Goal: Information Seeking & Learning: Learn about a topic

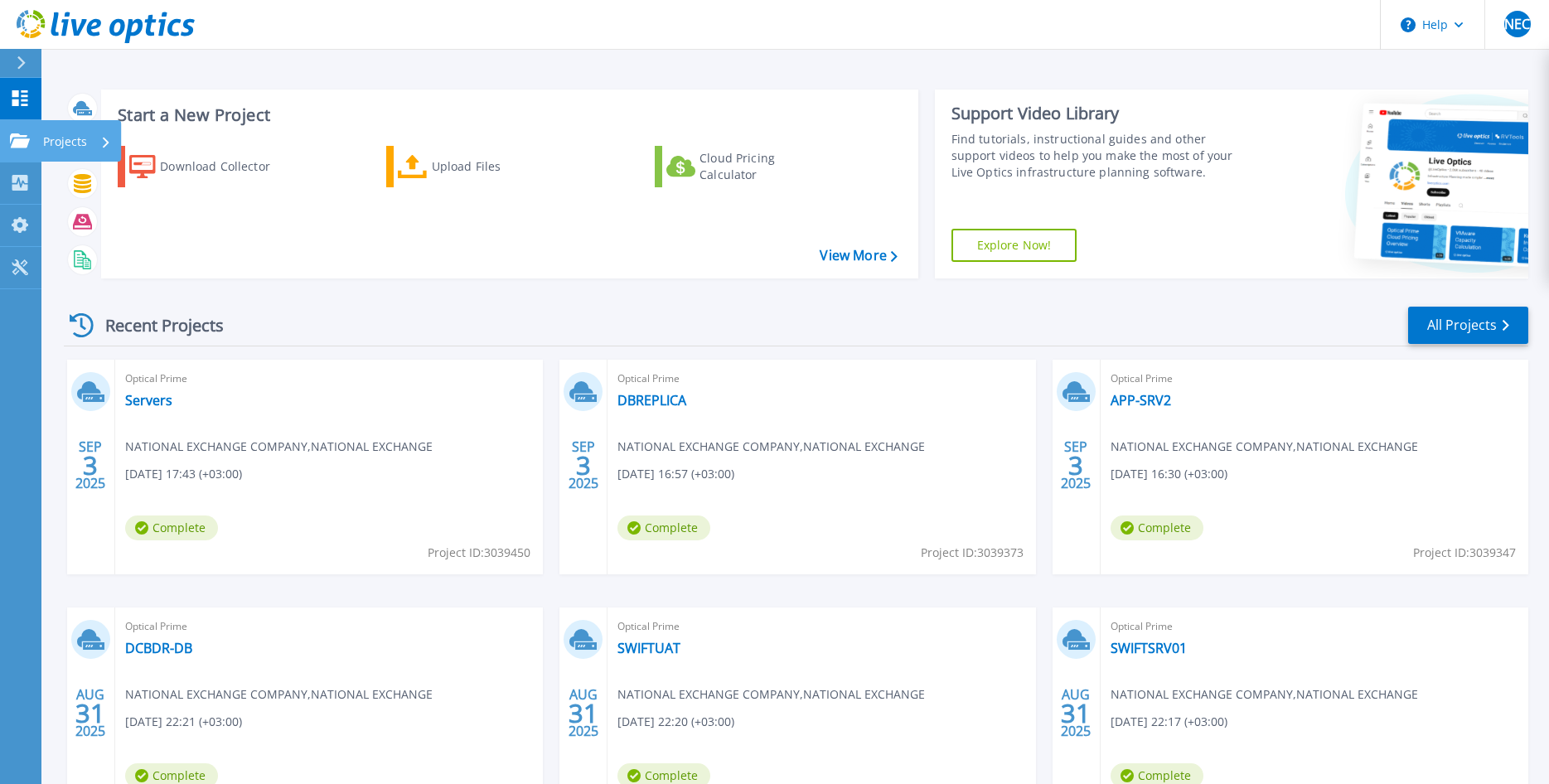
click at [81, 139] on p "Projects" at bounding box center [65, 141] width 44 height 43
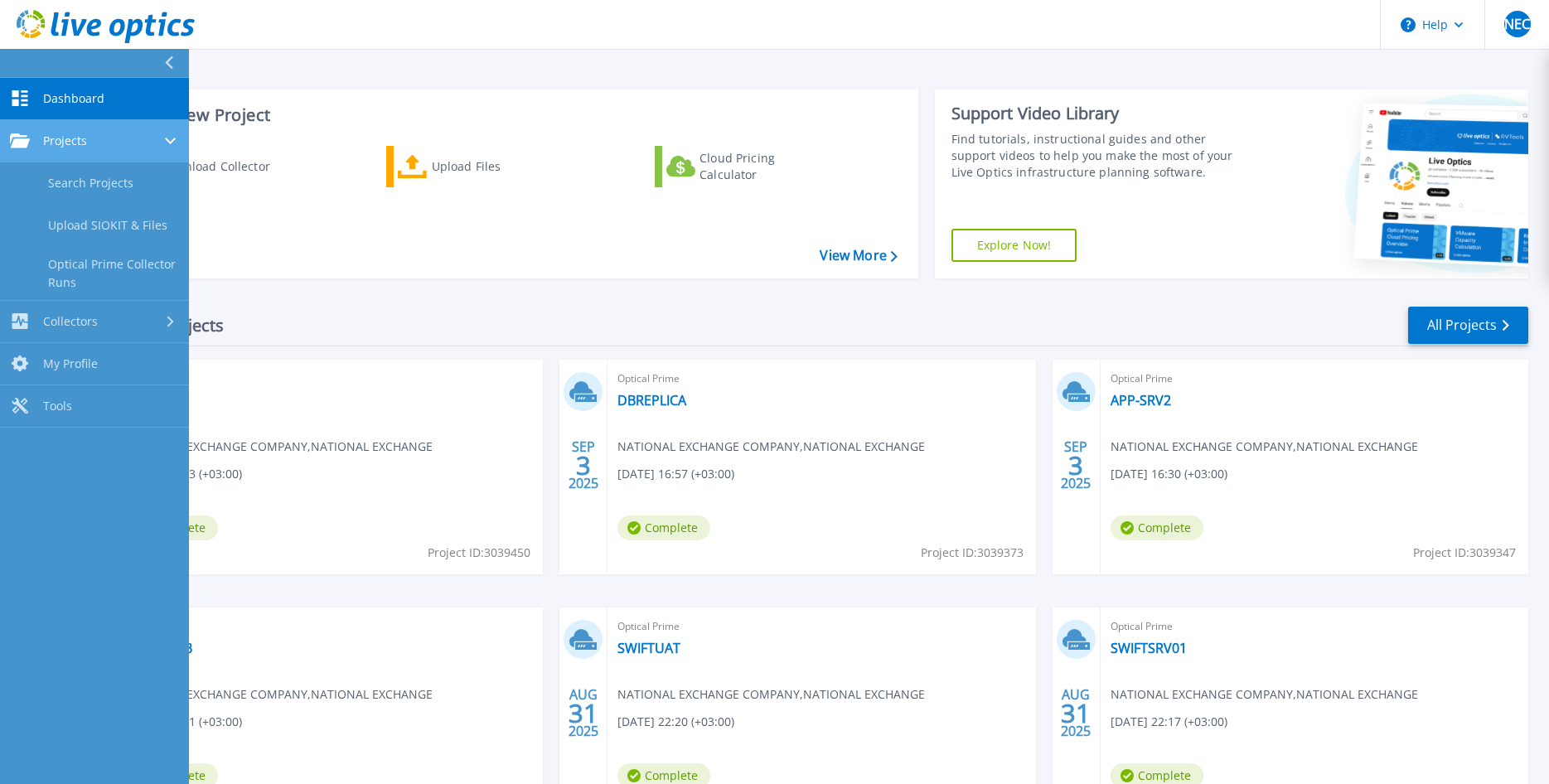
click at [81, 139] on span "Projects" at bounding box center [65, 141] width 44 height 15
click at [80, 139] on span "Projects" at bounding box center [65, 141] width 44 height 15
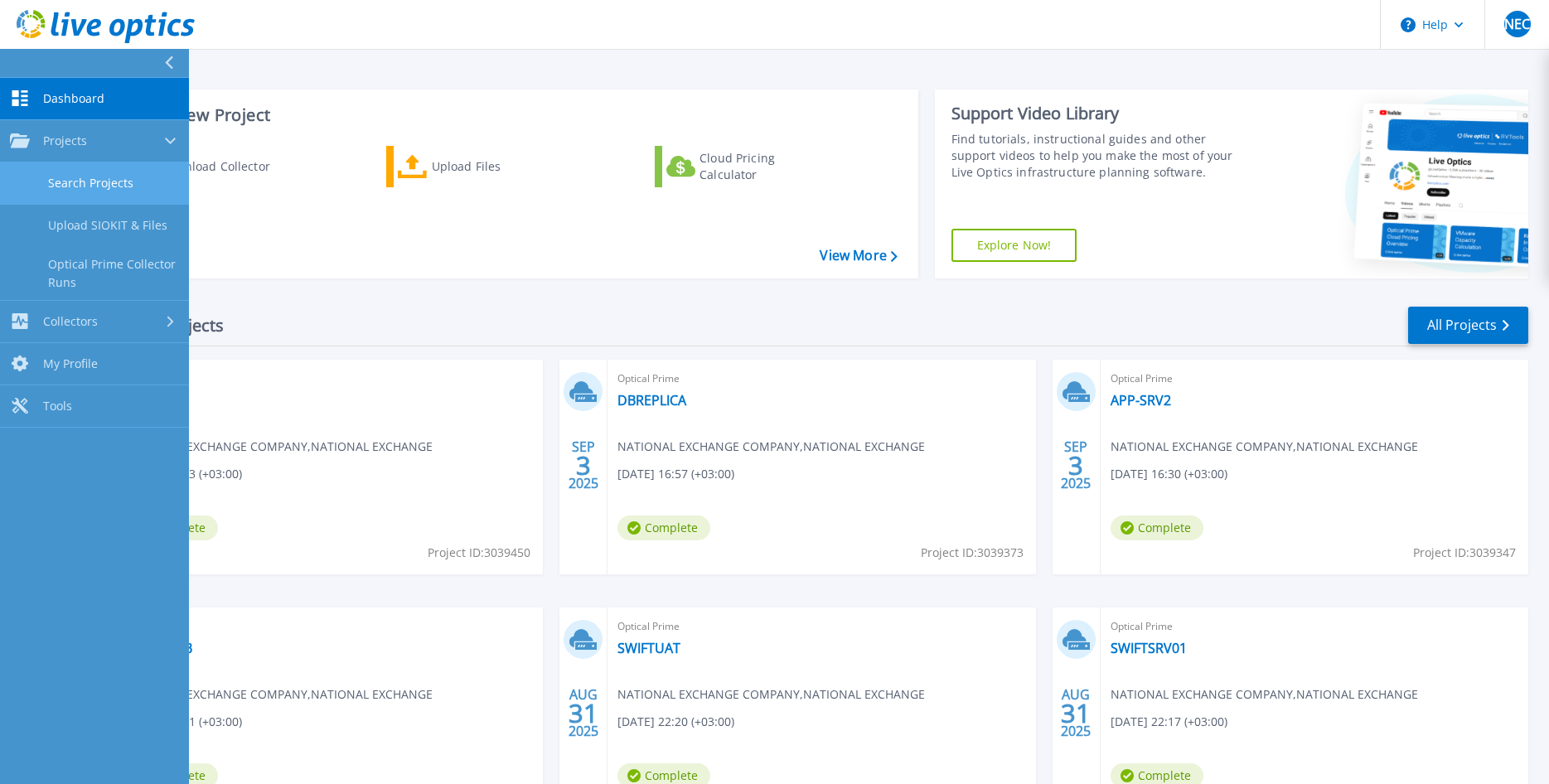
click at [89, 180] on link "Search Projects" at bounding box center [94, 184] width 189 height 42
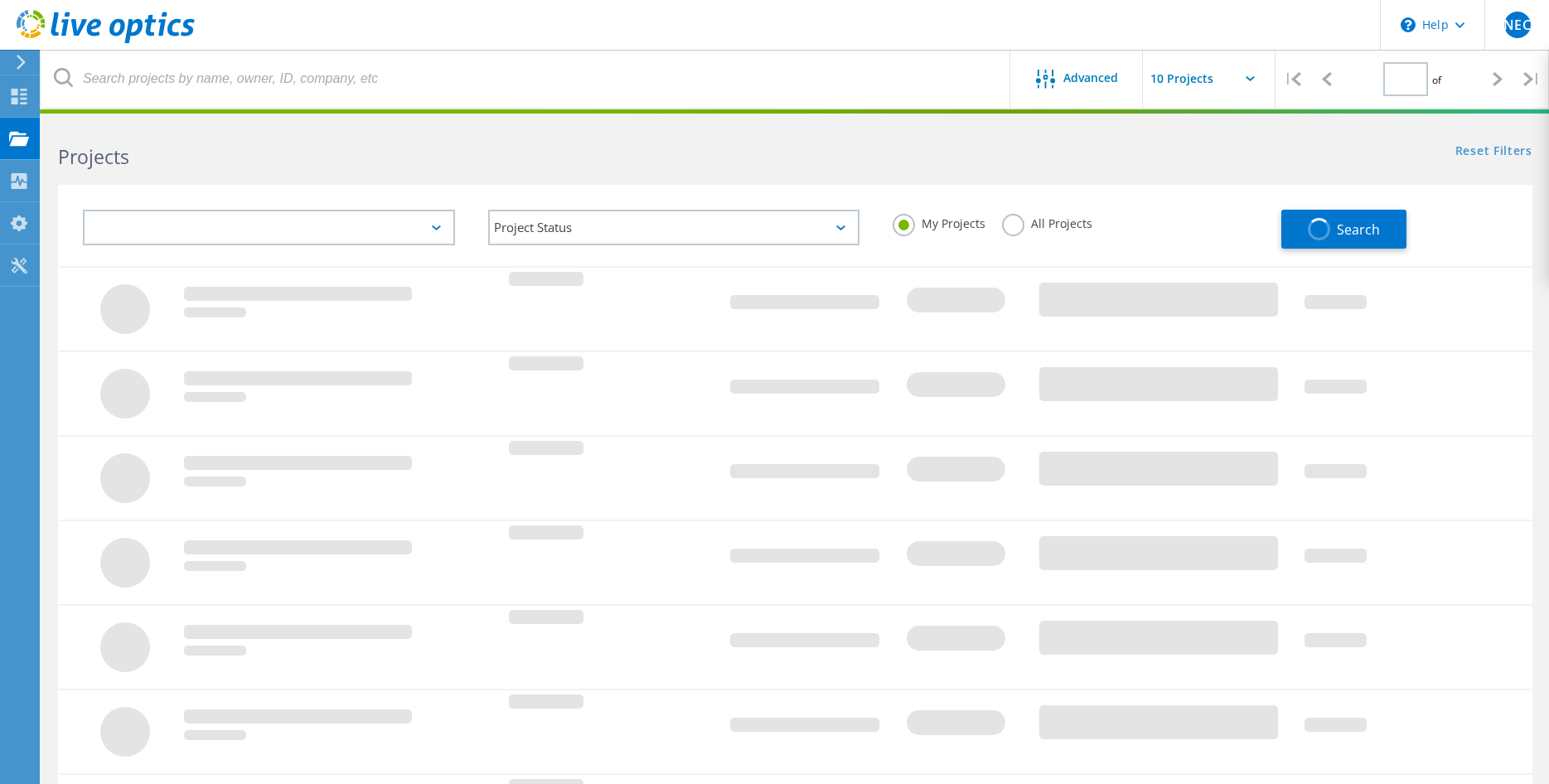
type input "1"
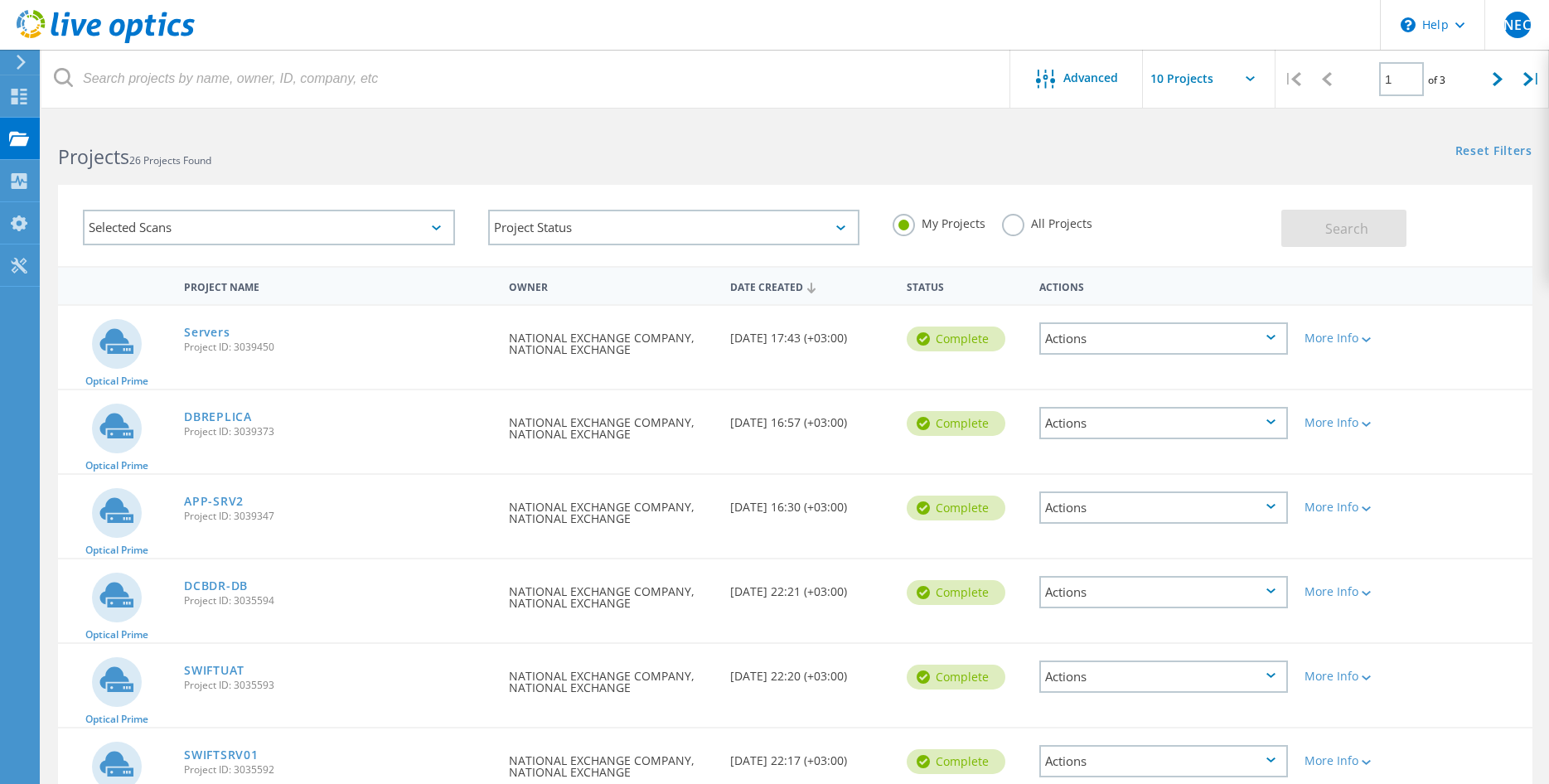
click at [1232, 71] on input "text" at bounding box center [1224, 78] width 166 height 58
click at [1174, 203] on div "Show 40 Projects" at bounding box center [1224, 204] width 164 height 28
type input "Show 40 Projects"
click at [213, 331] on link "Servers" at bounding box center [207, 332] width 46 height 11
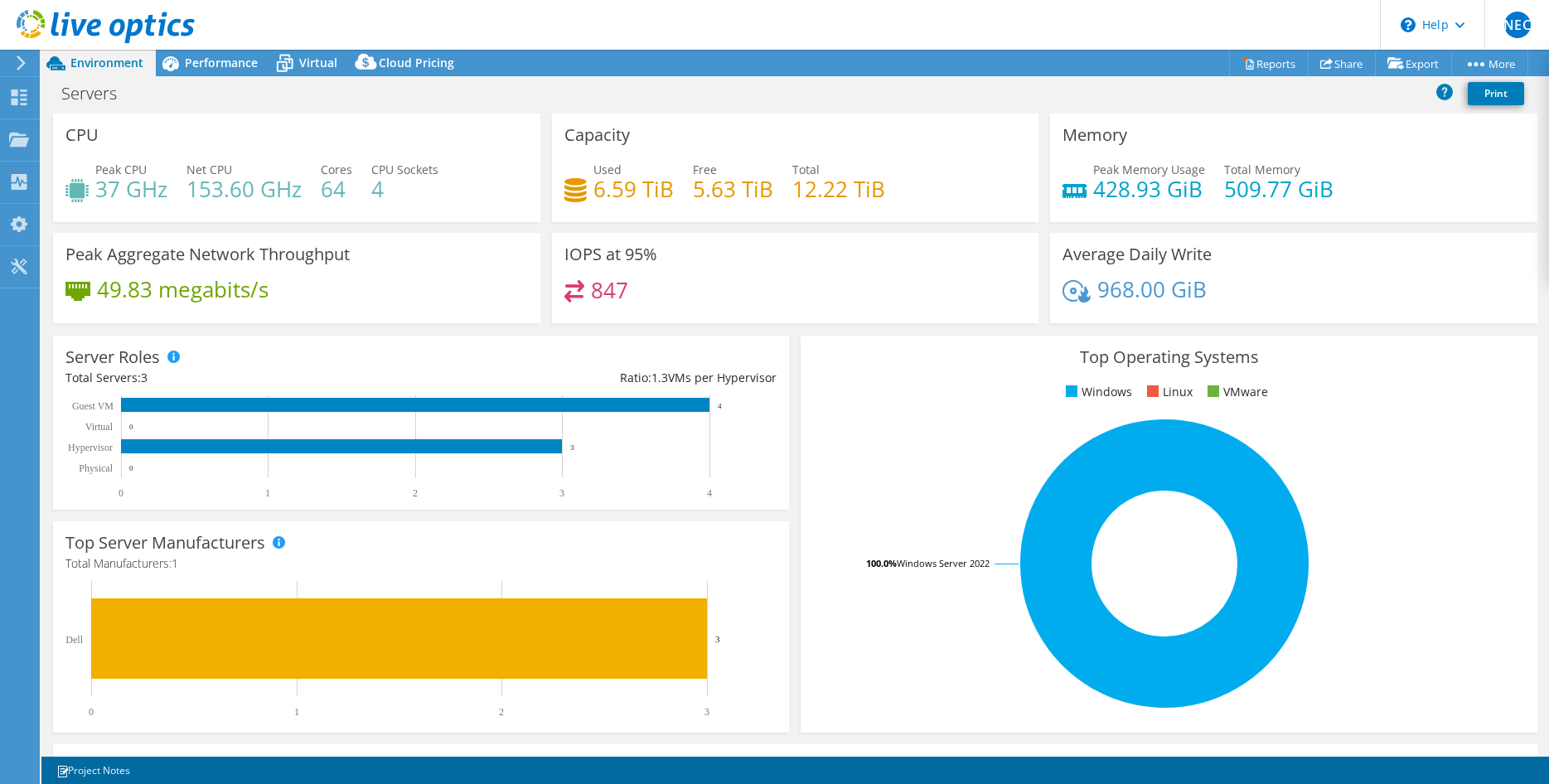
select select "USD"
click at [303, 69] on span "Virtual" at bounding box center [318, 62] width 38 height 15
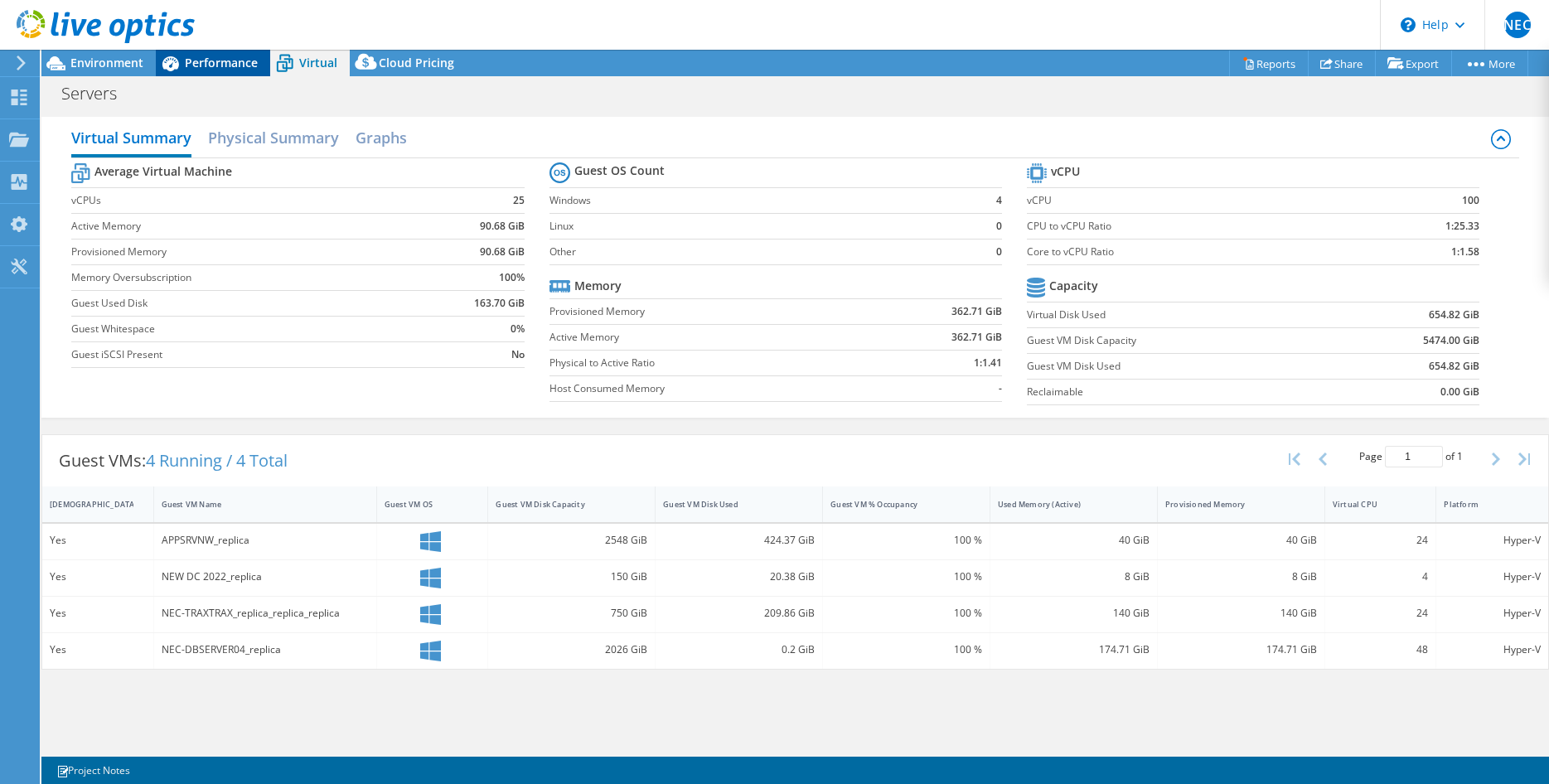
click at [194, 58] on span "Performance" at bounding box center [221, 62] width 73 height 15
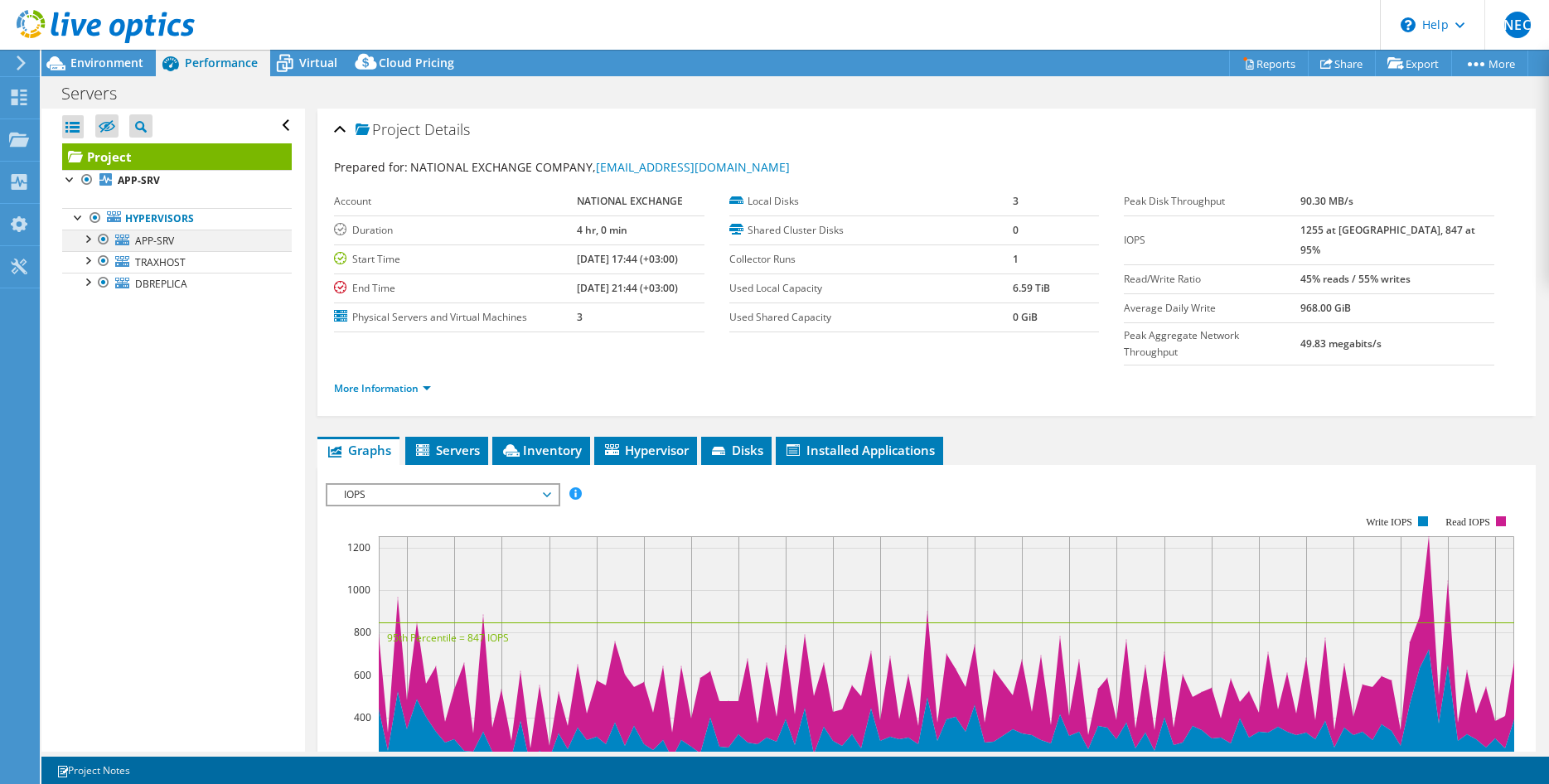
click at [88, 235] on div at bounding box center [86, 237] width 16 height 16
click at [91, 229] on link "Hypervisors" at bounding box center [177, 218] width 230 height 22
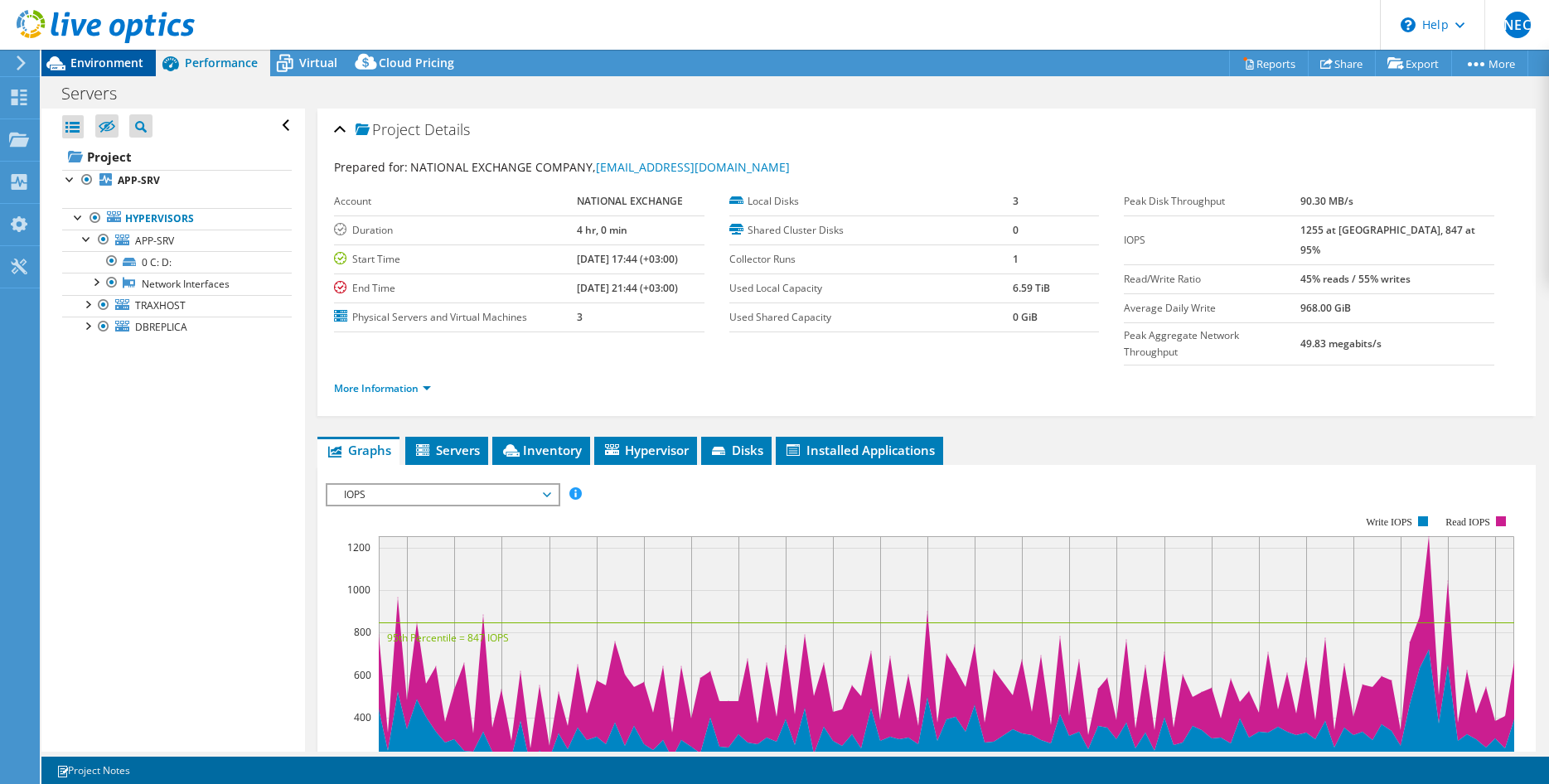
click at [101, 57] on span "Environment" at bounding box center [107, 62] width 73 height 15
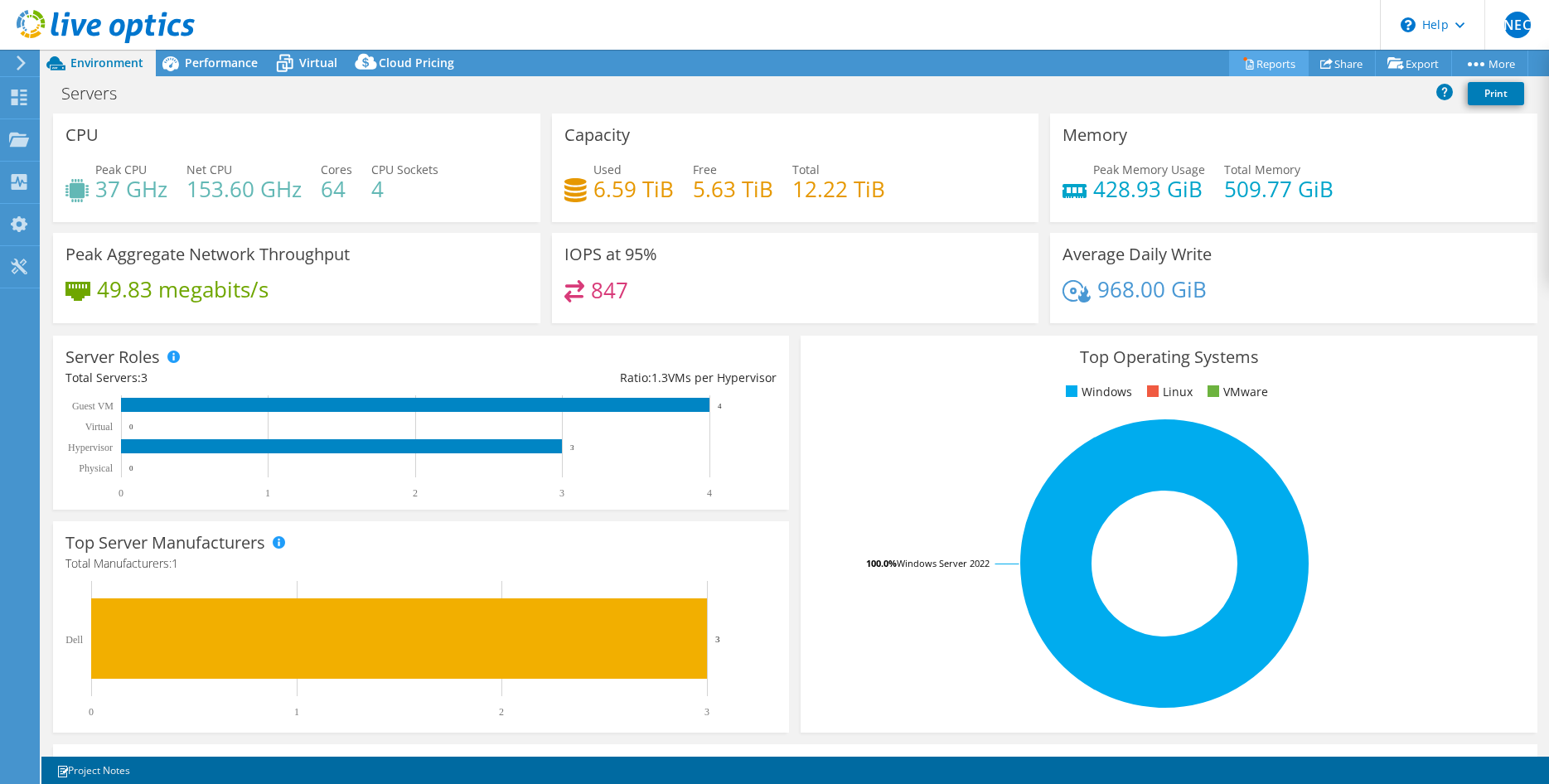
click at [1243, 68] on link "Reports" at bounding box center [1268, 63] width 79 height 26
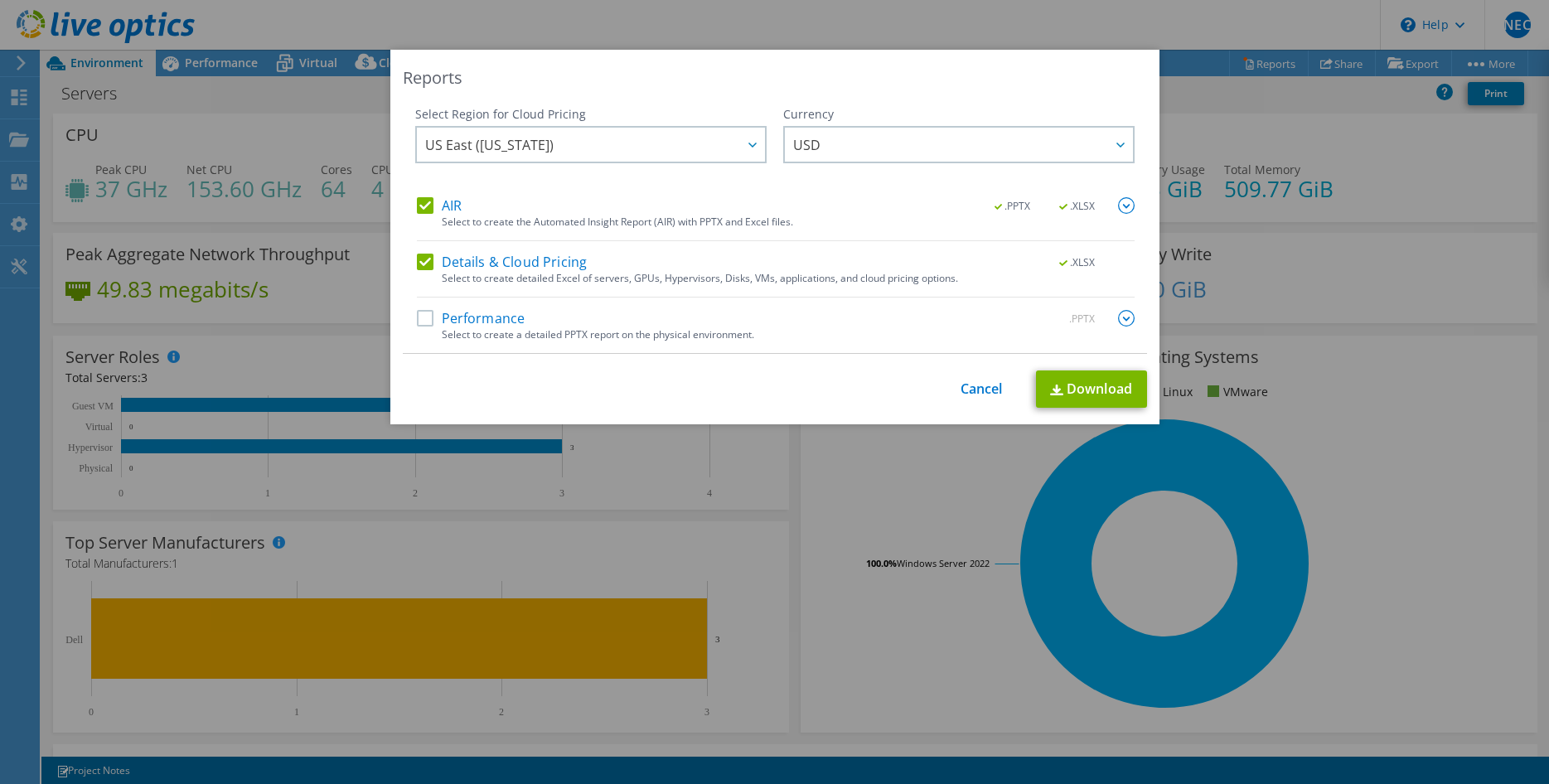
click at [426, 253] on div "AIR .PPTX .XLSX Select to create the Automated Insight Report (AIR) with PPTX a…" at bounding box center [774, 275] width 717 height 156
click at [422, 261] on label "Details & Cloud Pricing" at bounding box center [502, 261] width 170 height 16
click at [0, 0] on input "Details & Cloud Pricing" at bounding box center [0, 0] width 0 height 0
click at [427, 321] on label "Performance" at bounding box center [470, 318] width 108 height 16
click at [0, 0] on input "Performance" at bounding box center [0, 0] width 0 height 0
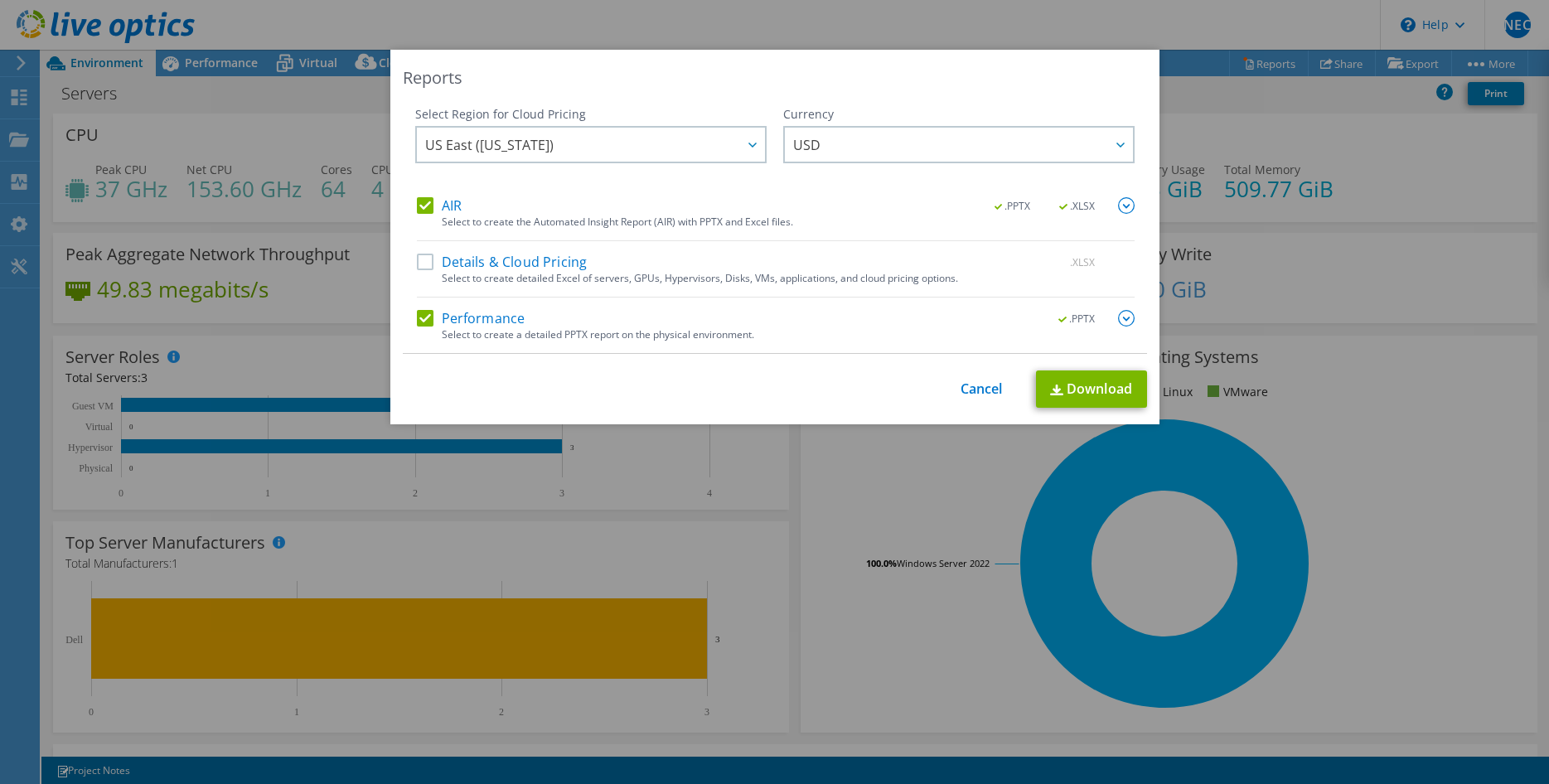
click at [1131, 319] on img at bounding box center [1126, 318] width 16 height 16
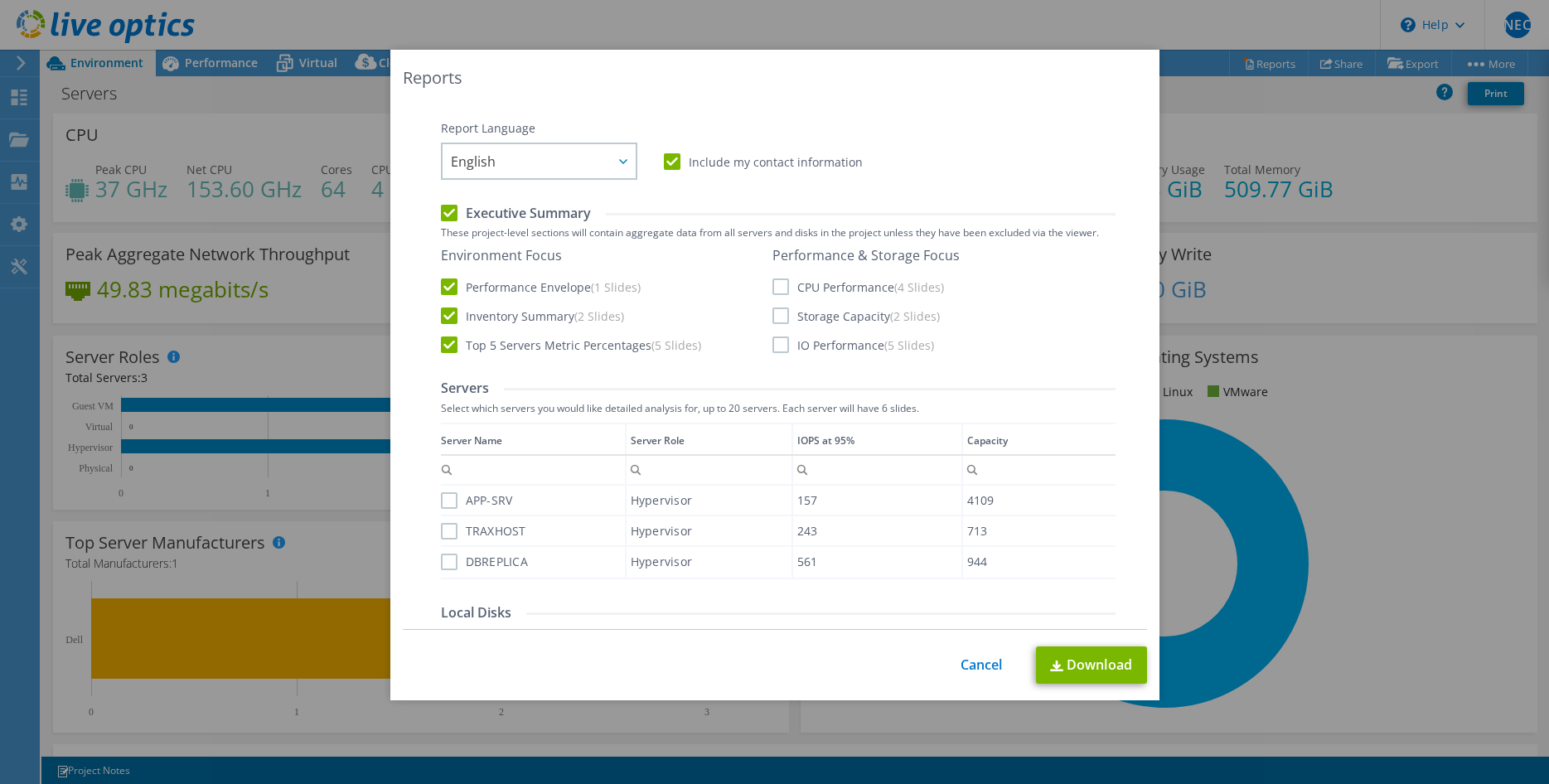
scroll to position [338, 0]
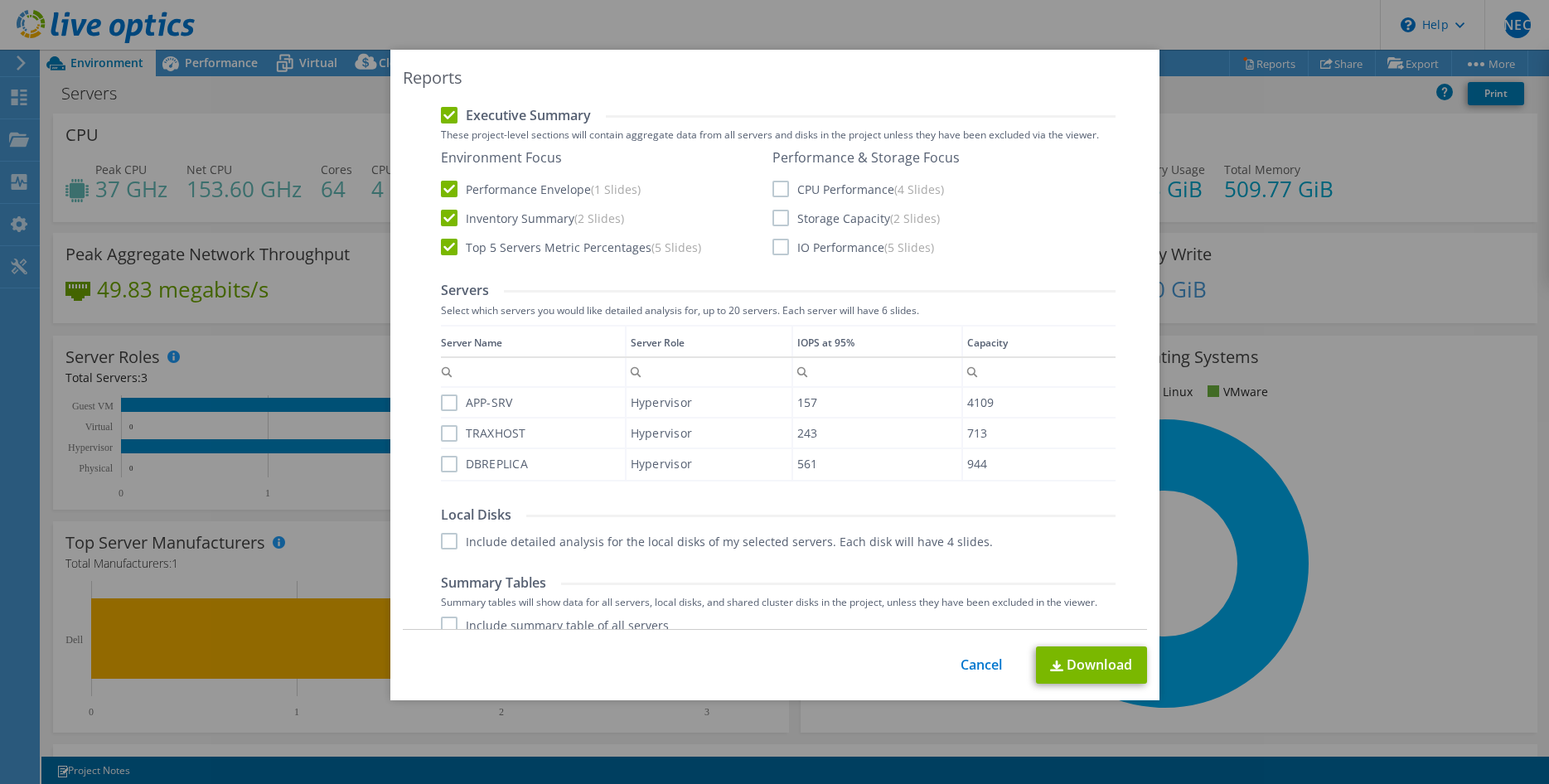
click at [781, 187] on label "CPU Performance (4 Slides)" at bounding box center [858, 189] width 171 height 16
click at [0, 0] on input "CPU Performance (4 Slides)" at bounding box center [0, 0] width 0 height 0
drag, startPoint x: 774, startPoint y: 226, endPoint x: 779, endPoint y: 244, distance: 18.7
click at [774, 226] on label "Storage Capacity (2 Slides)" at bounding box center [856, 217] width 168 height 16
click at [0, 0] on input "Storage Capacity (2 Slides)" at bounding box center [0, 0] width 0 height 0
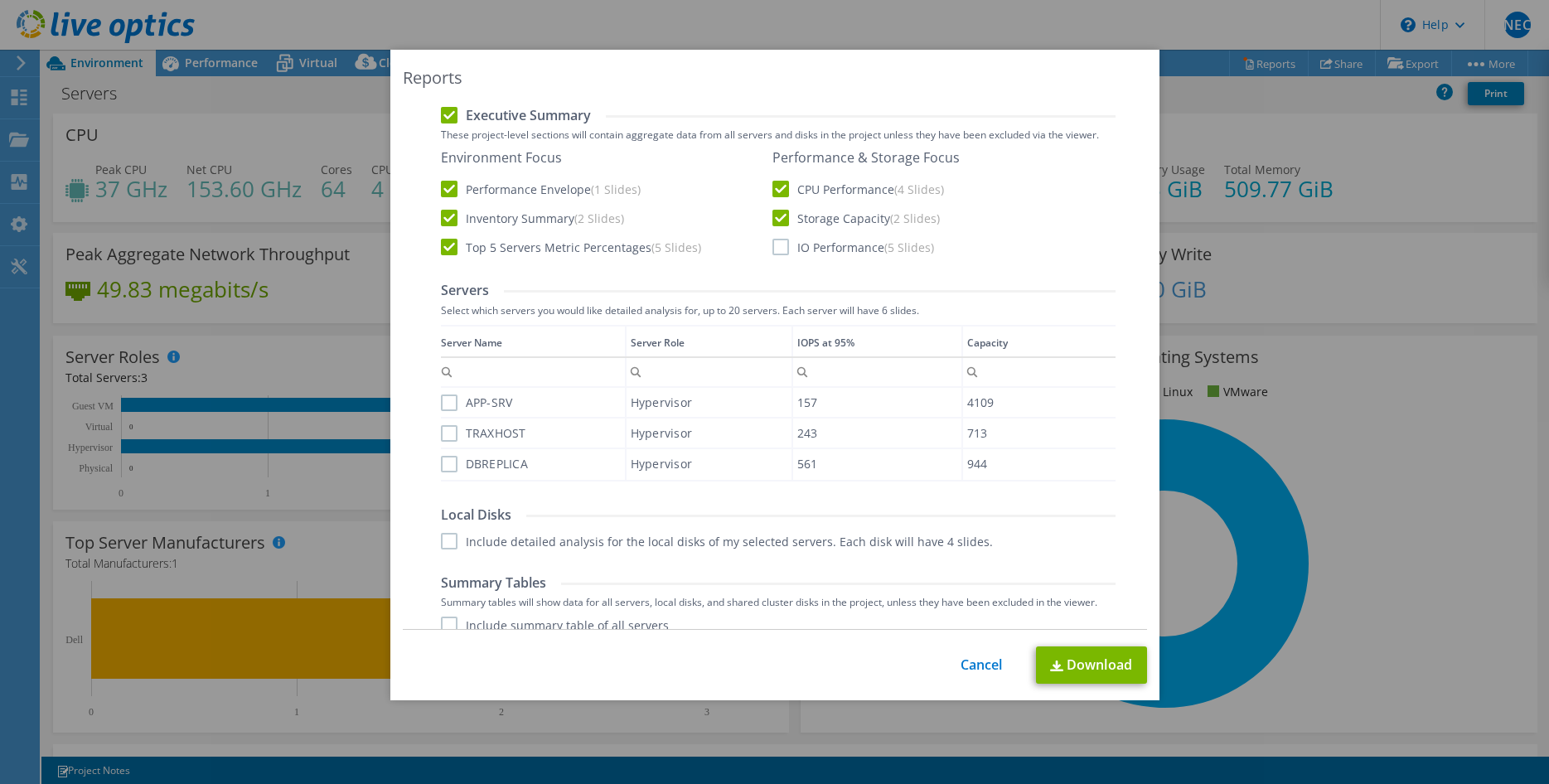
click at [779, 251] on label "IO Performance (5 Slides)" at bounding box center [853, 246] width 162 height 16
click at [0, 0] on input "IO Performance (5 Slides)" at bounding box center [0, 0] width 0 height 0
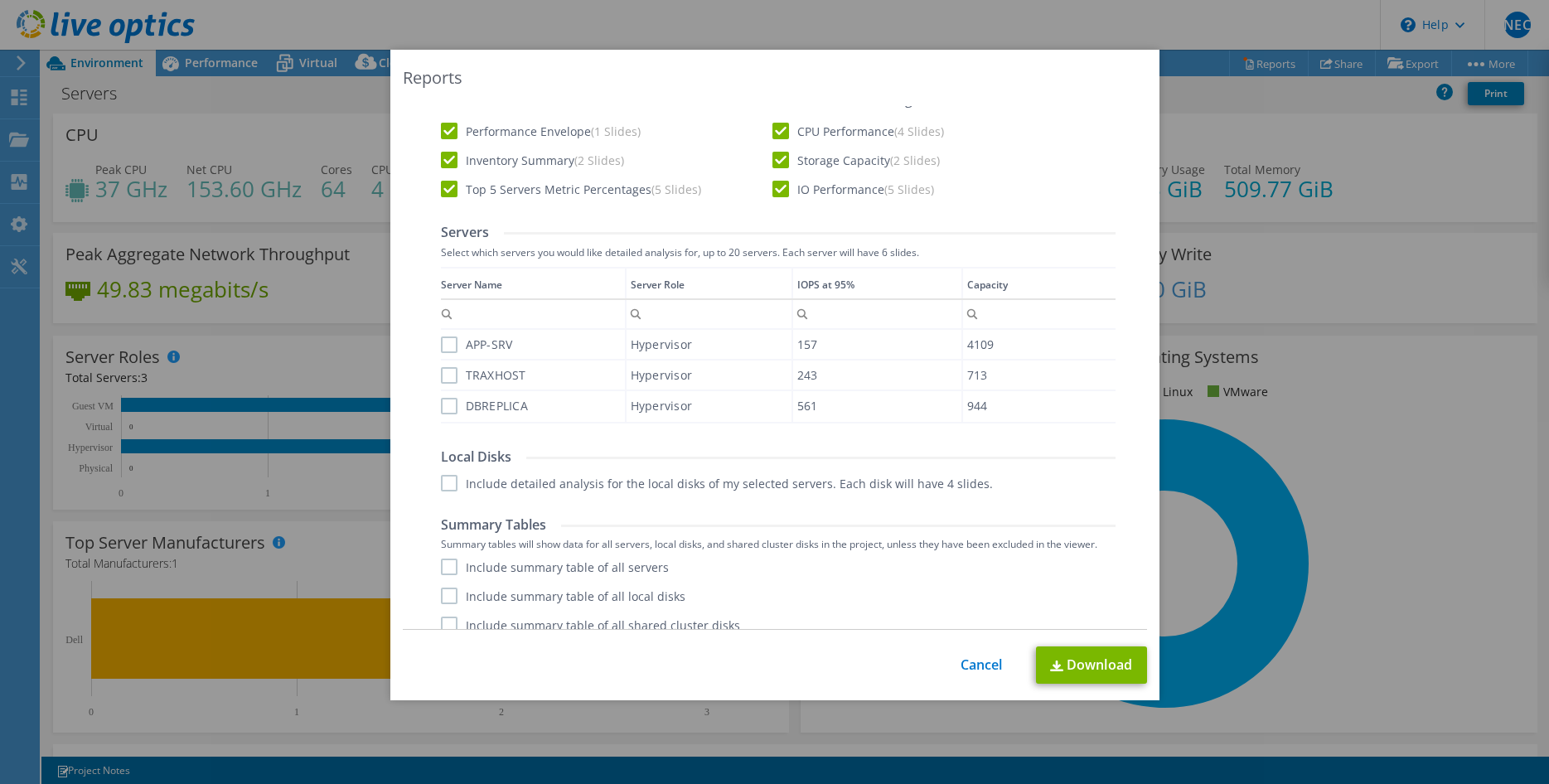
scroll to position [413, 0]
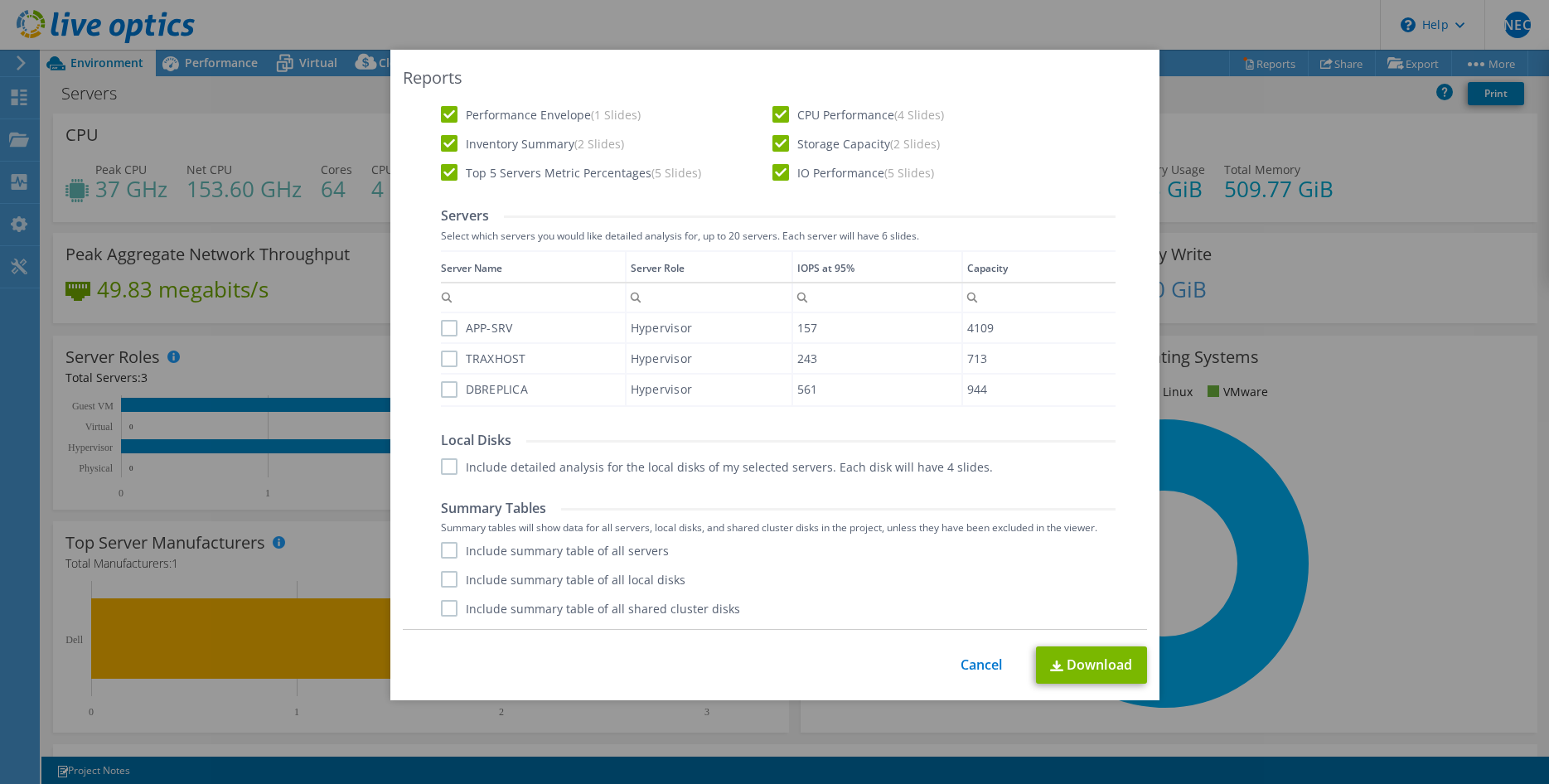
drag, startPoint x: 446, startPoint y: 325, endPoint x: 452, endPoint y: 351, distance: 26.7
click at [447, 325] on label "APP-SRV" at bounding box center [476, 327] width 72 height 16
click at [0, 0] on input "APP-SRV" at bounding box center [0, 0] width 0 height 0
click at [453, 356] on label "TRAXHOST" at bounding box center [483, 358] width 85 height 16
click at [0, 0] on input "TRAXHOST" at bounding box center [0, 0] width 0 height 0
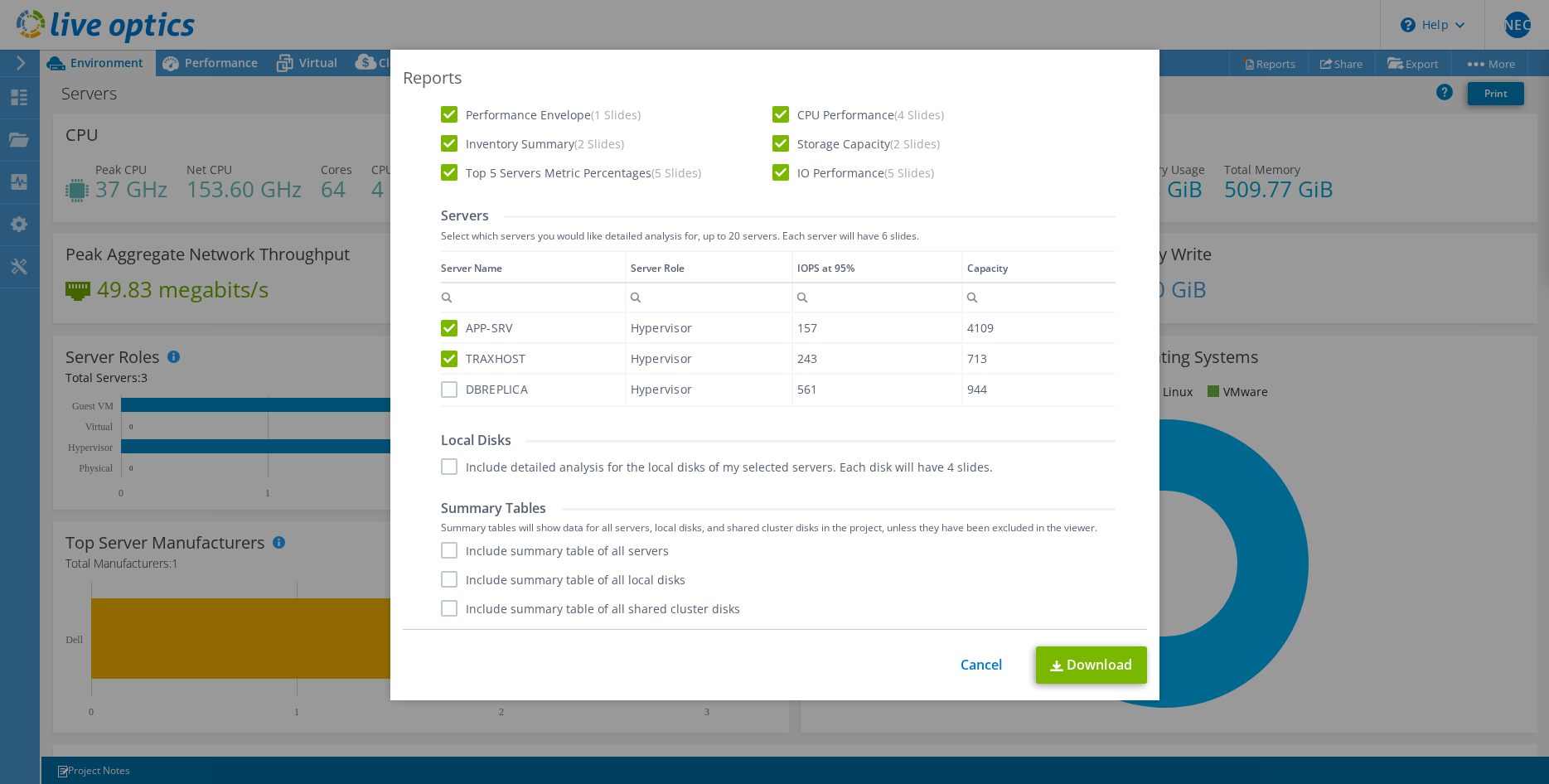
click at [446, 387] on label "DBREPLICA" at bounding box center [484, 389] width 88 height 16
click at [0, 0] on input "DBREPLICA" at bounding box center [0, 0] width 0 height 0
click at [454, 469] on label "Include detailed analysis for the local disks of my selected servers. Each disk…" at bounding box center [716, 466] width 551 height 16
click at [0, 0] on input "Include detailed analysis for the local disks of my selected servers. Each disk…" at bounding box center [0, 0] width 0 height 0
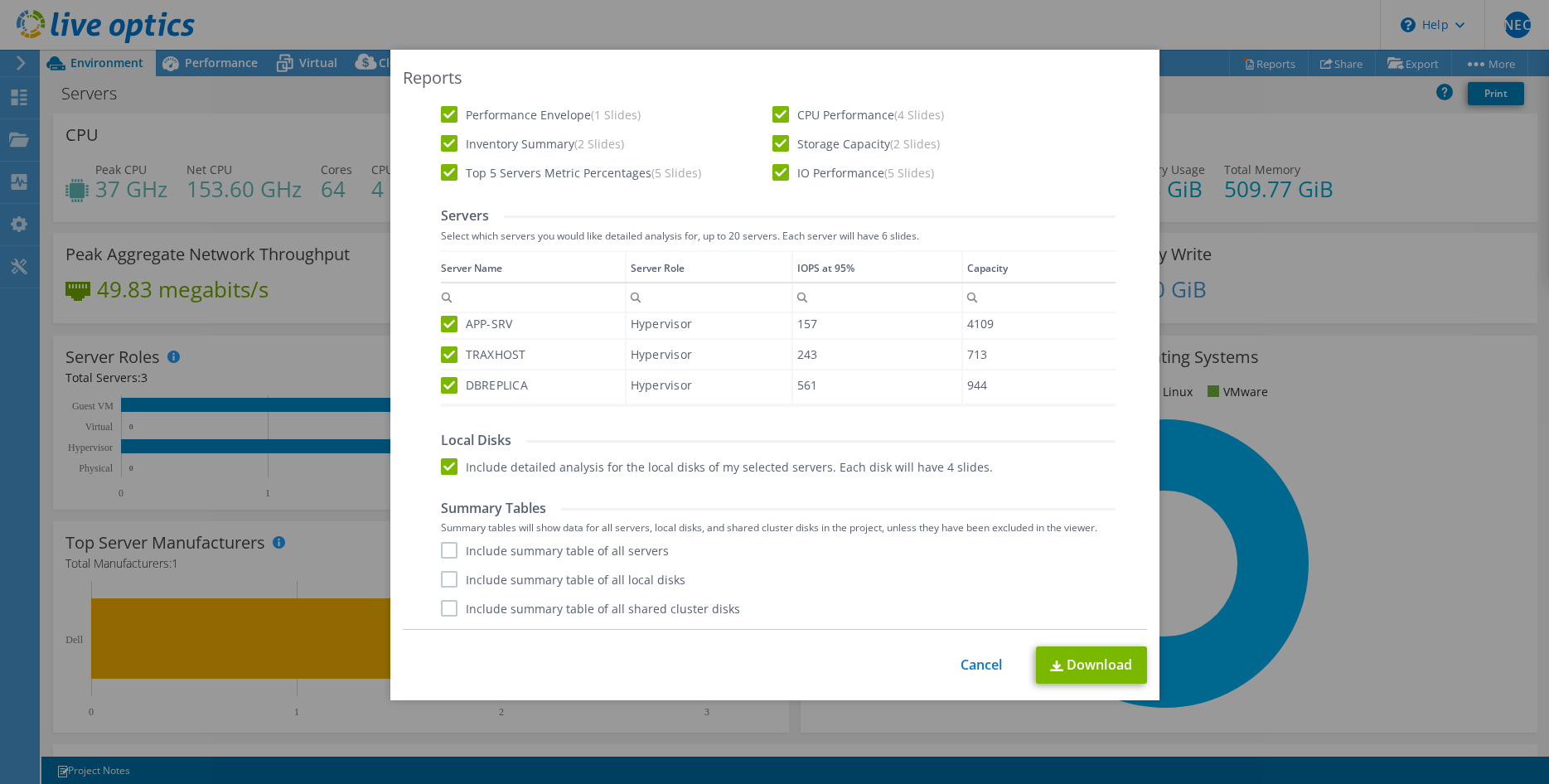
click at [448, 556] on label "Include summary table of all servers" at bounding box center [554, 549] width 228 height 16
click at [0, 0] on input "Include summary table of all servers" at bounding box center [0, 0] width 0 height 0
click at [453, 586] on label "Include summary table of all local disks" at bounding box center [562, 578] width 244 height 16
click at [0, 0] on input "Include summary table of all local disks" at bounding box center [0, 0] width 0 height 0
click at [448, 607] on label "Include summary table of all shared cluster disks" at bounding box center [590, 608] width 299 height 16
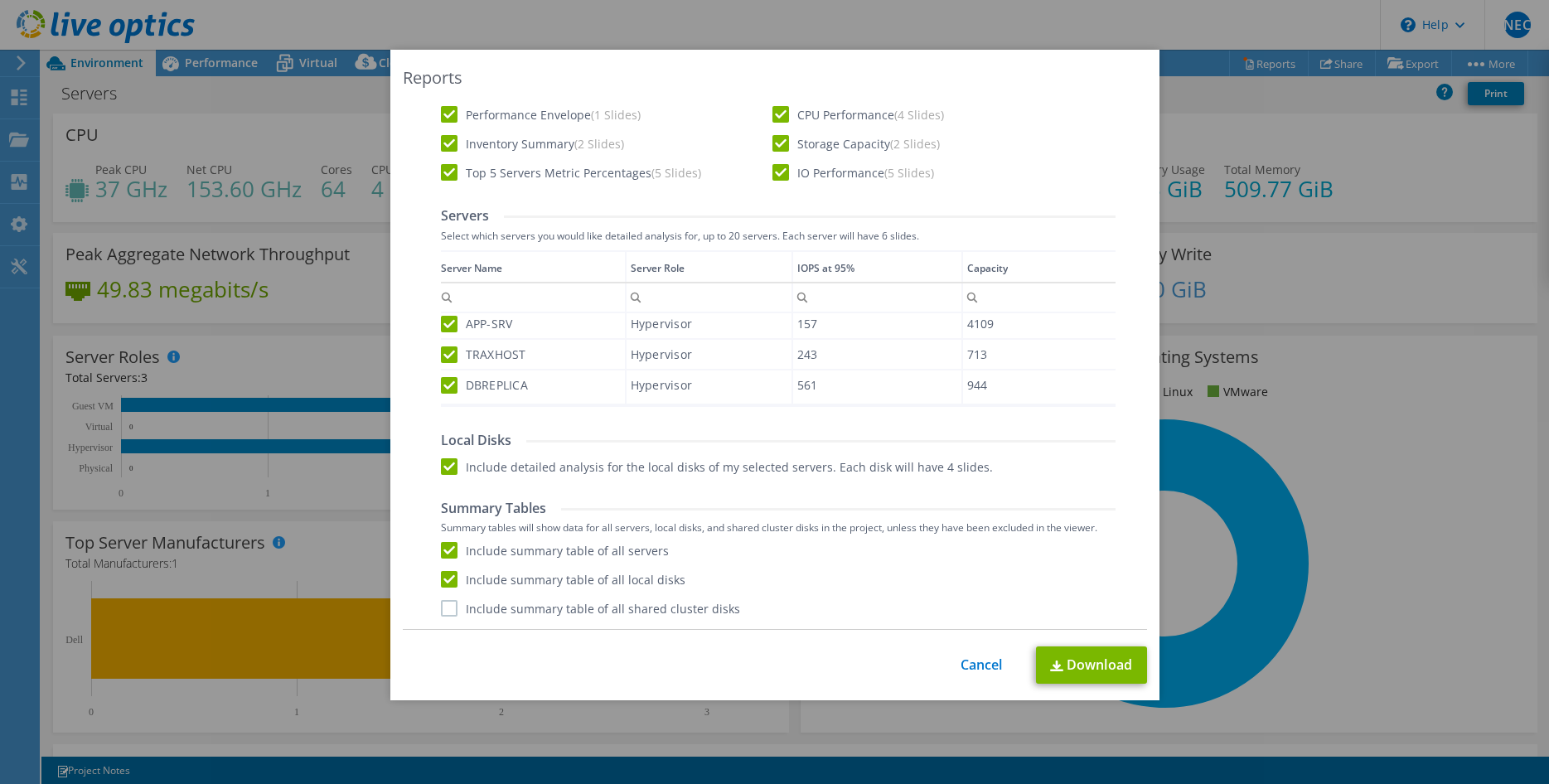
click at [0, 0] on input "Include summary table of all shared cluster disks" at bounding box center [0, 0] width 0 height 0
click at [1090, 667] on link "Download" at bounding box center [1091, 664] width 111 height 37
click at [978, 661] on link "Cancel" at bounding box center [981, 664] width 42 height 15
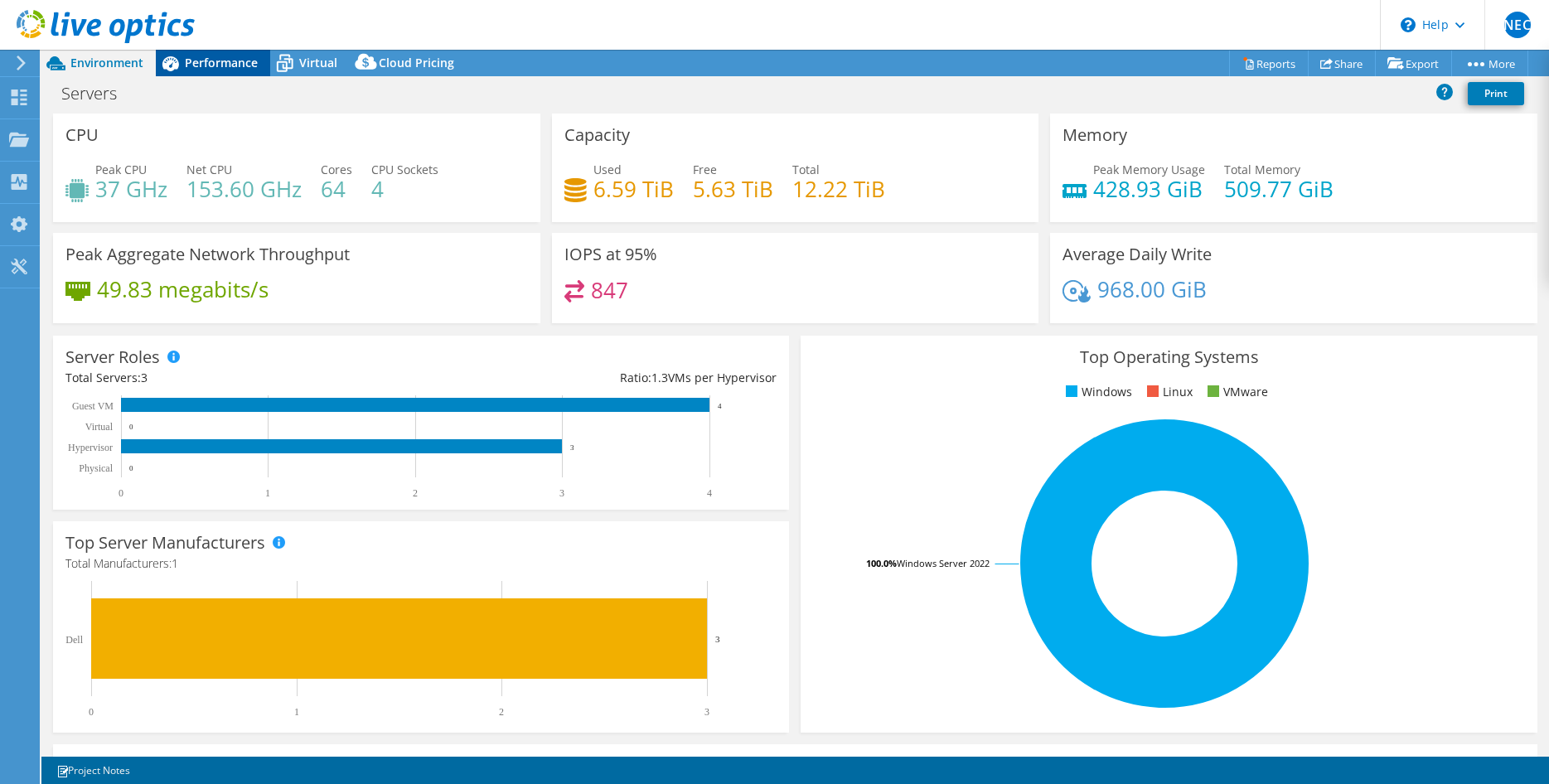
click at [198, 58] on span "Performance" at bounding box center [221, 62] width 73 height 15
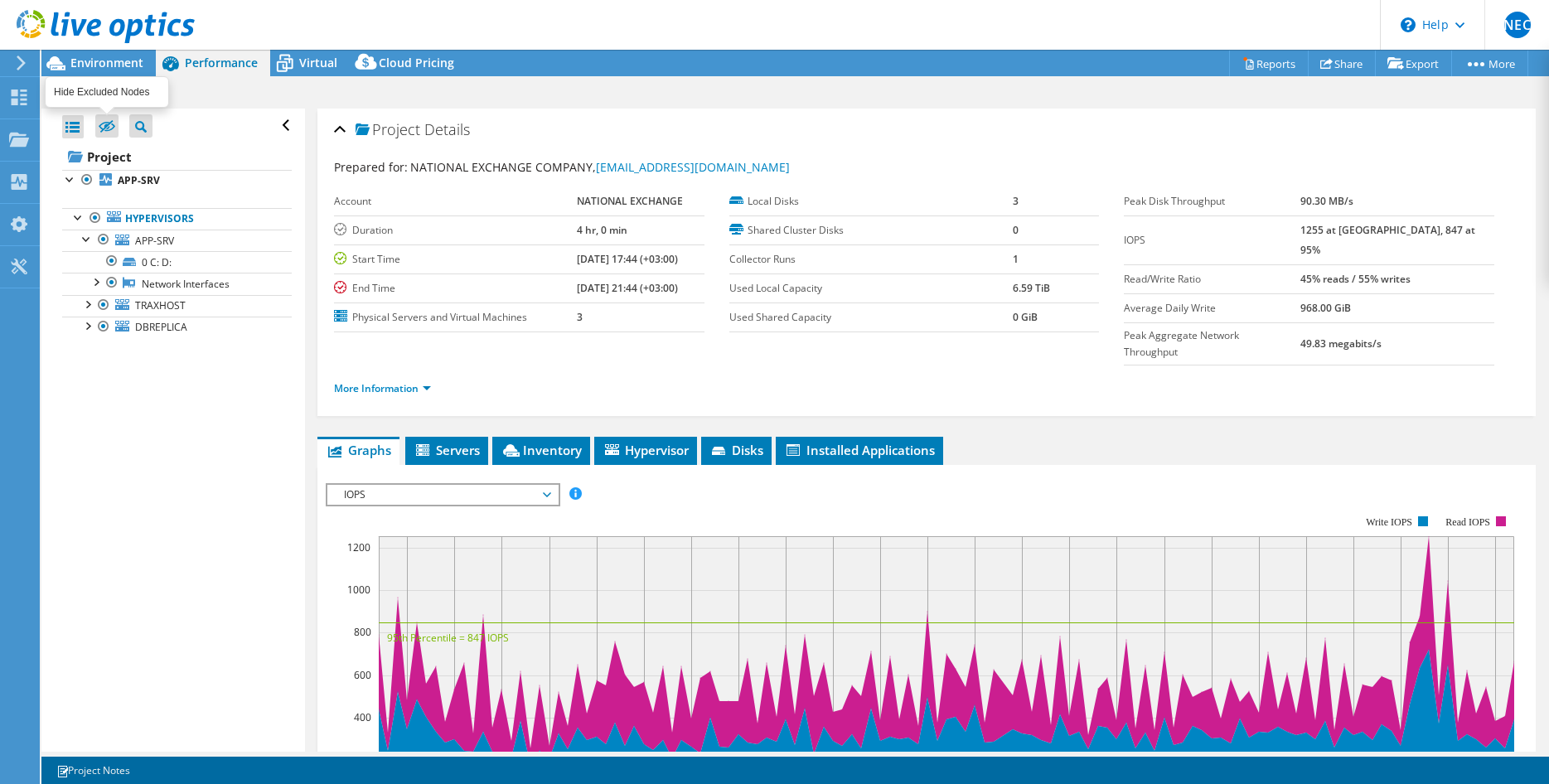
click at [102, 130] on icon at bounding box center [106, 126] width 16 height 12
click at [0, 0] on input "checkbox" at bounding box center [0, 0] width 0 height 0
click at [102, 130] on icon at bounding box center [106, 126] width 16 height 12
click at [0, 0] on input "checkbox" at bounding box center [0, 0] width 0 height 0
click at [131, 182] on b "APP-SRV" at bounding box center [139, 180] width 42 height 14
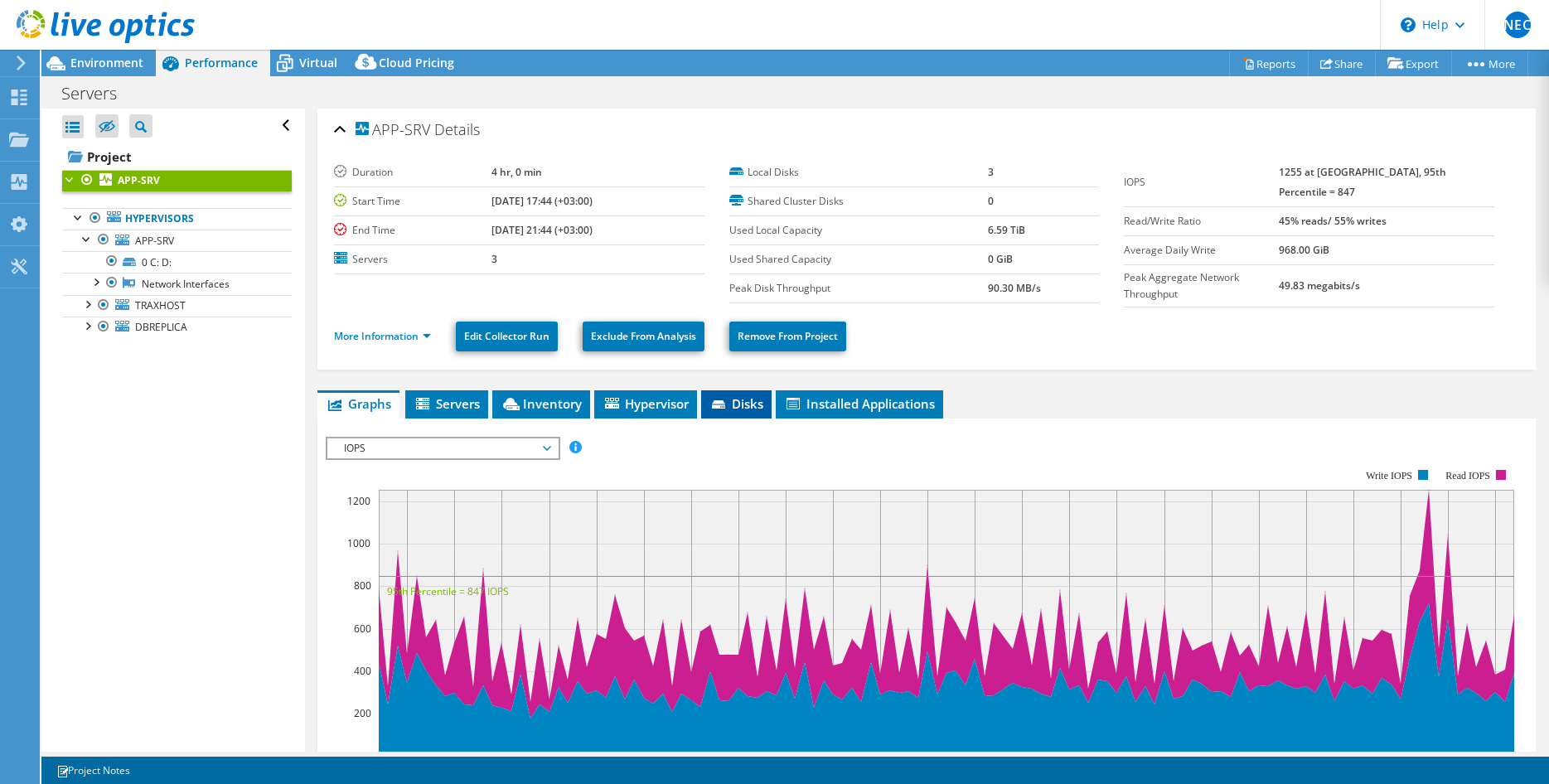
click at [717, 400] on icon at bounding box center [719, 405] width 16 height 11
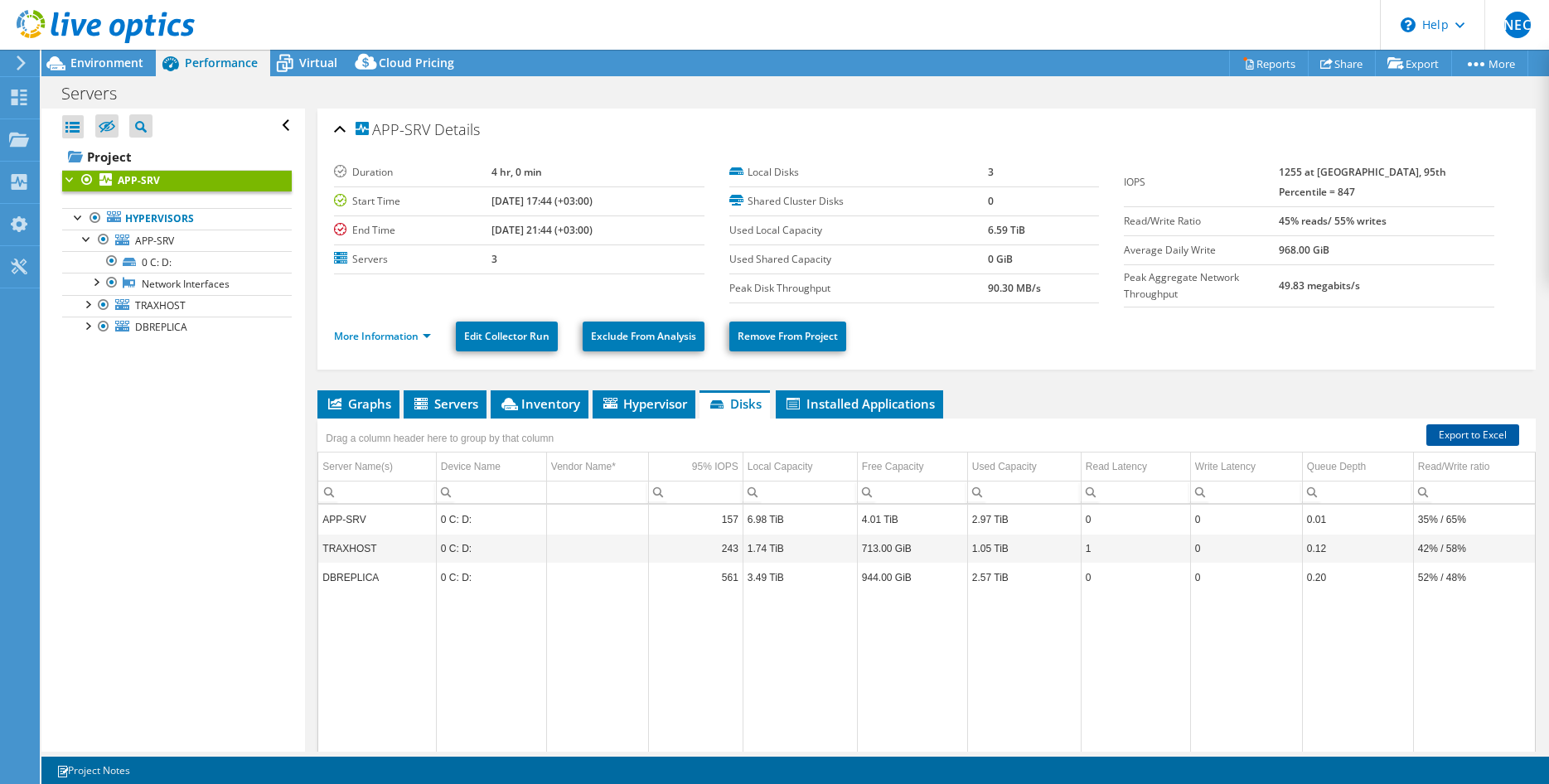
click at [1461, 428] on link "Export to Excel" at bounding box center [1471, 435] width 93 height 22
drag, startPoint x: 116, startPoint y: 98, endPoint x: 53, endPoint y: 99, distance: 63.0
click at [53, 99] on div "Servers Print" at bounding box center [795, 93] width 1507 height 31
click at [153, 459] on div "Open All Close All Hide Excluded Nodes Project Tree Filter" at bounding box center [172, 430] width 262 height 643
click at [64, 181] on div at bounding box center [70, 177] width 16 height 16
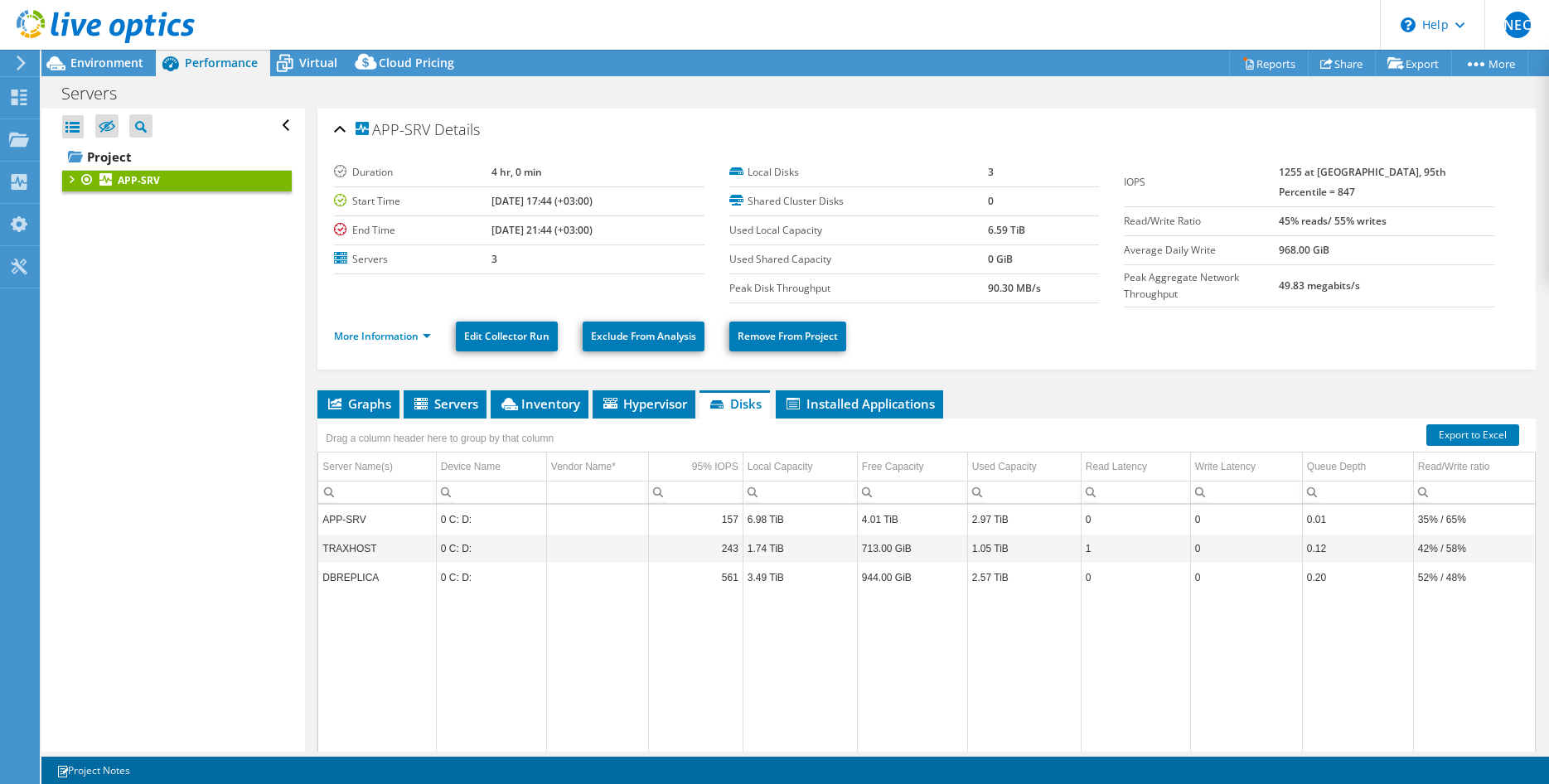
click at [64, 181] on div at bounding box center [70, 177] width 16 height 16
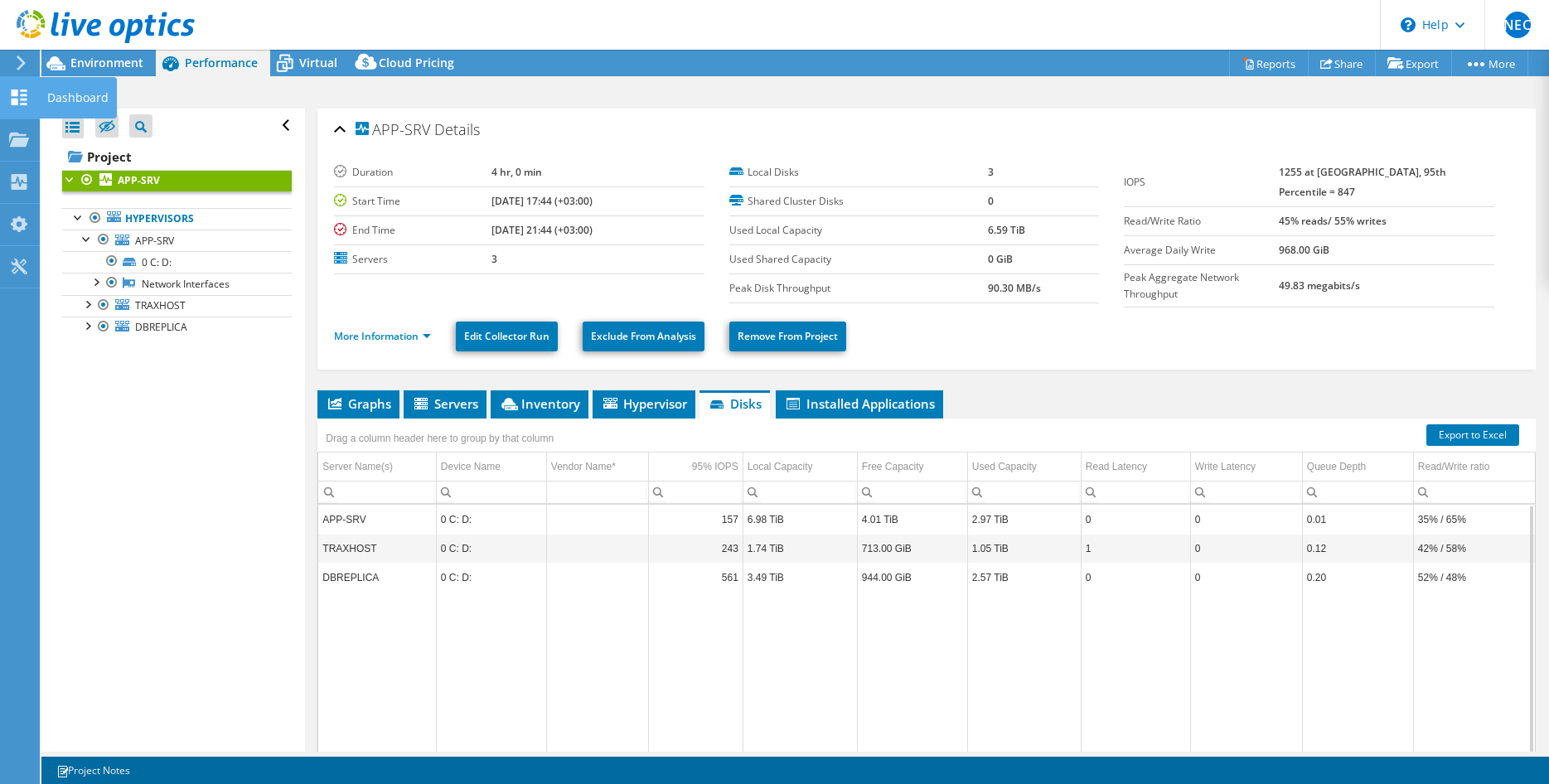
click at [11, 99] on icon at bounding box center [19, 97] width 20 height 15
click at [15, 145] on use at bounding box center [19, 139] width 20 height 14
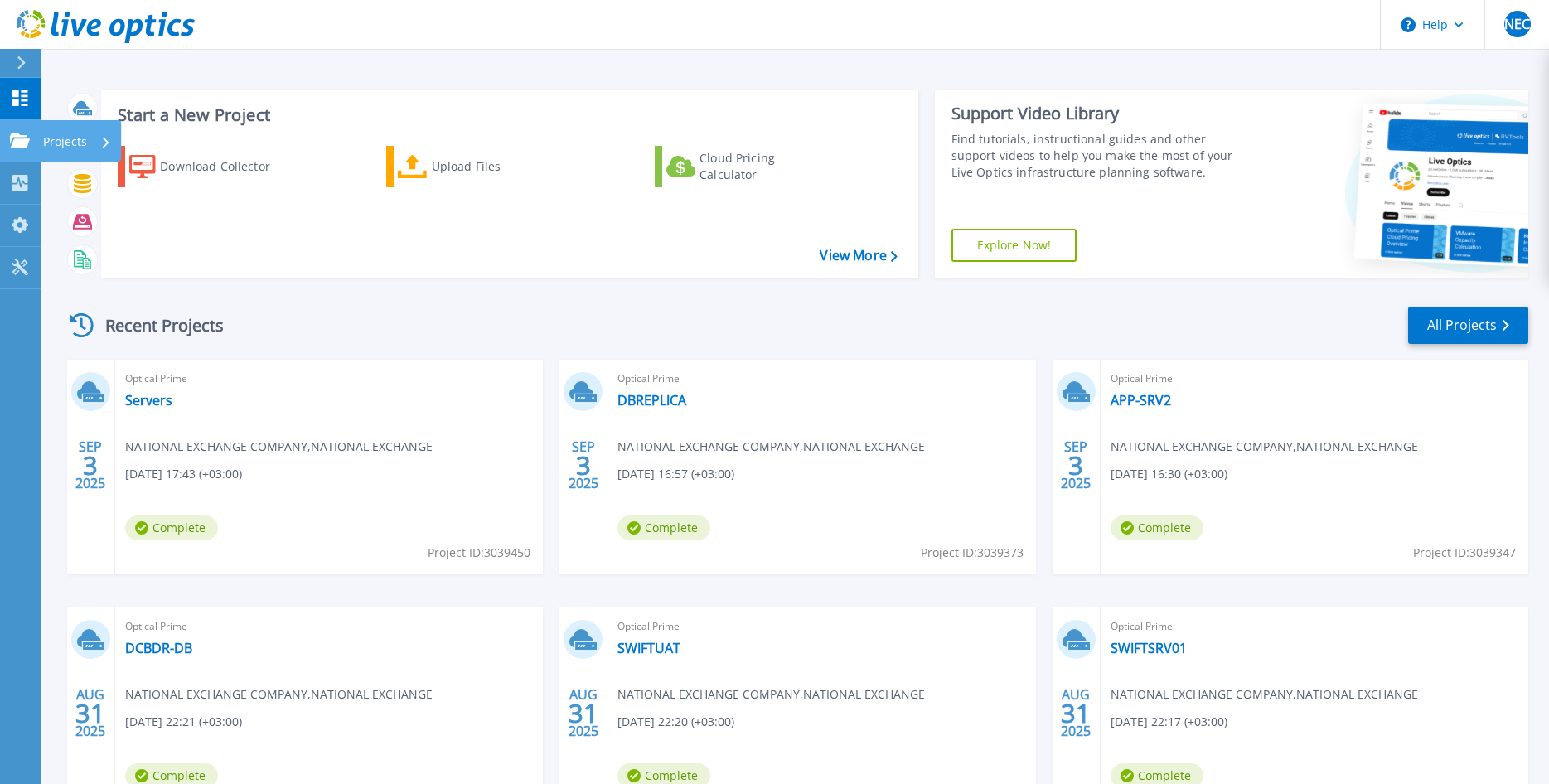
click at [65, 144] on p "Projects" at bounding box center [65, 141] width 44 height 43
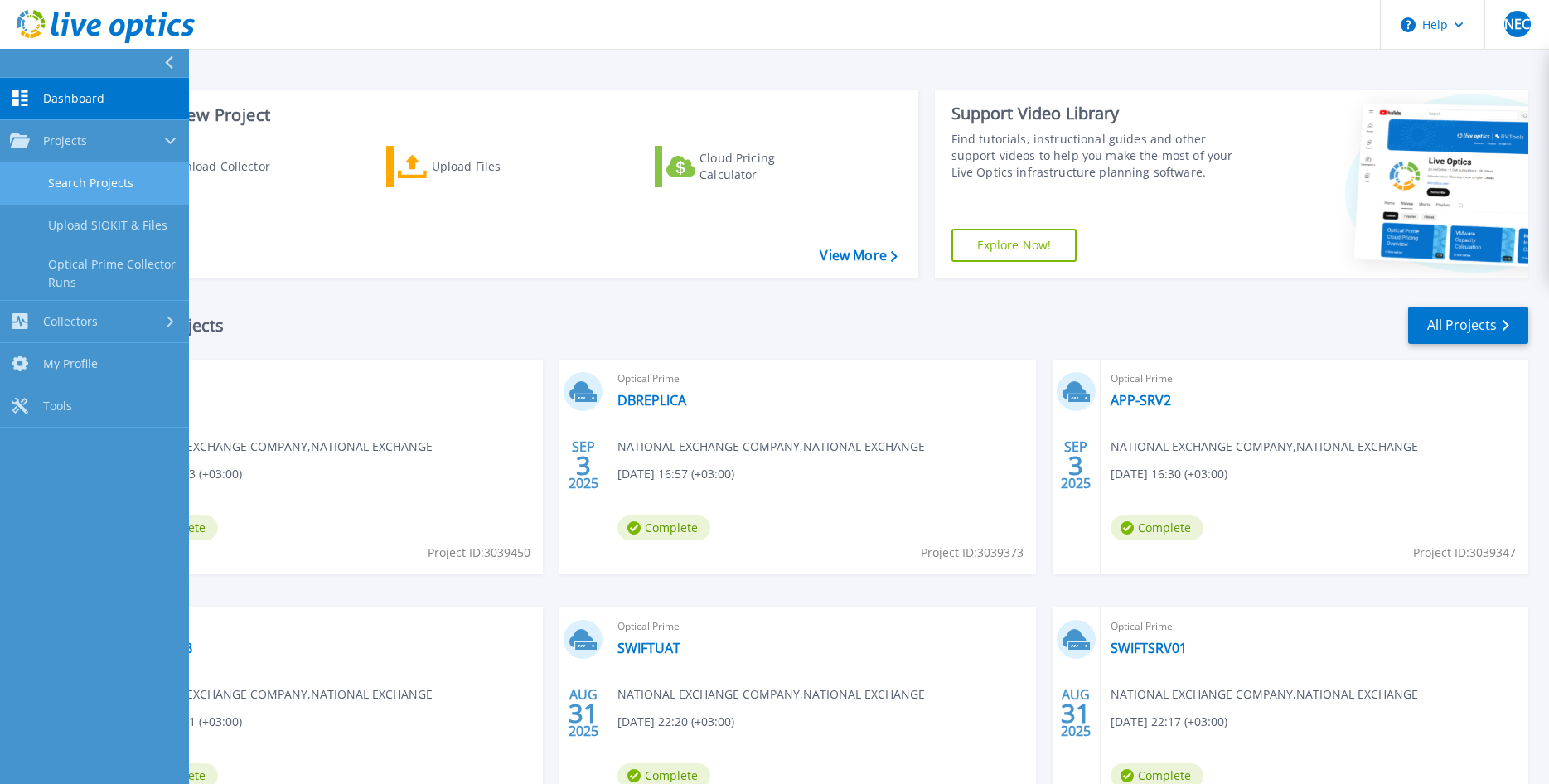
click at [79, 175] on link "Search Projects" at bounding box center [94, 184] width 189 height 42
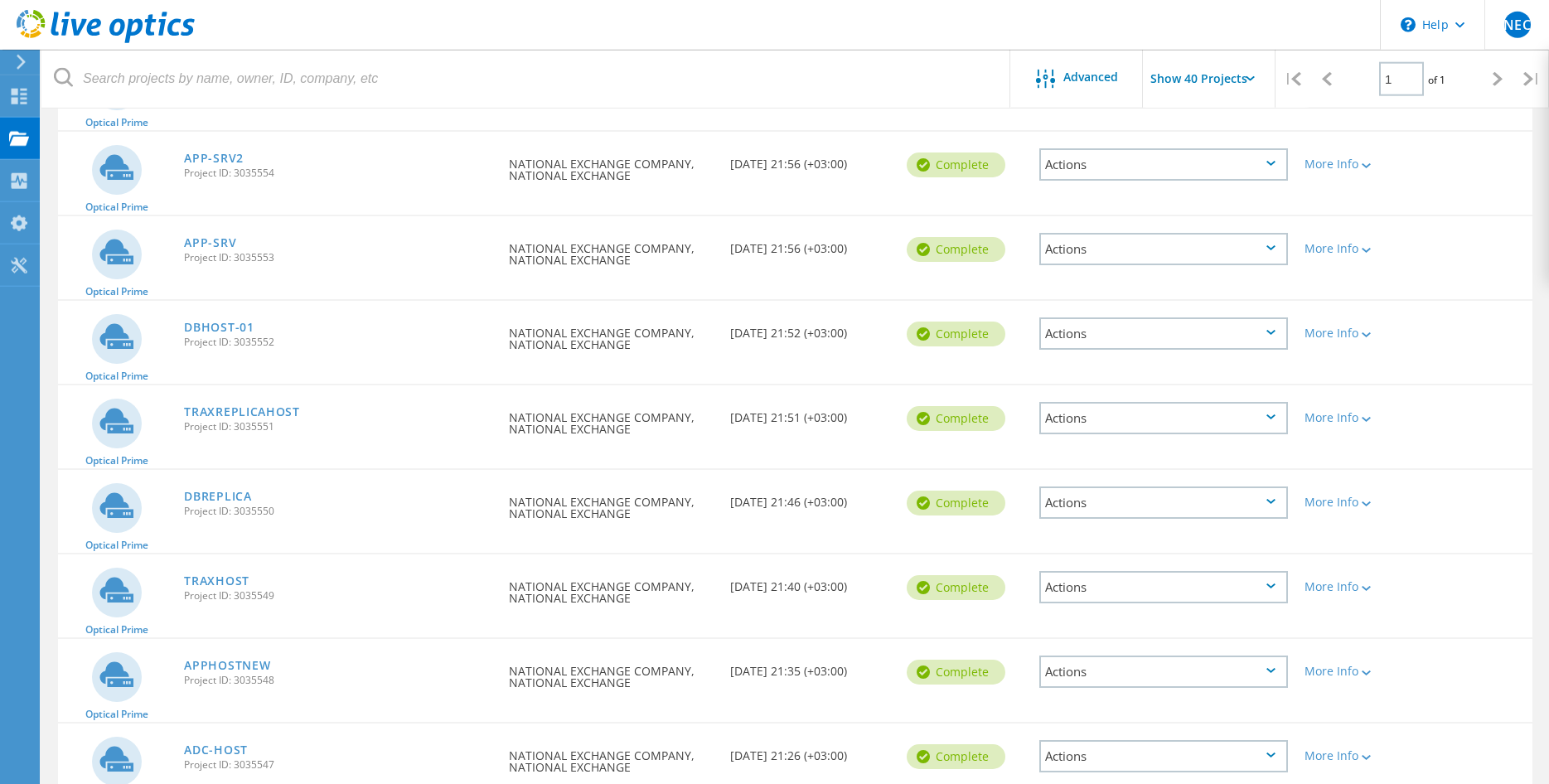
scroll to position [979, 0]
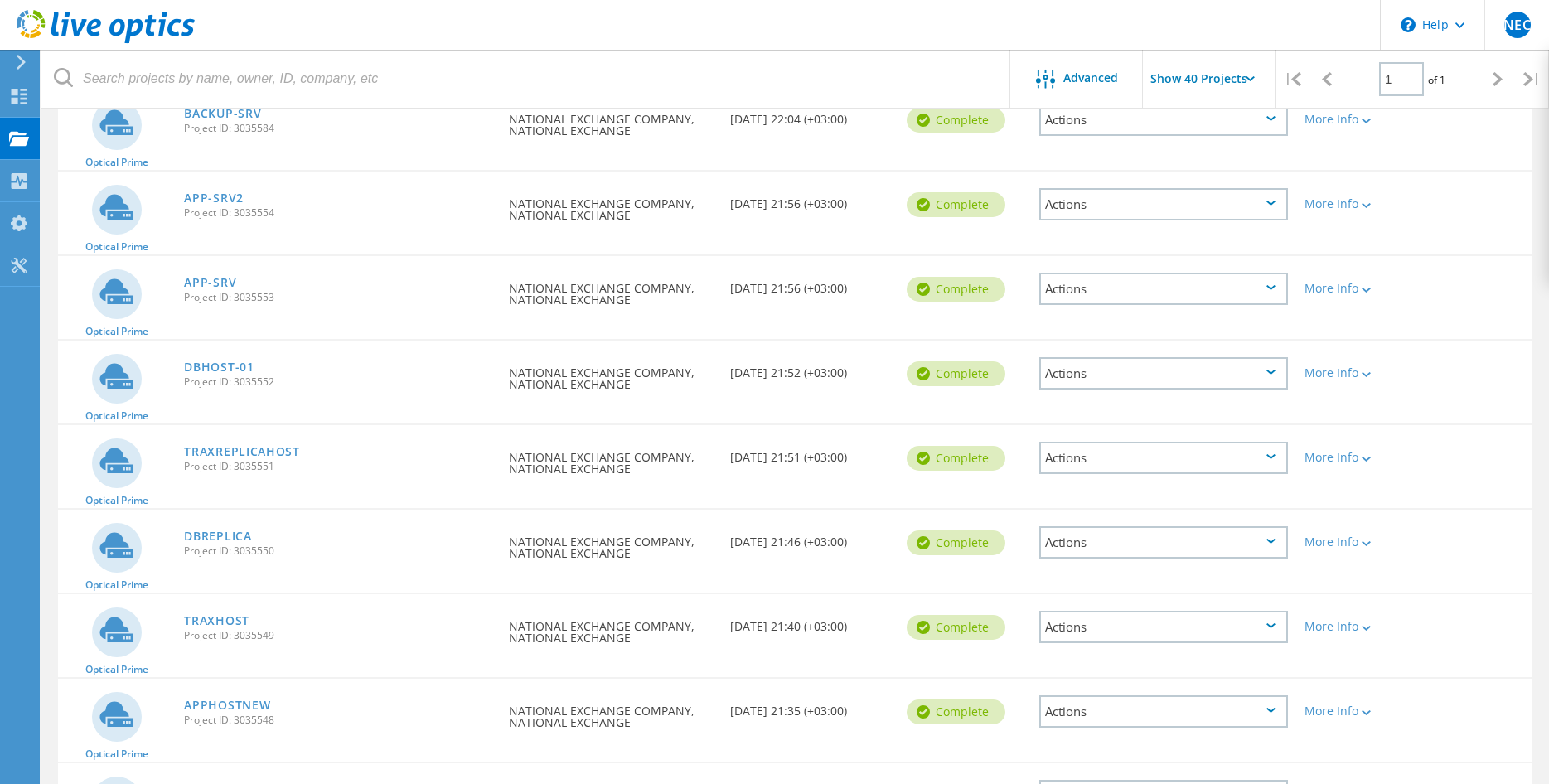
click at [225, 280] on link "APP-SRV" at bounding box center [210, 282] width 53 height 11
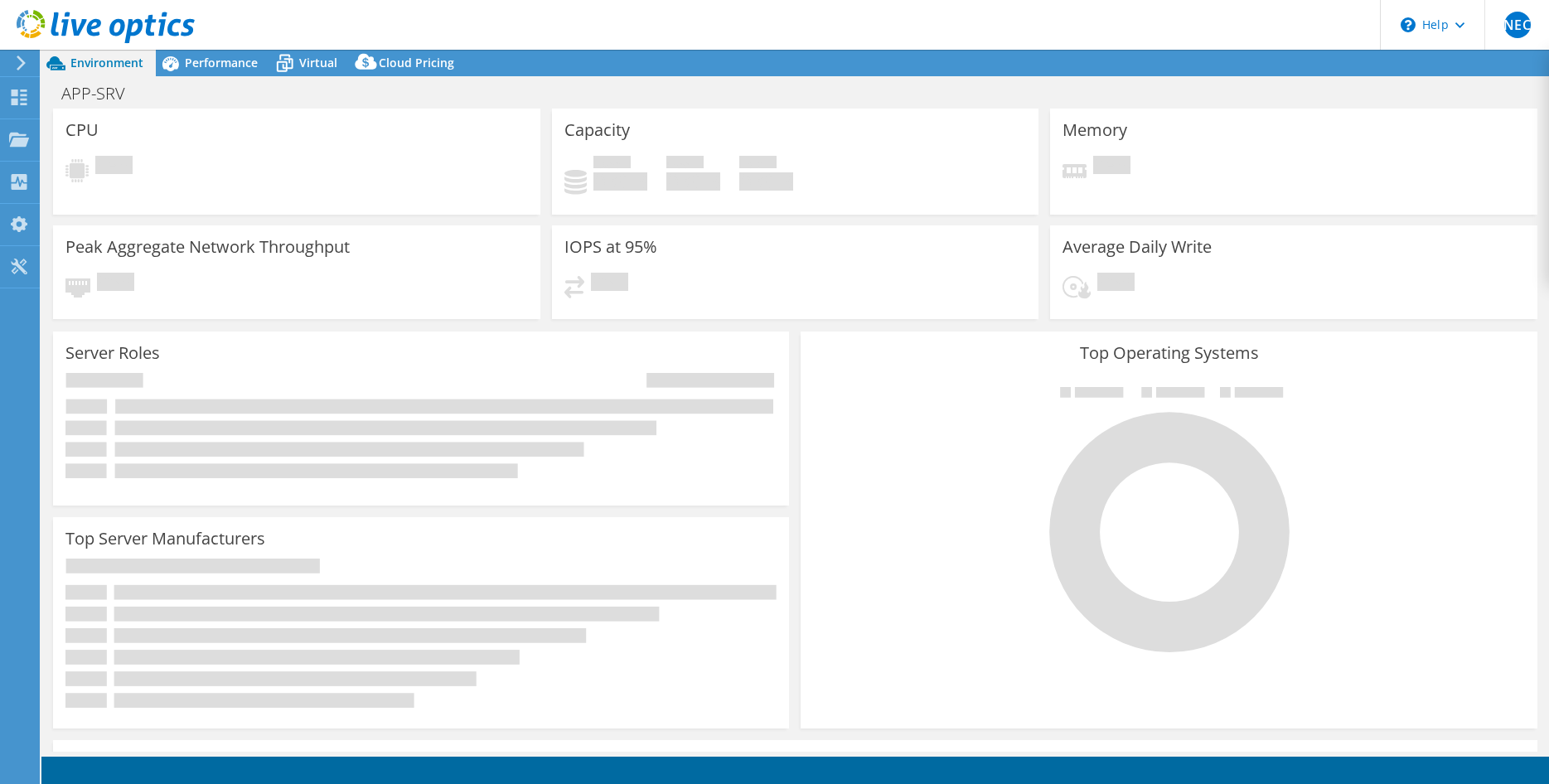
select select "[GEOGRAPHIC_DATA]"
select select "USD"
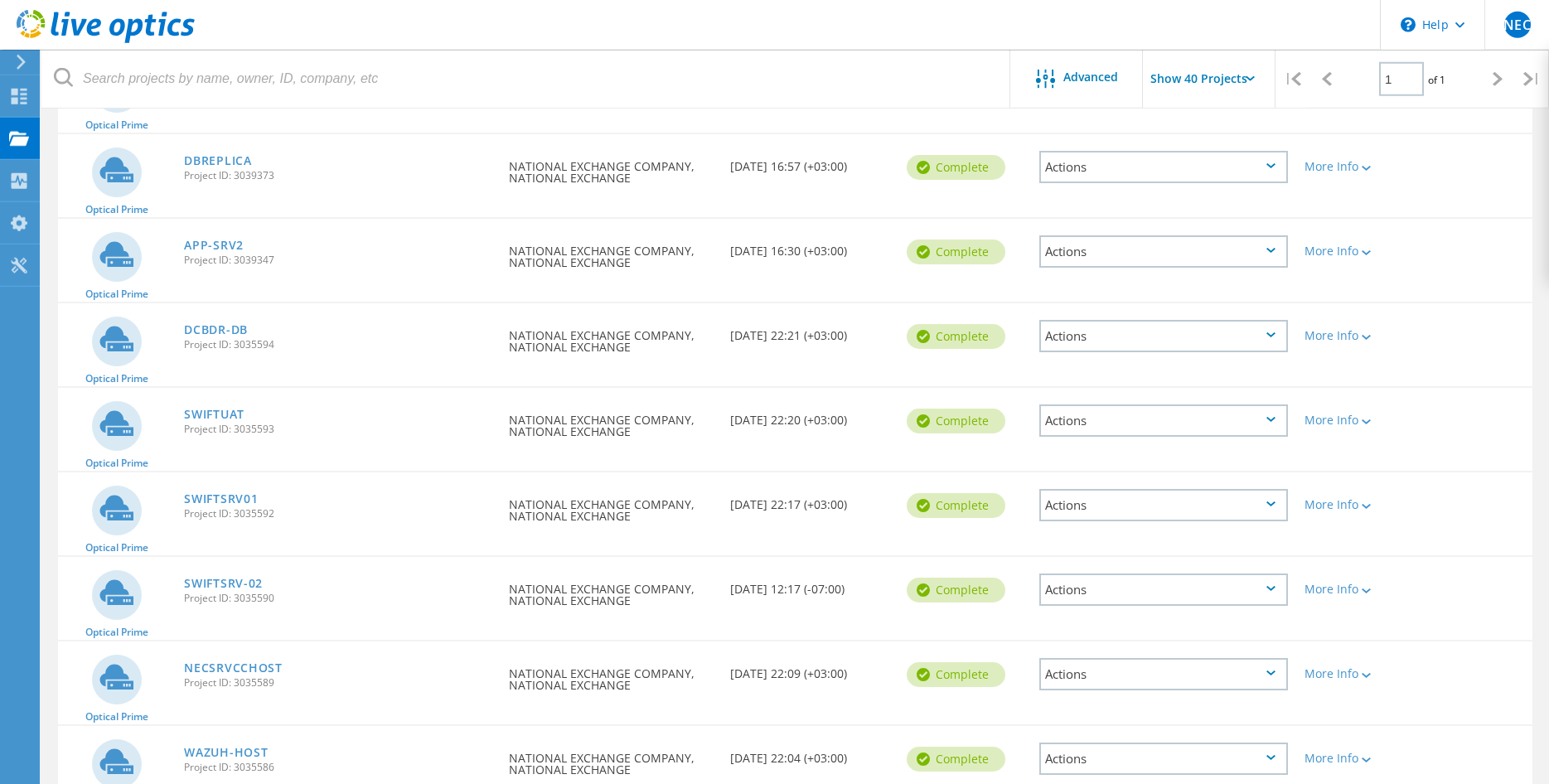
scroll to position [214, 0]
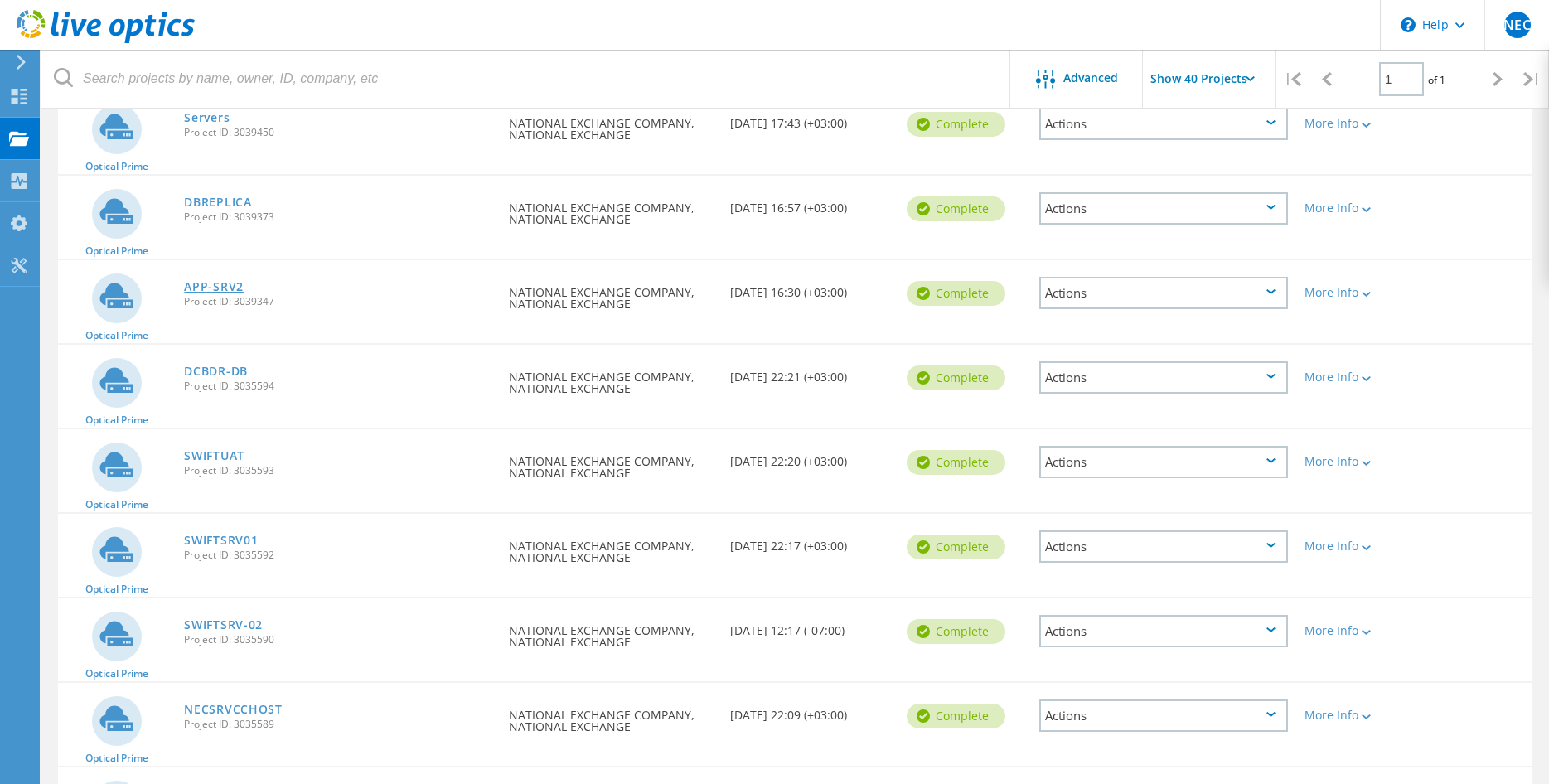
click at [215, 281] on link "APP-SRV2" at bounding box center [213, 286] width 59 height 11
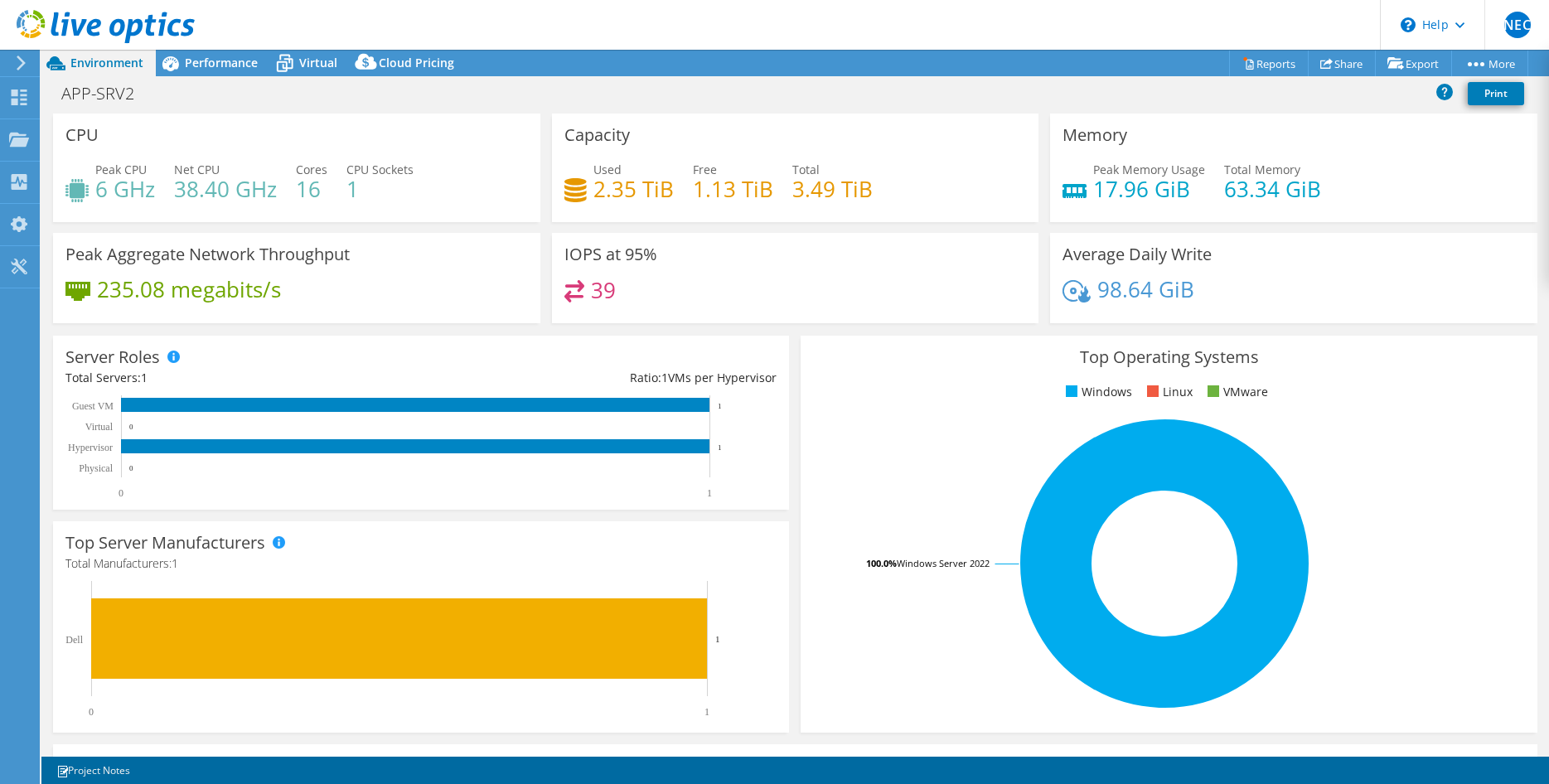
select select "USD"
click at [309, 67] on span "Virtual" at bounding box center [318, 62] width 38 height 15
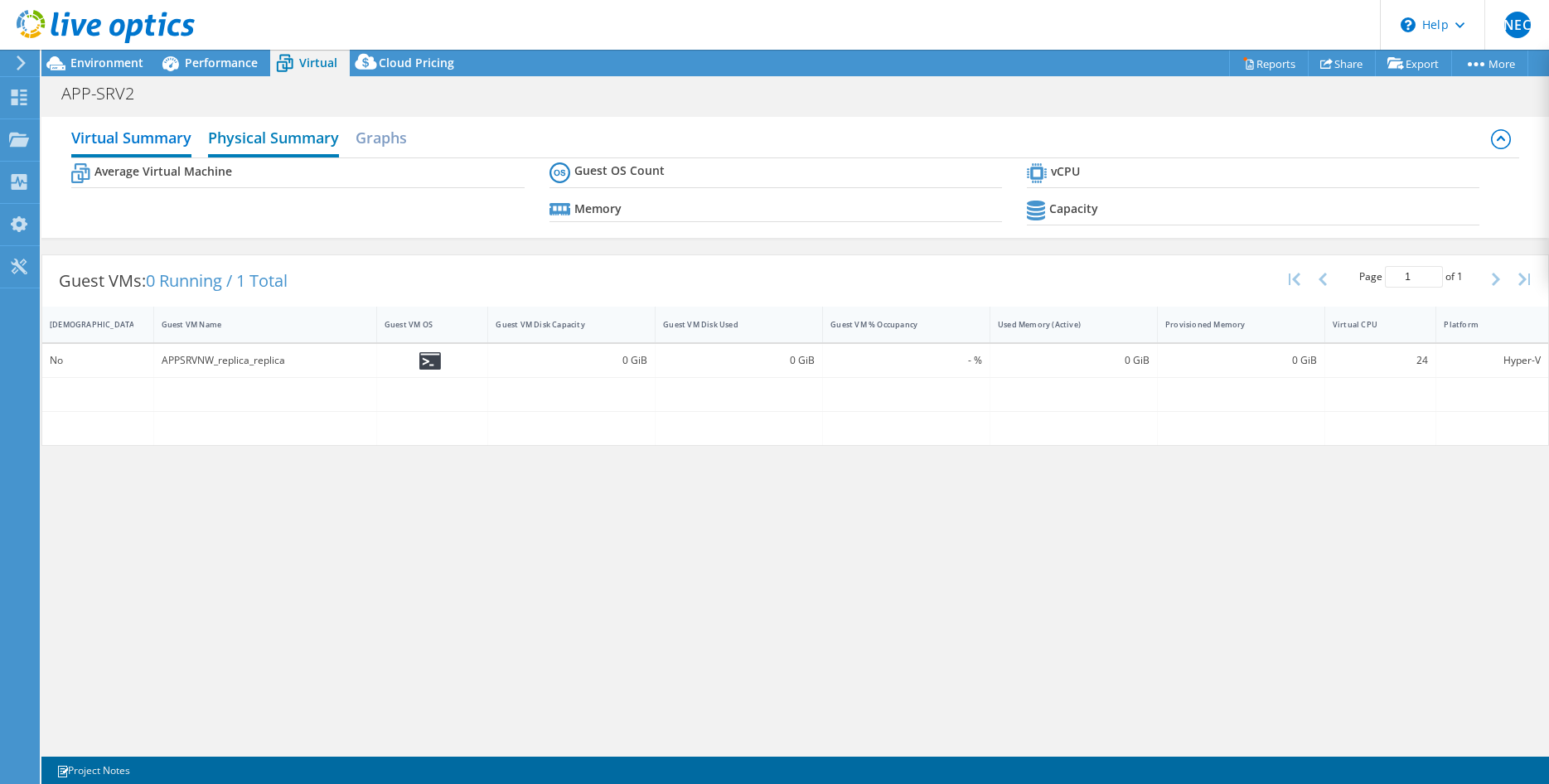
click at [263, 143] on h2 "Physical Summary" at bounding box center [273, 139] width 131 height 36
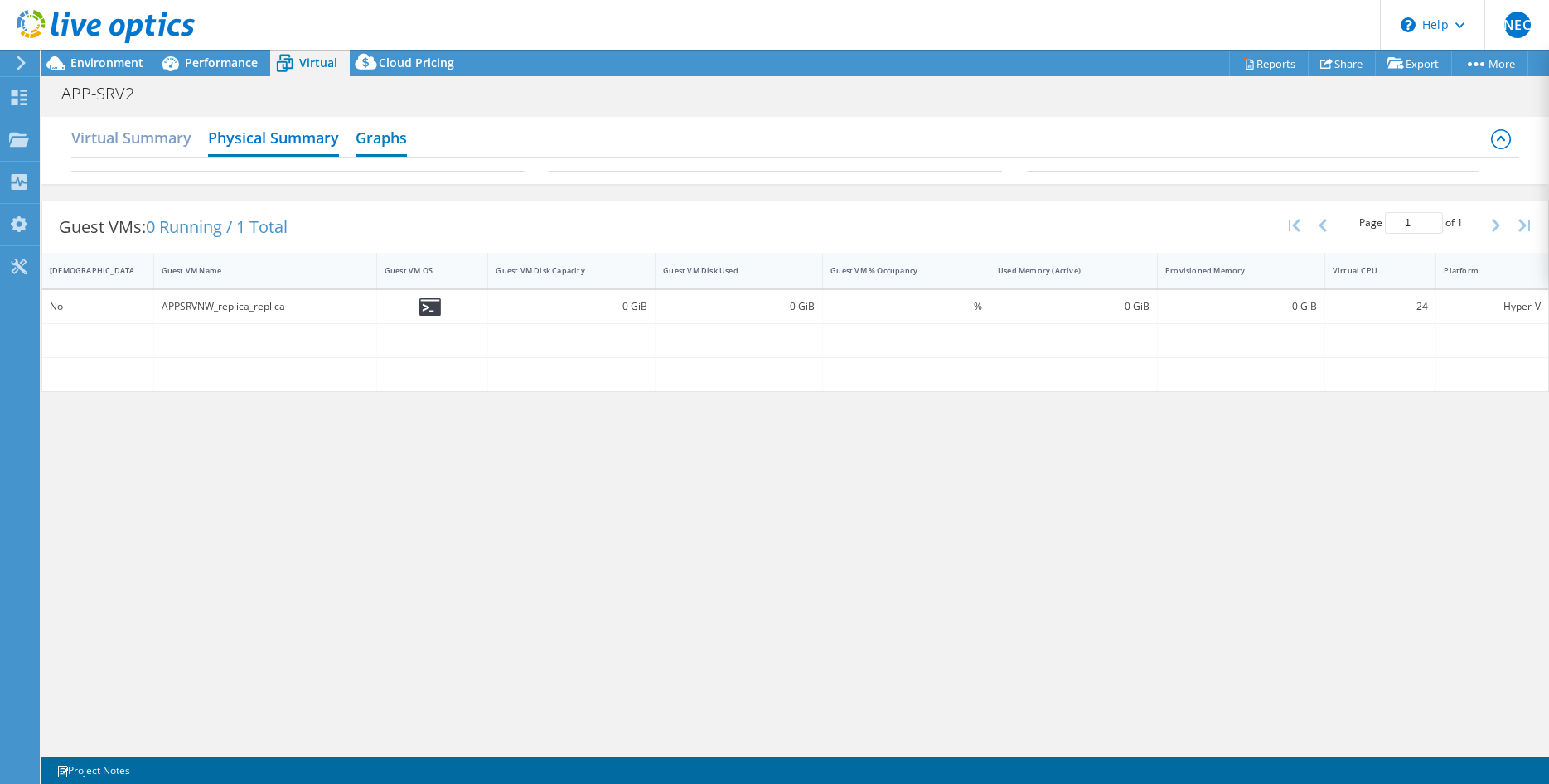
click at [370, 133] on h2 "Graphs" at bounding box center [381, 139] width 52 height 36
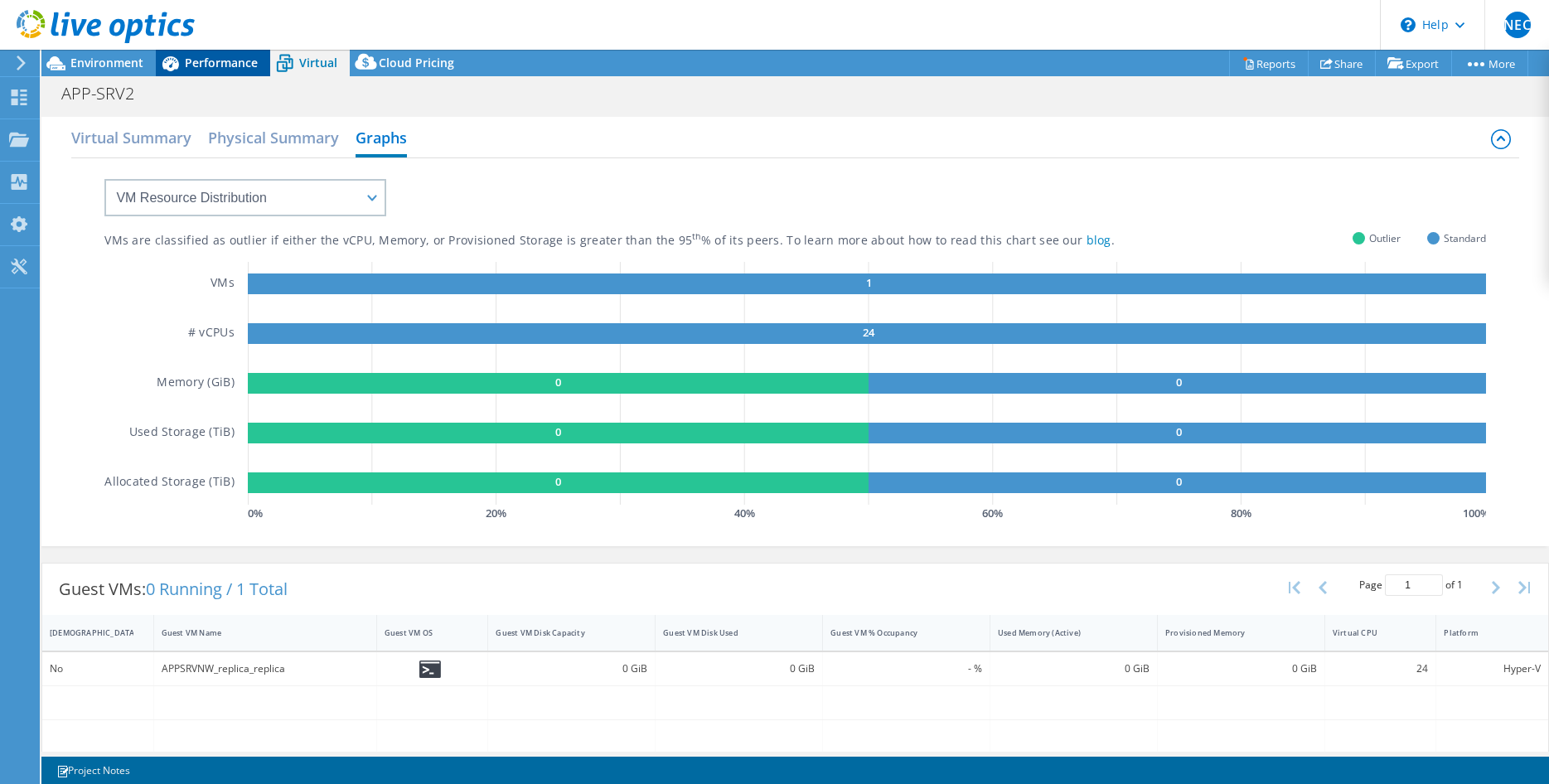
click at [219, 67] on span "Performance" at bounding box center [221, 62] width 73 height 15
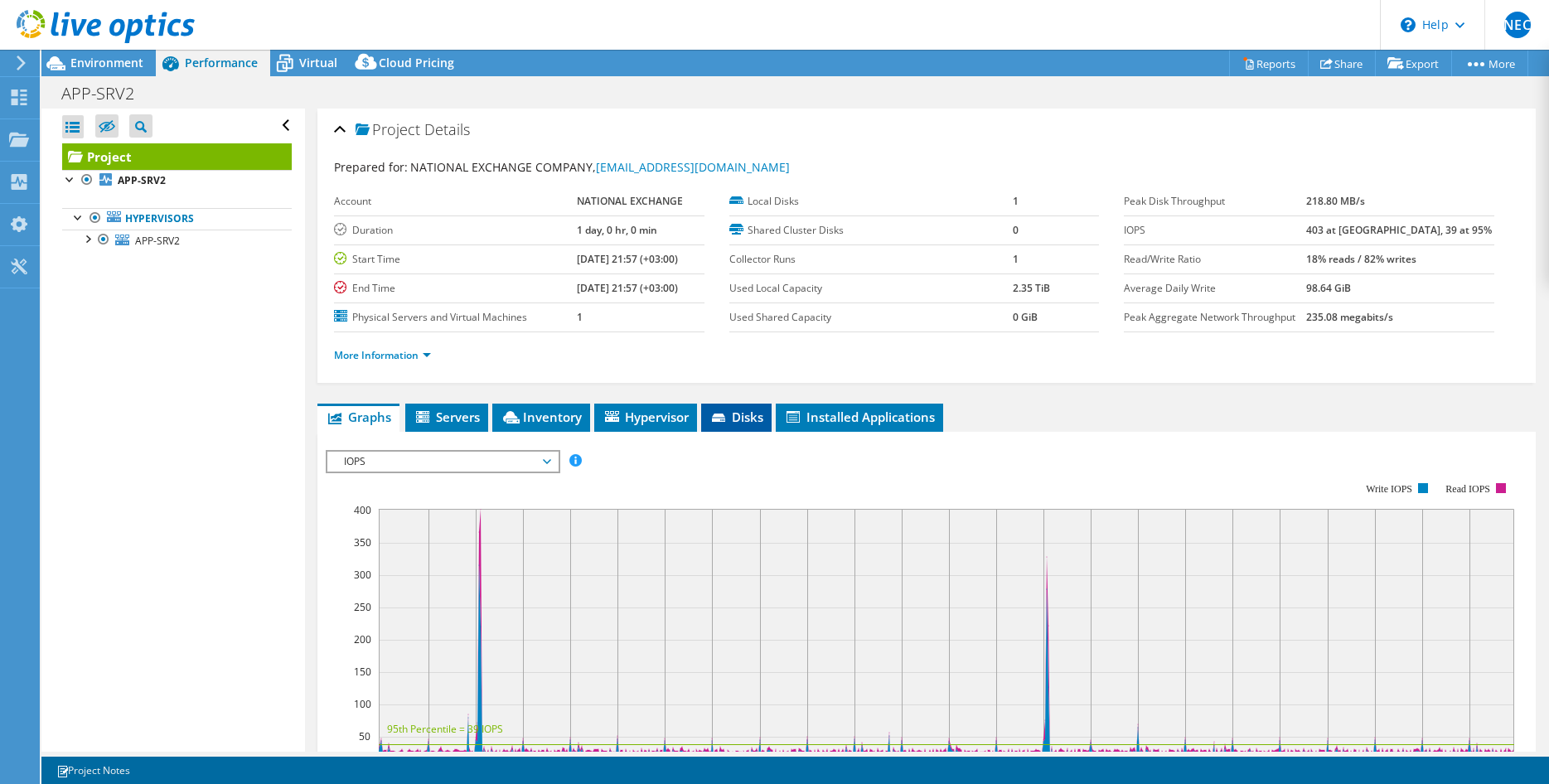
click at [747, 416] on span "Disks" at bounding box center [736, 416] width 54 height 16
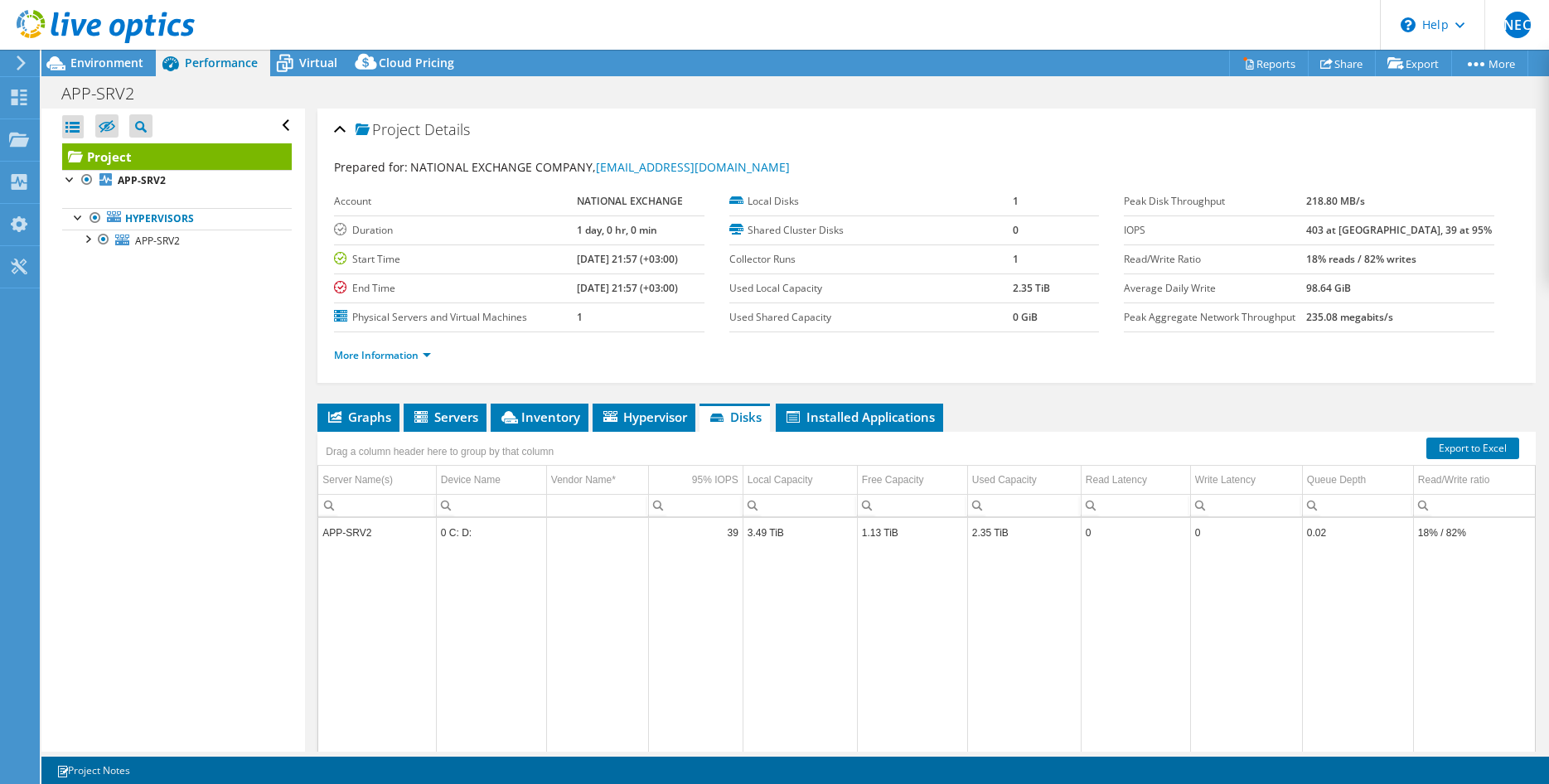
scroll to position [84, 0]
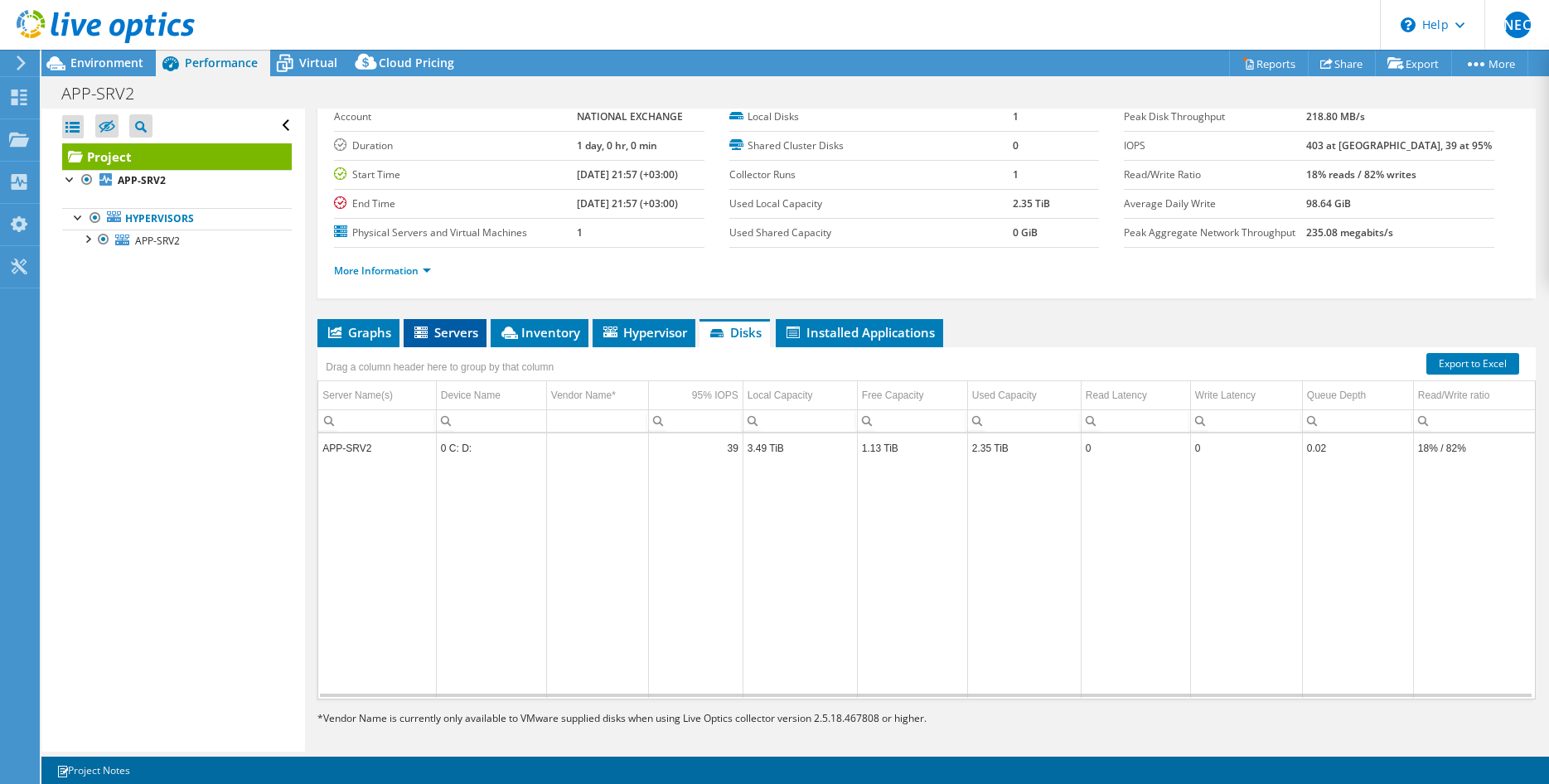
click at [440, 336] on span "Servers" at bounding box center [444, 331] width 66 height 16
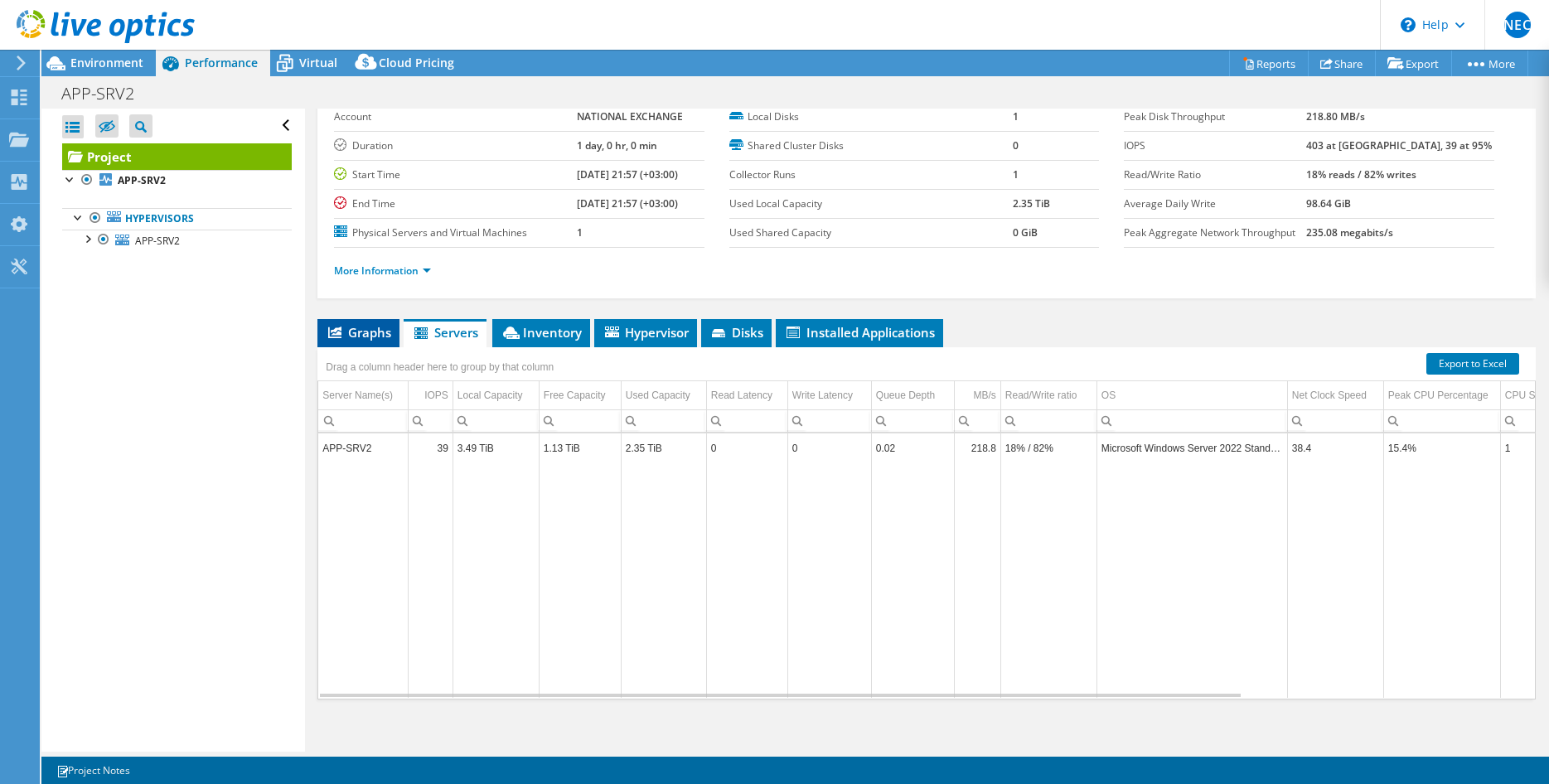
drag, startPoint x: 341, startPoint y: 330, endPoint x: 358, endPoint y: 335, distance: 17.7
click at [342, 330] on icon at bounding box center [335, 332] width 13 height 11
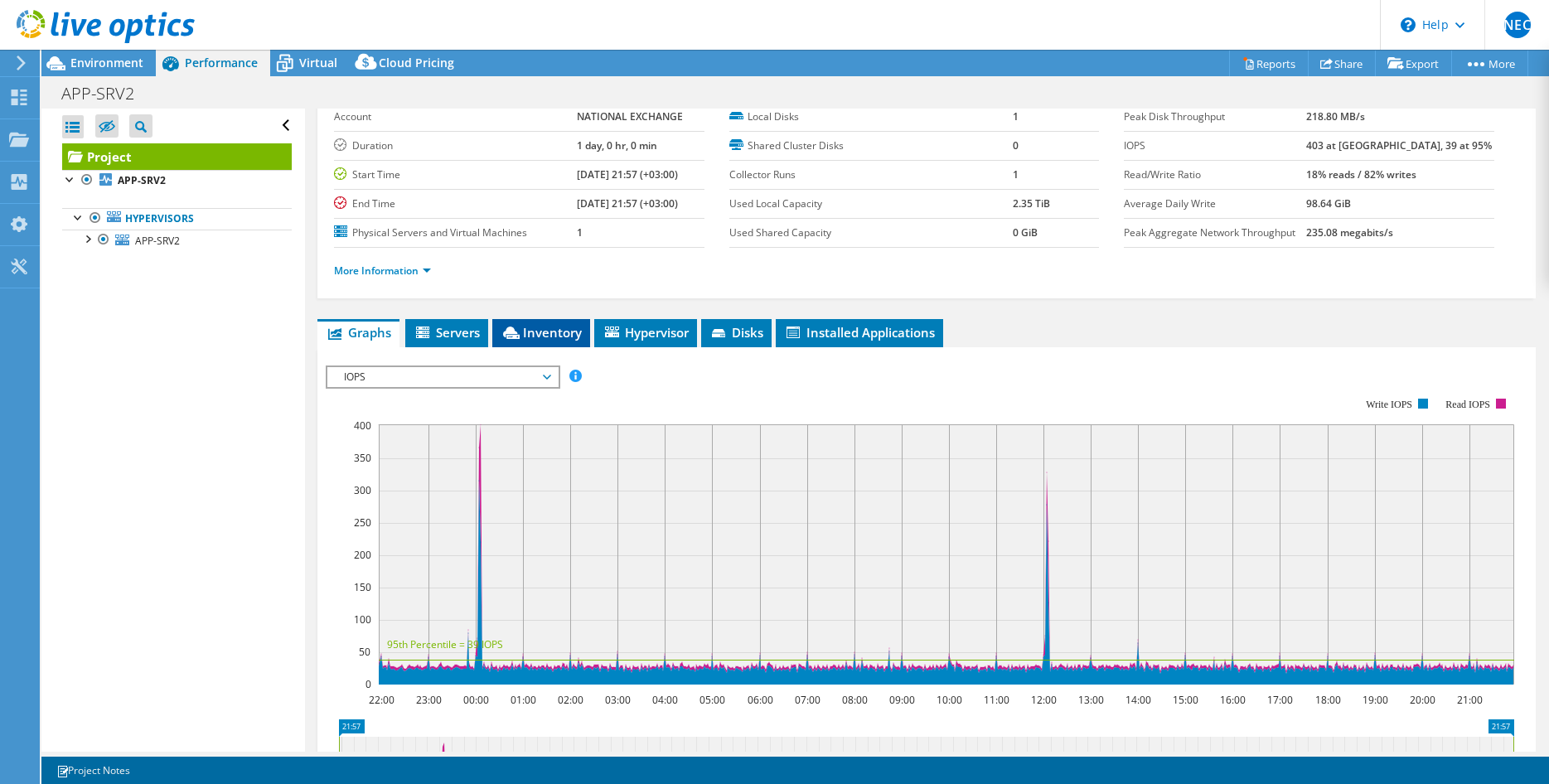
click at [521, 338] on span "Inventory" at bounding box center [541, 331] width 81 height 16
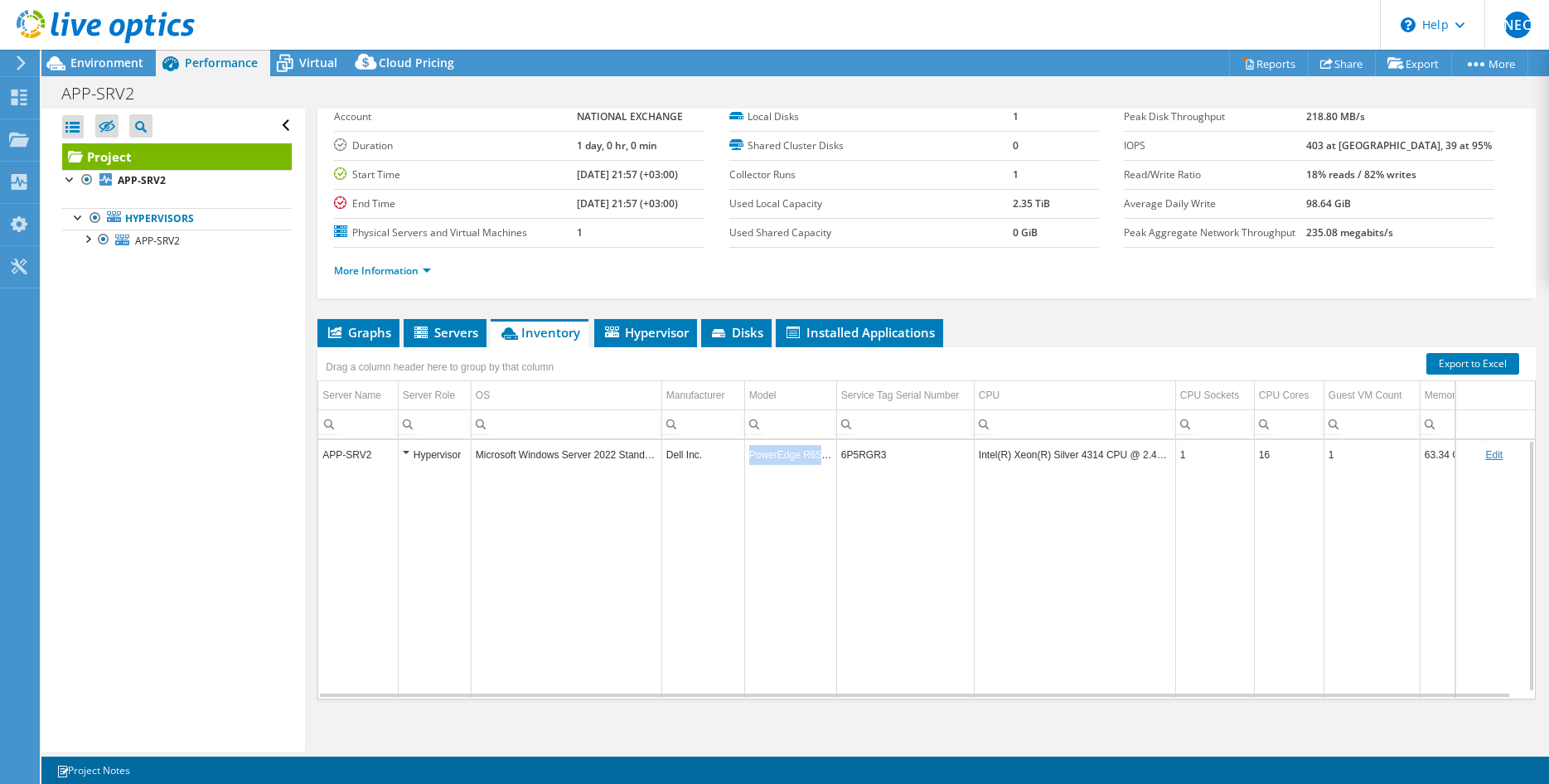
drag, startPoint x: 833, startPoint y: 453, endPoint x: 742, endPoint y: 455, distance: 91.0
click at [742, 455] on tr "APP-SRV2 Hypervisor Microsoft Windows Server 2022 Standard Dell Inc. PowerEdge …" at bounding box center [938, 455] width 1241 height 29
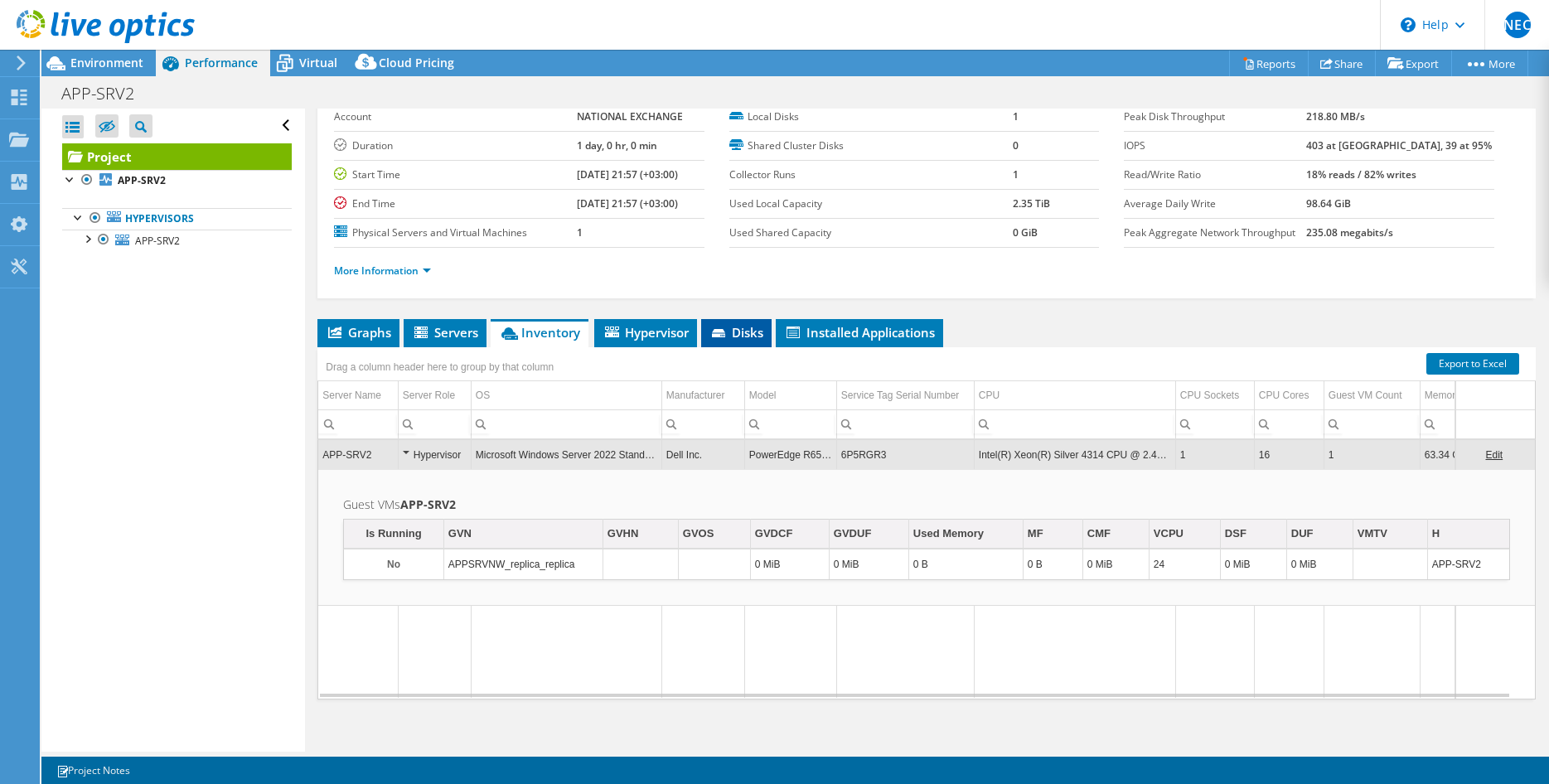
click at [741, 325] on span "Disks" at bounding box center [736, 331] width 54 height 16
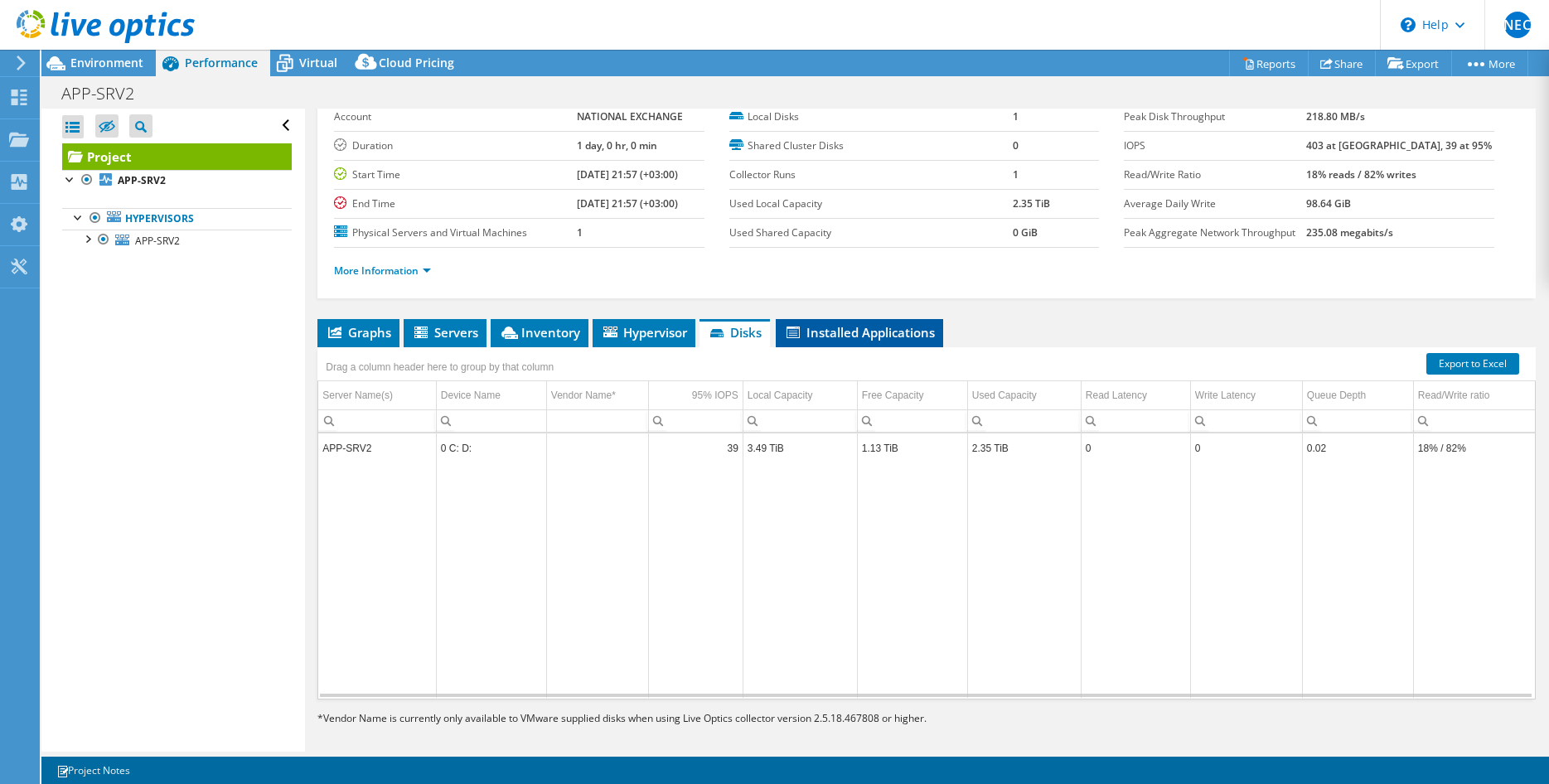
click at [856, 336] on span "Installed Applications" at bounding box center [860, 331] width 151 height 16
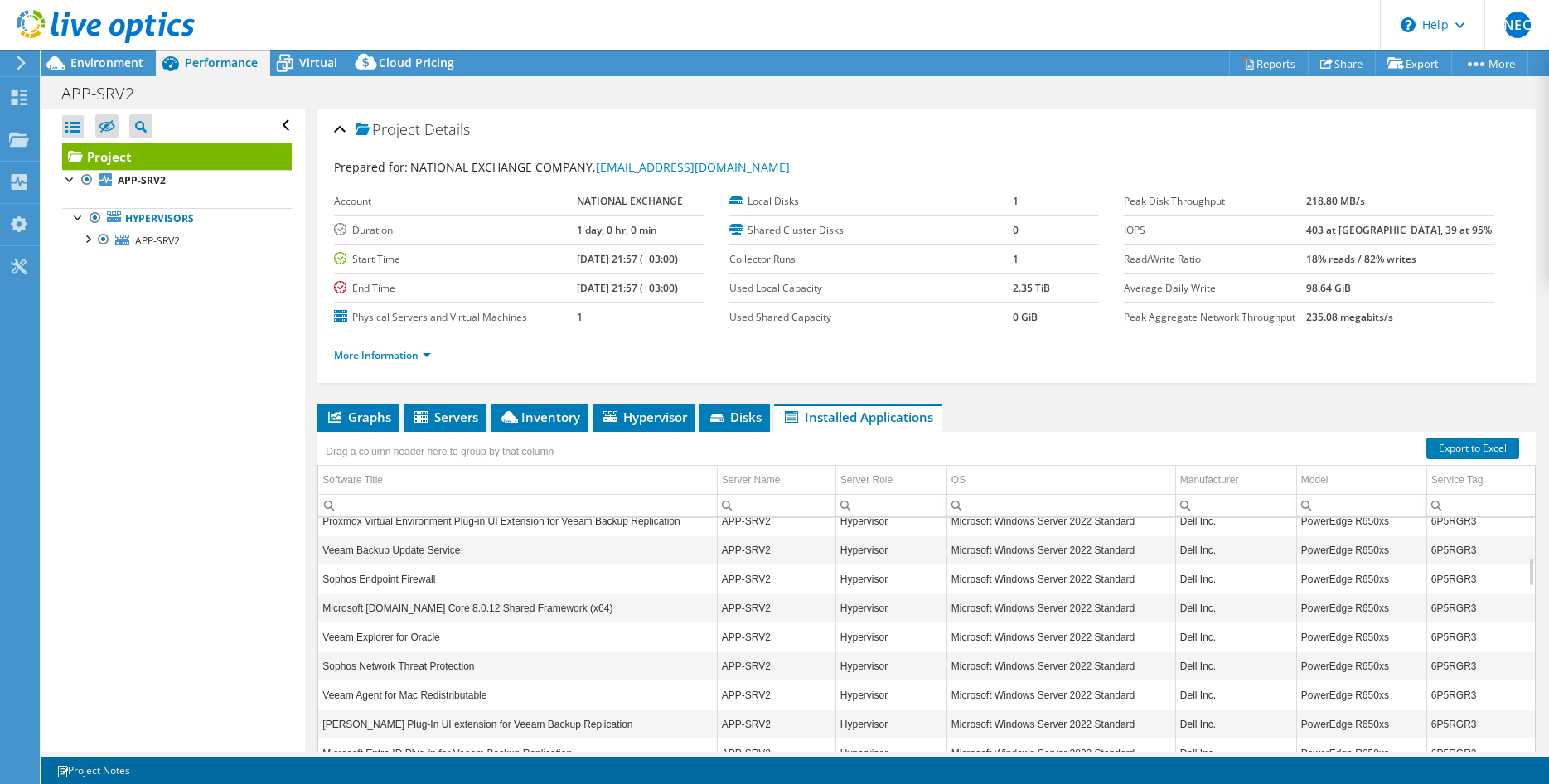
scroll to position [0, 0]
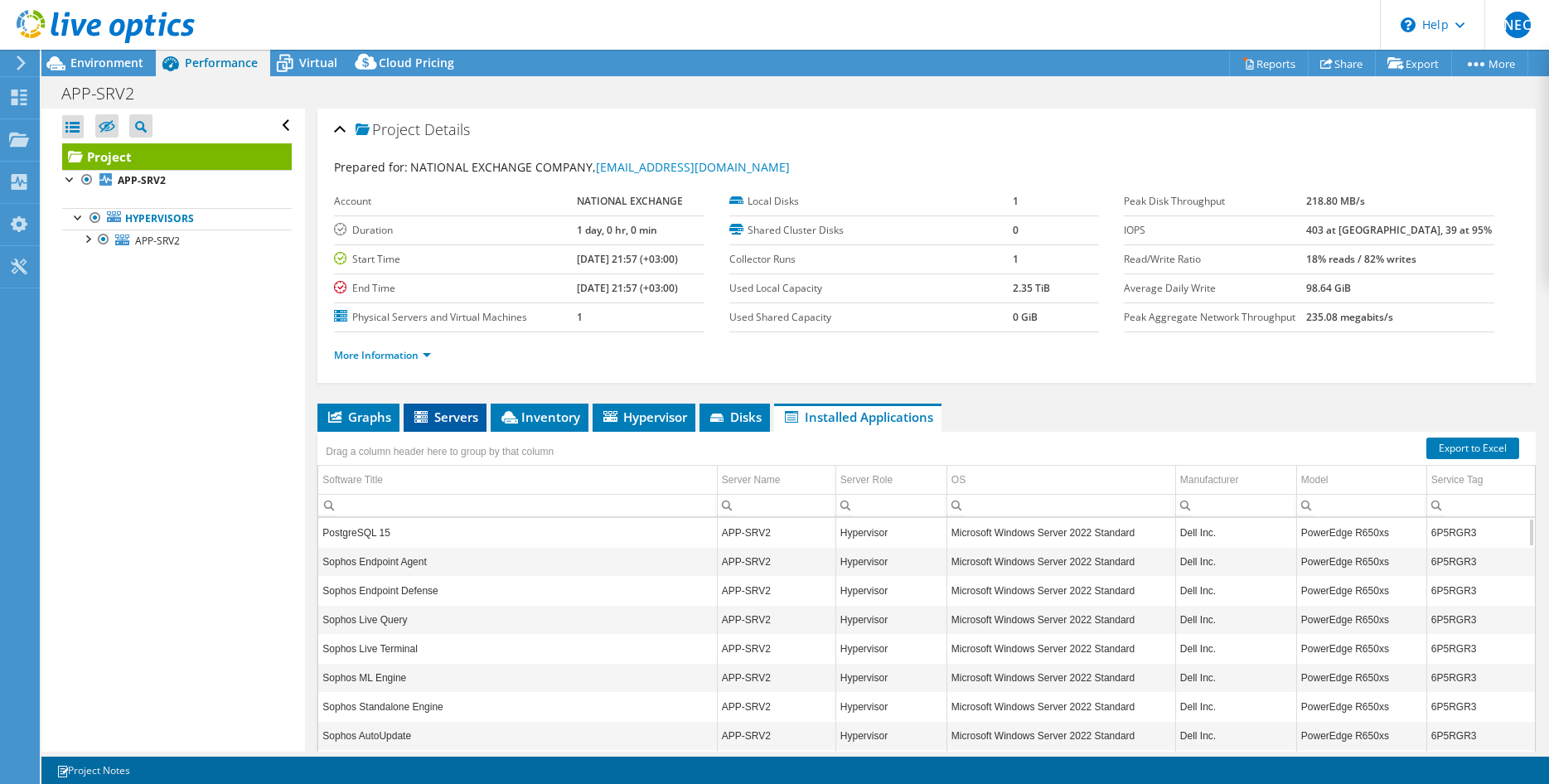
click at [453, 416] on span "Servers" at bounding box center [444, 416] width 66 height 16
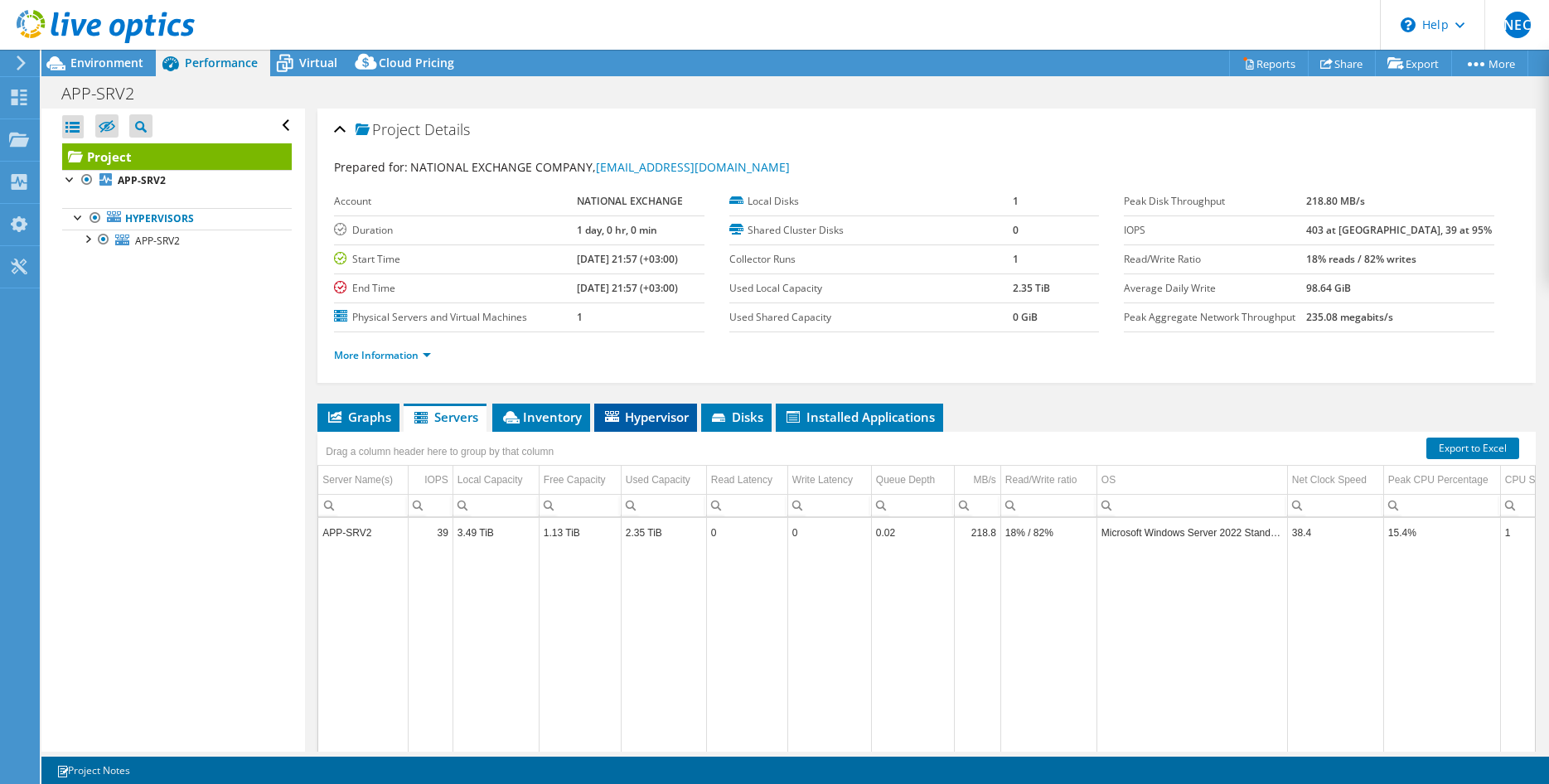
click at [640, 416] on span "Hypervisor" at bounding box center [645, 416] width 86 height 16
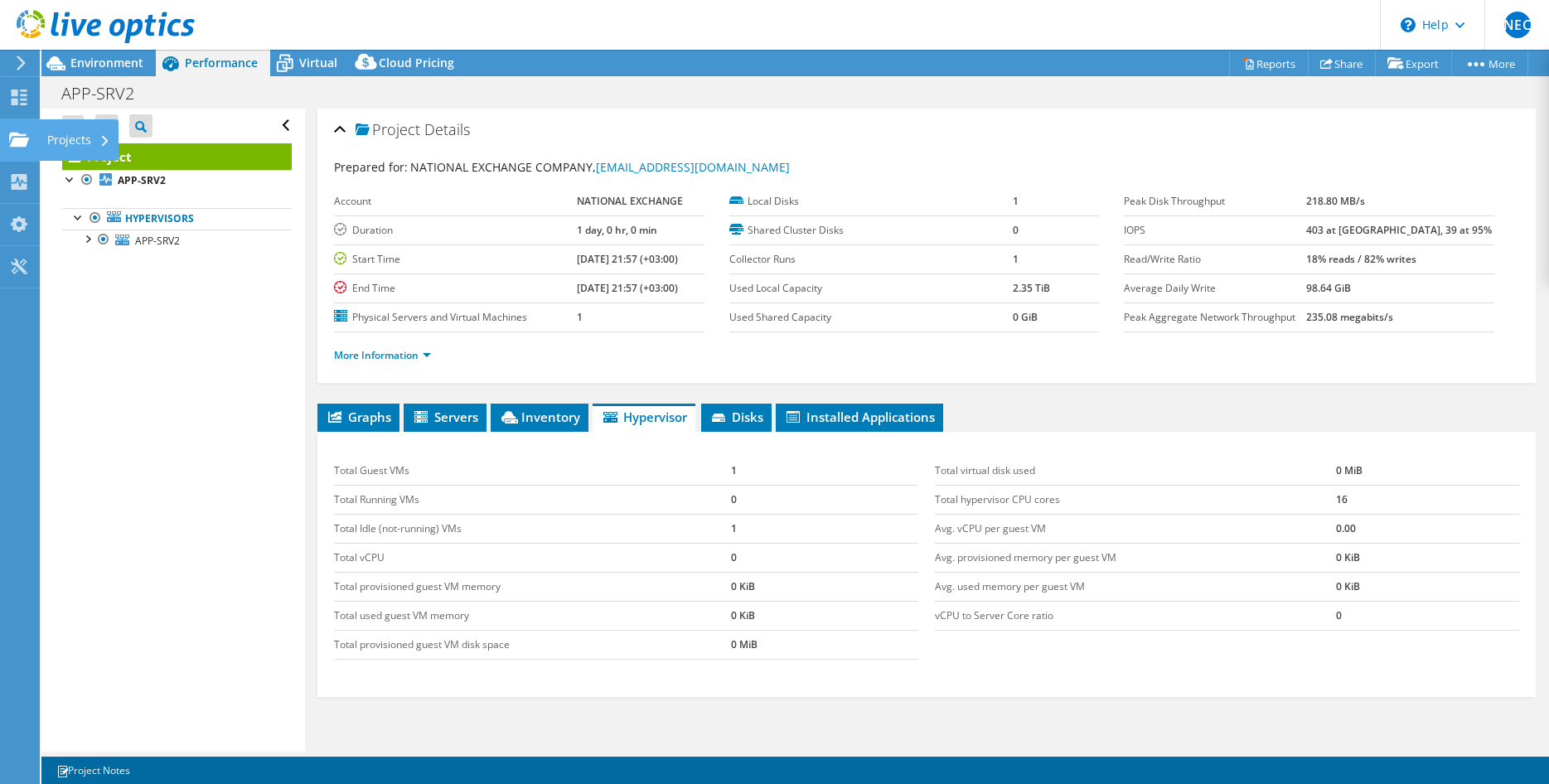
click at [77, 138] on div "Projects" at bounding box center [79, 140] width 79 height 41
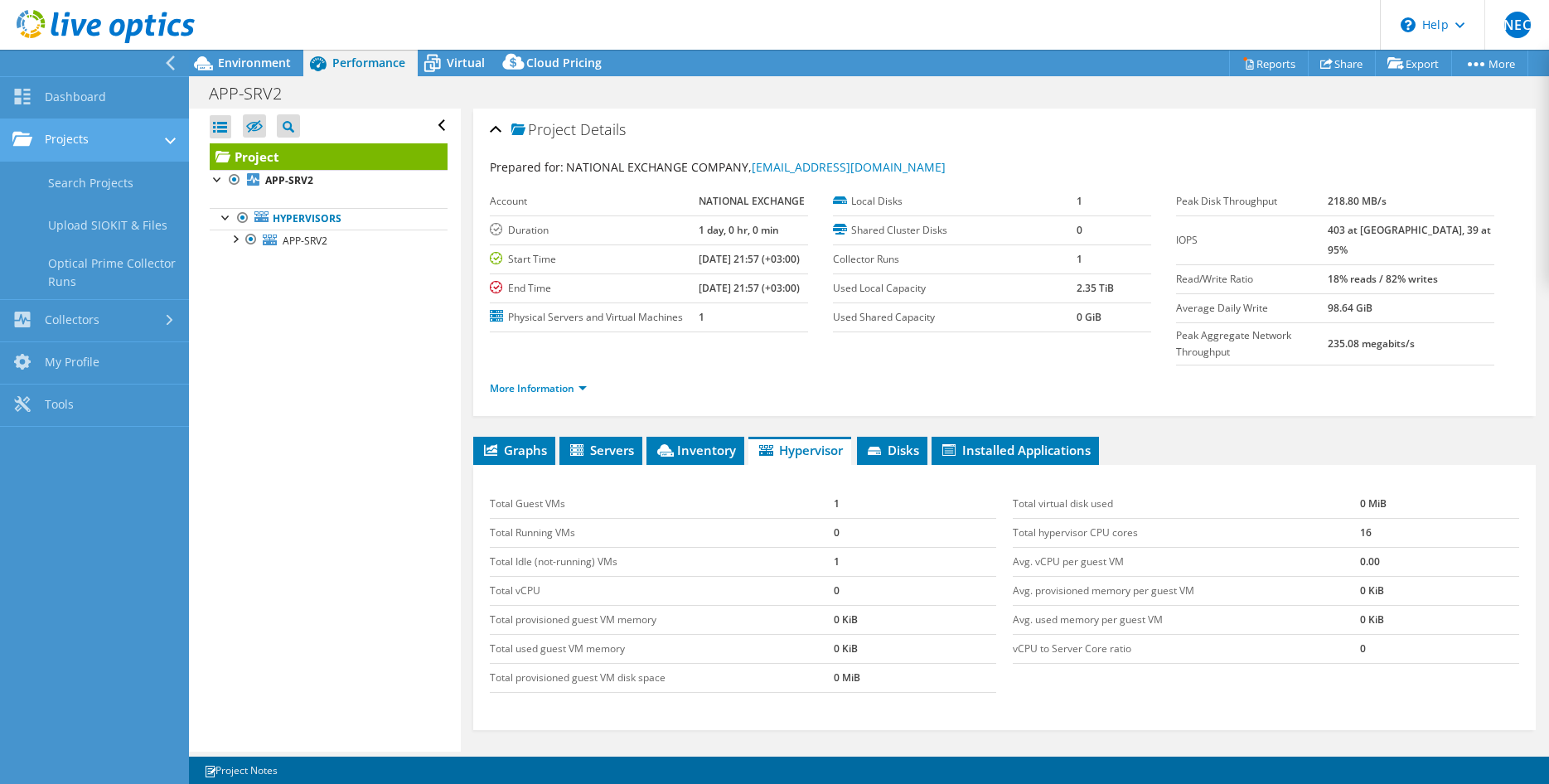
click at [79, 139] on link "Projects" at bounding box center [94, 141] width 189 height 42
click at [89, 138] on link "Projects" at bounding box center [94, 141] width 189 height 42
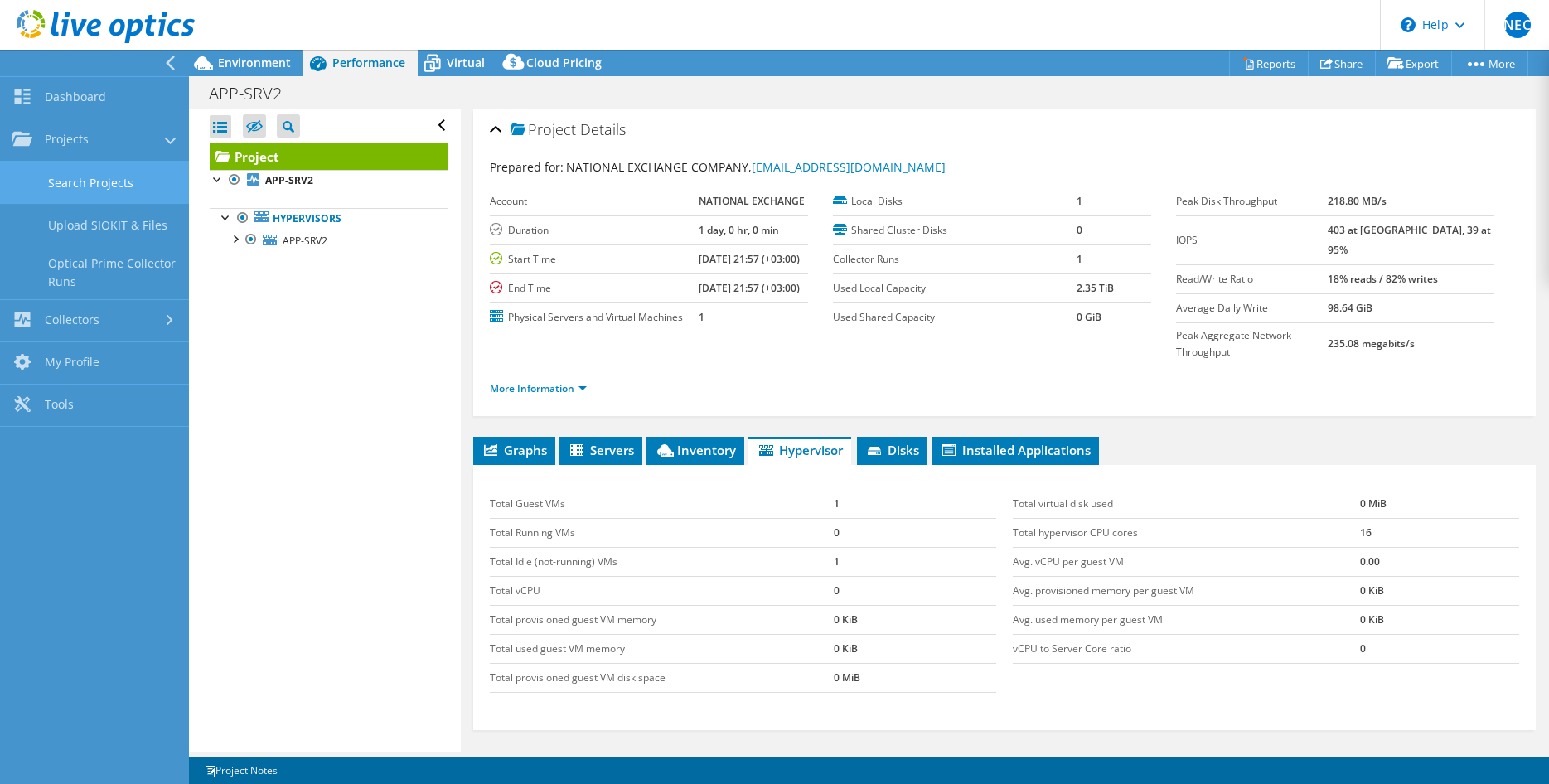
click at [90, 177] on link "Search Projects" at bounding box center [94, 183] width 189 height 42
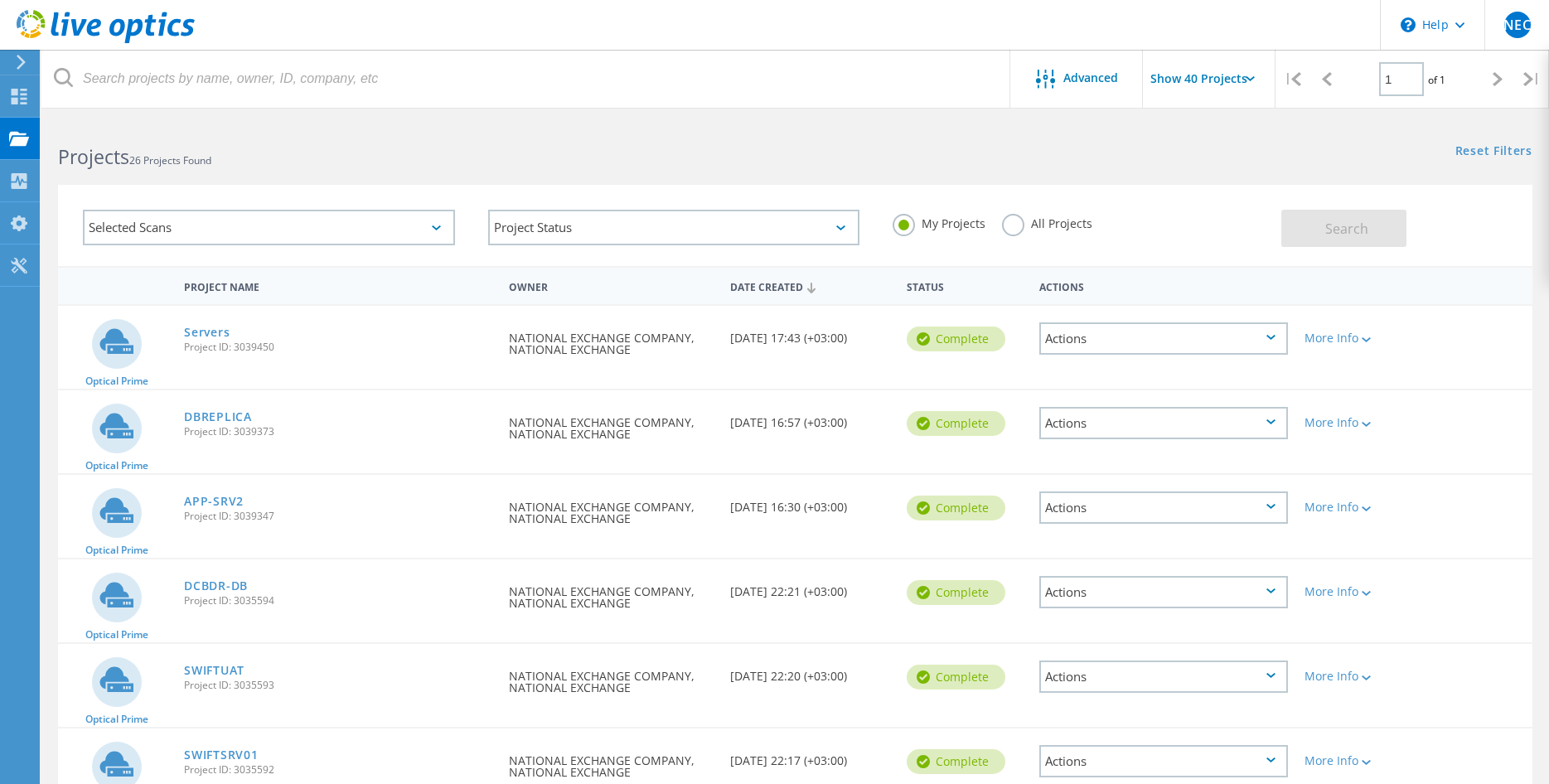
click at [264, 229] on div "Selected Scans" at bounding box center [269, 227] width 372 height 35
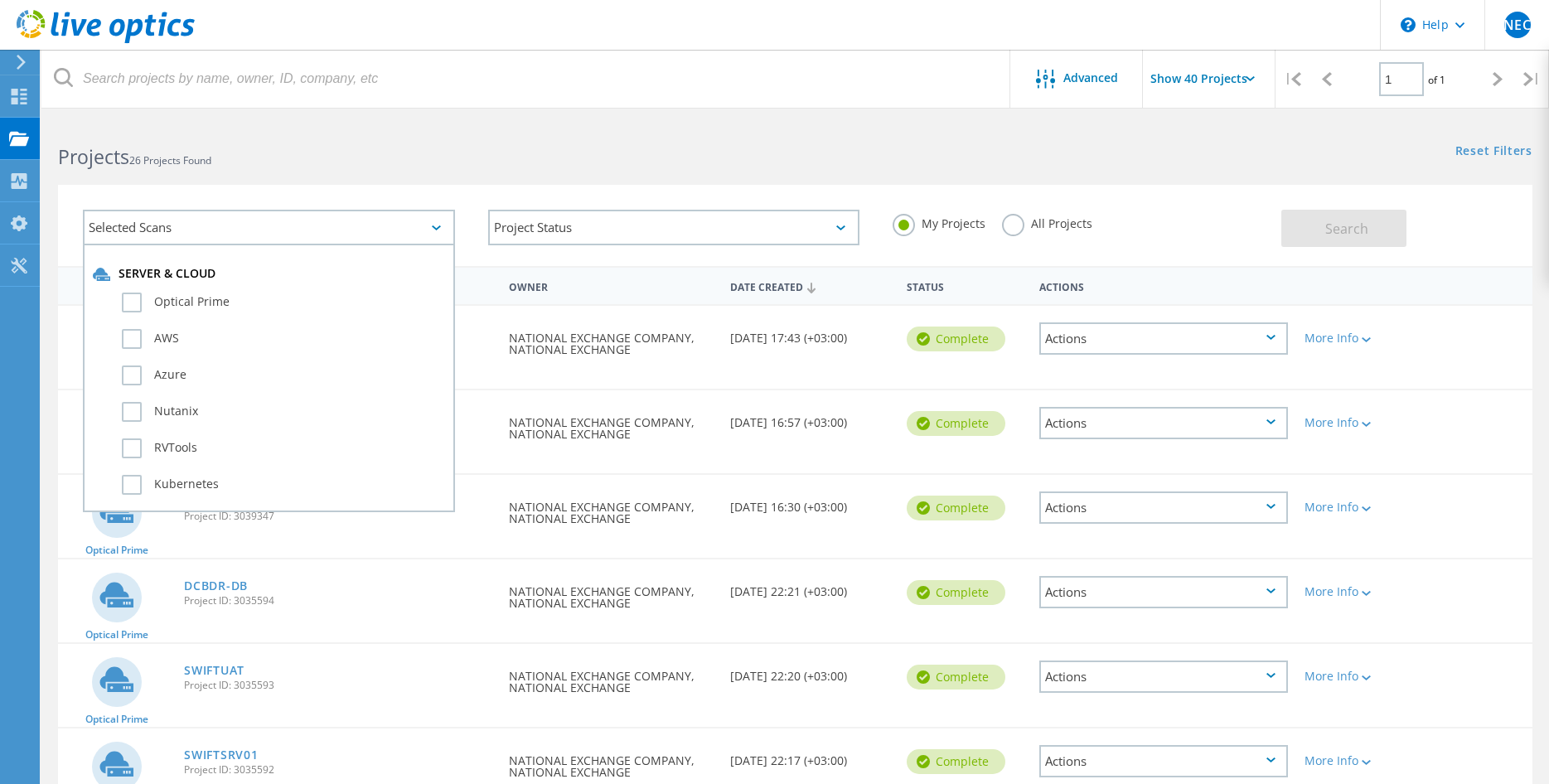
click at [266, 227] on div "Selected Scans" at bounding box center [269, 227] width 372 height 35
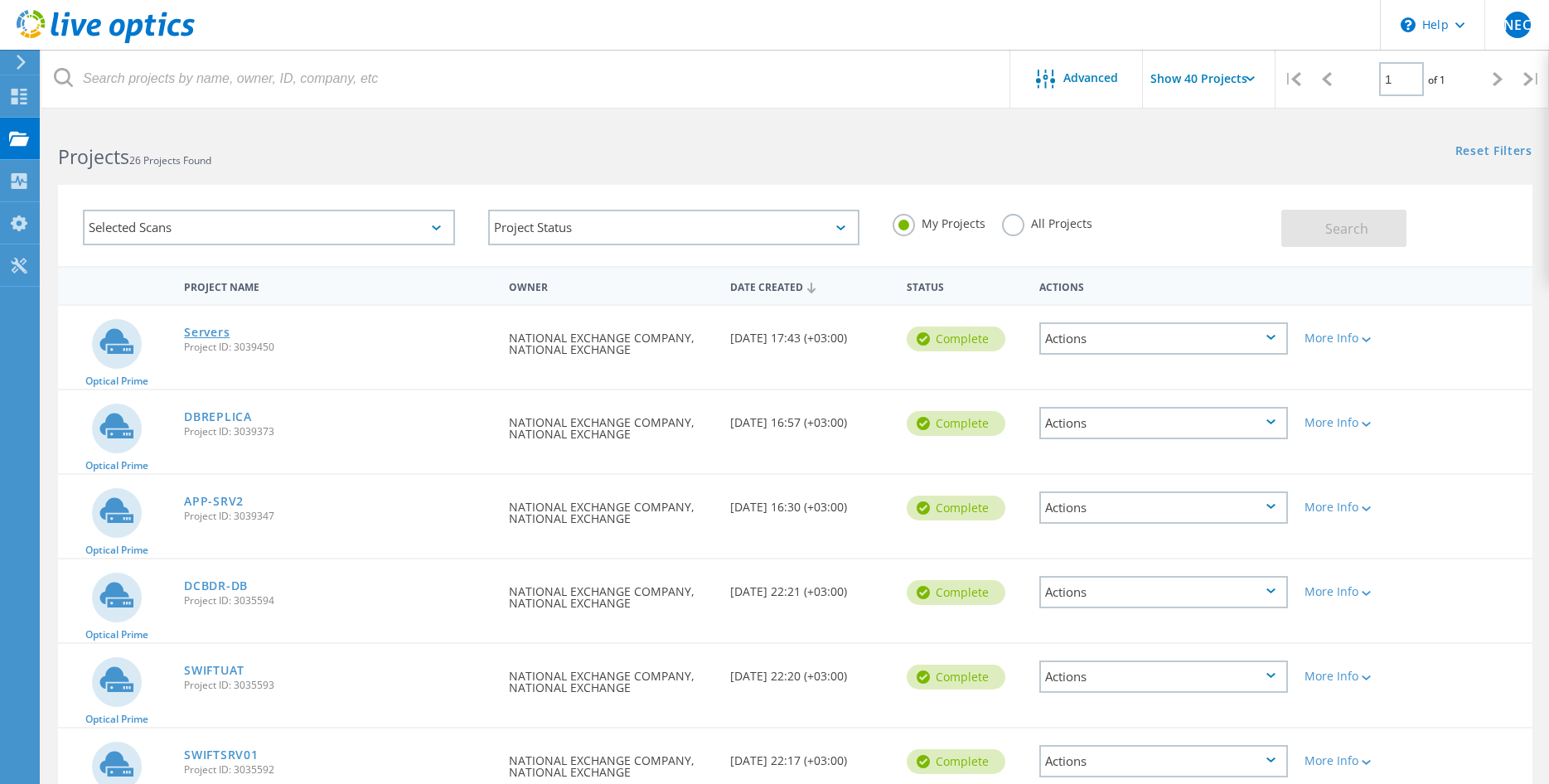
click at [198, 335] on link "Servers" at bounding box center [207, 332] width 46 height 11
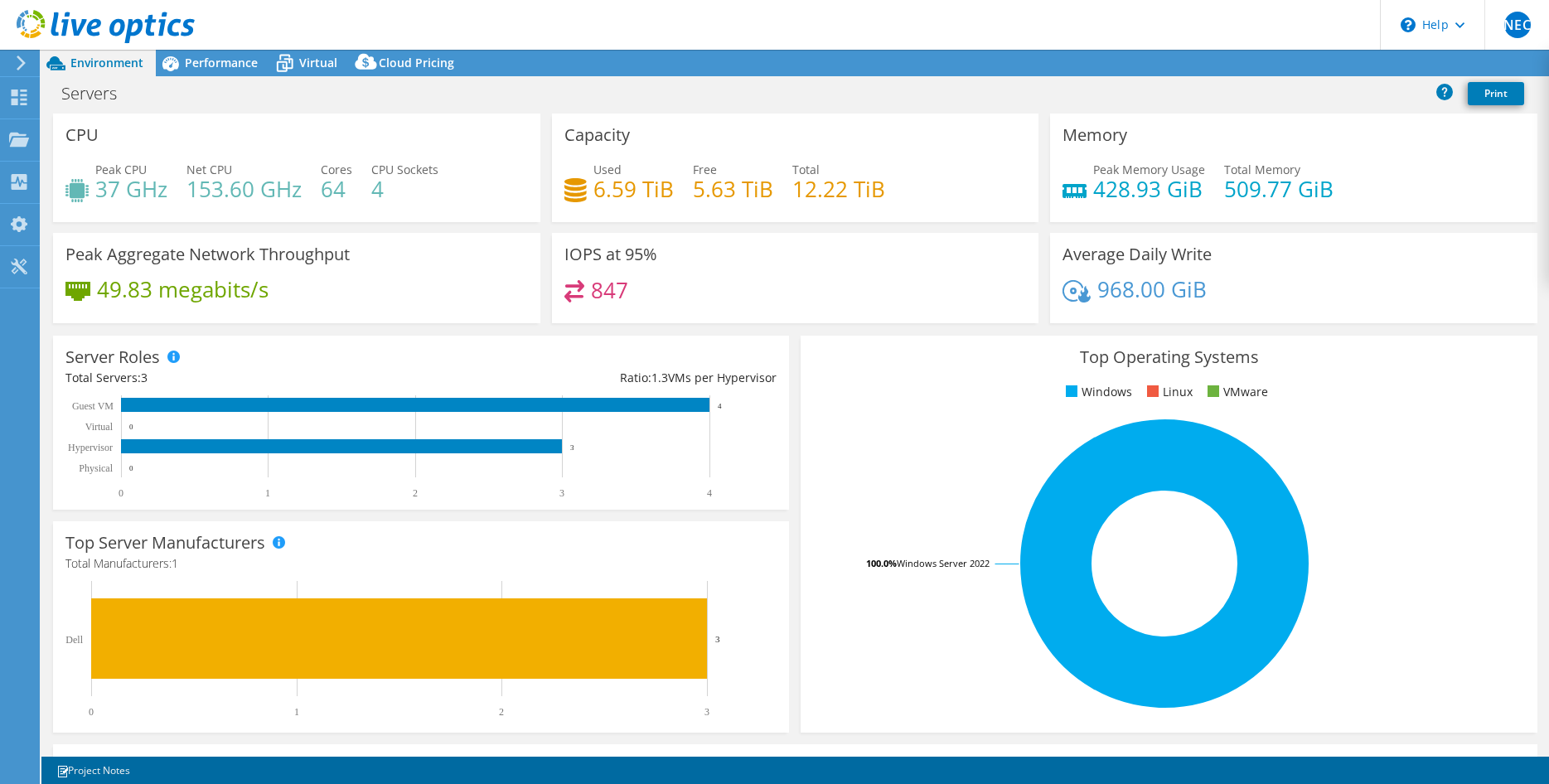
select select "USD"
click at [315, 56] on span "Virtual" at bounding box center [318, 62] width 38 height 15
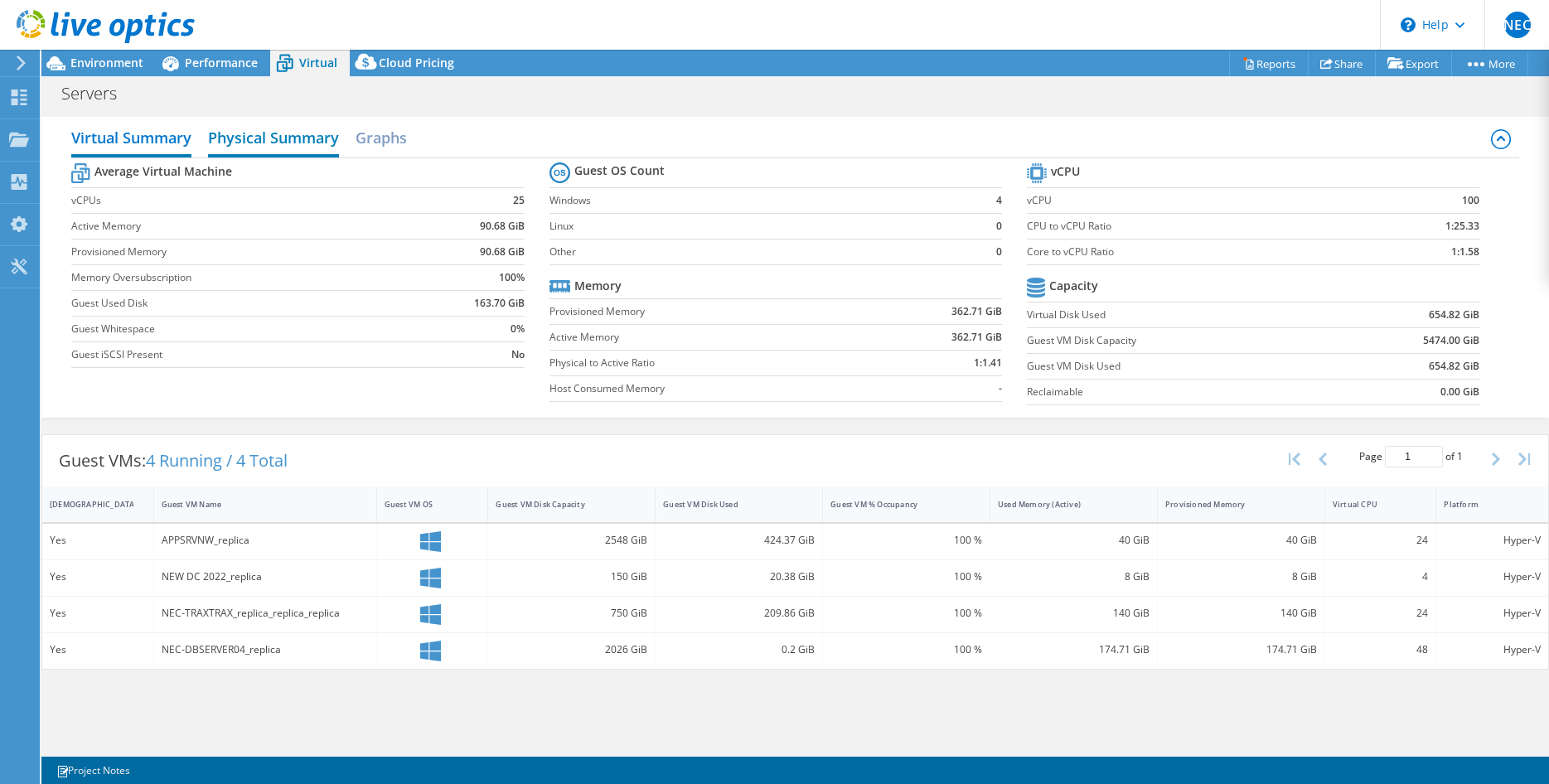
click at [268, 134] on h2 "Physical Summary" at bounding box center [273, 139] width 131 height 36
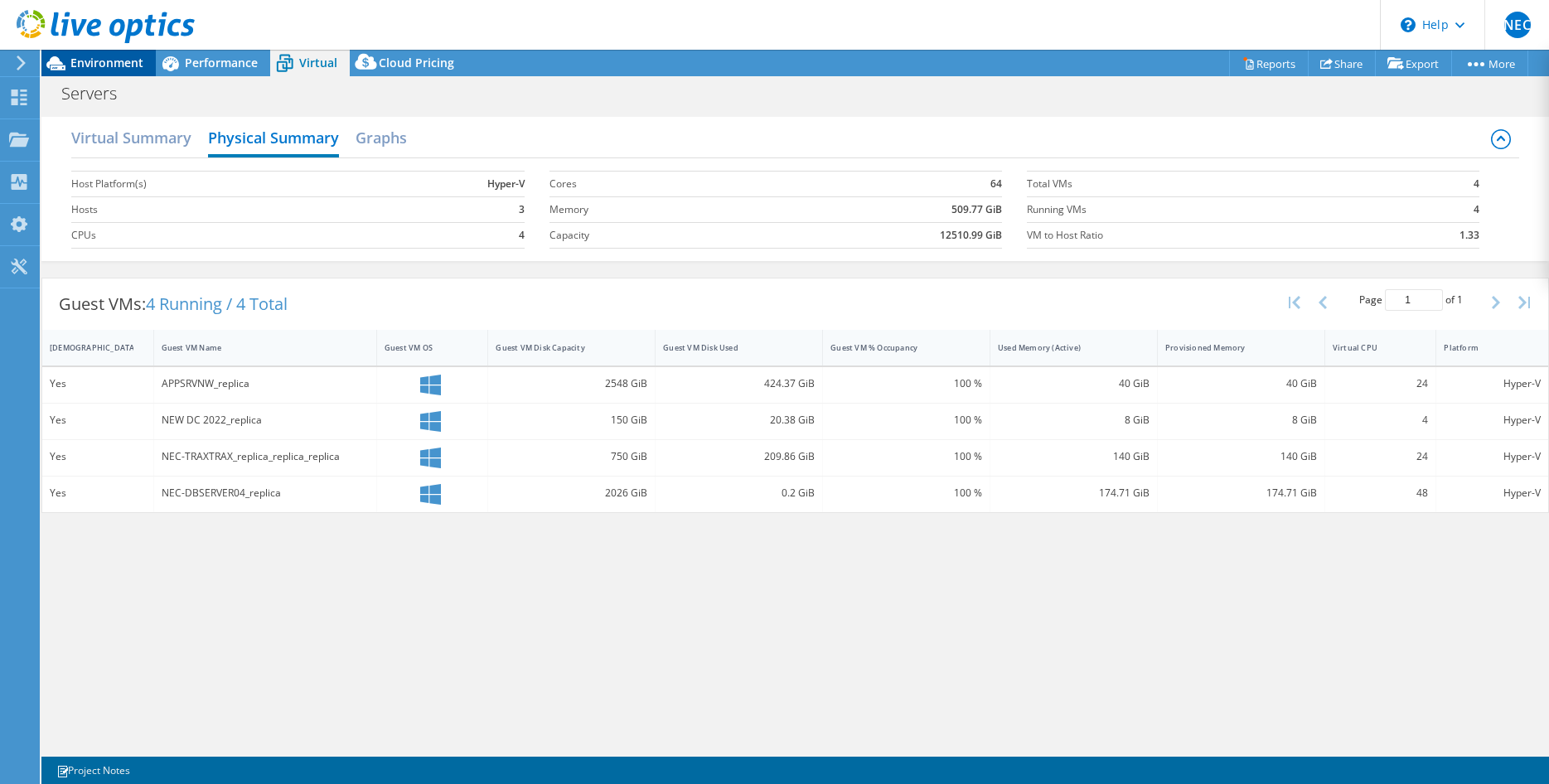
click at [125, 58] on span "Environment" at bounding box center [107, 62] width 73 height 15
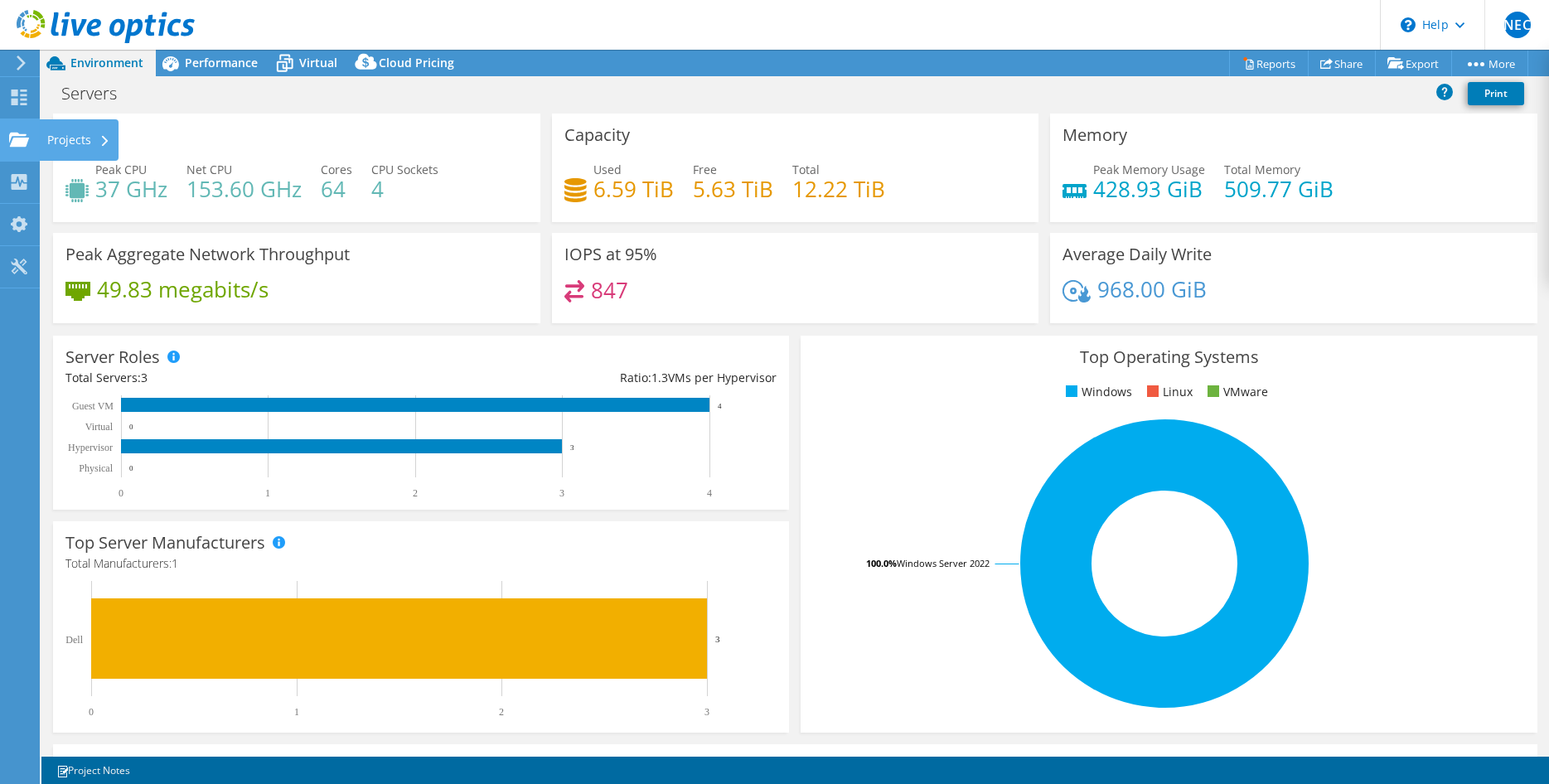
click at [101, 141] on div "Projects" at bounding box center [79, 140] width 79 height 41
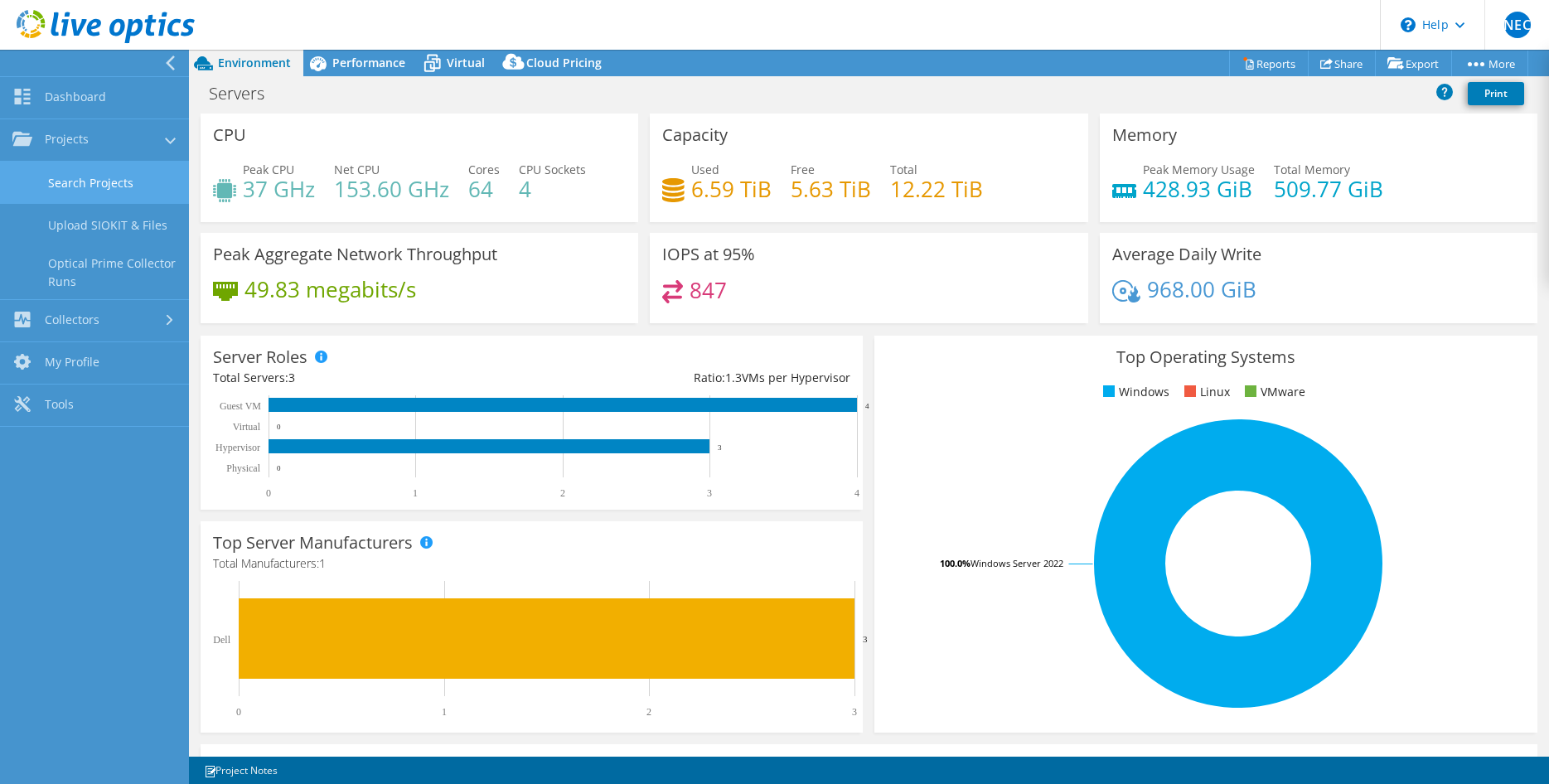
click at [150, 190] on link "Search Projects" at bounding box center [94, 183] width 189 height 42
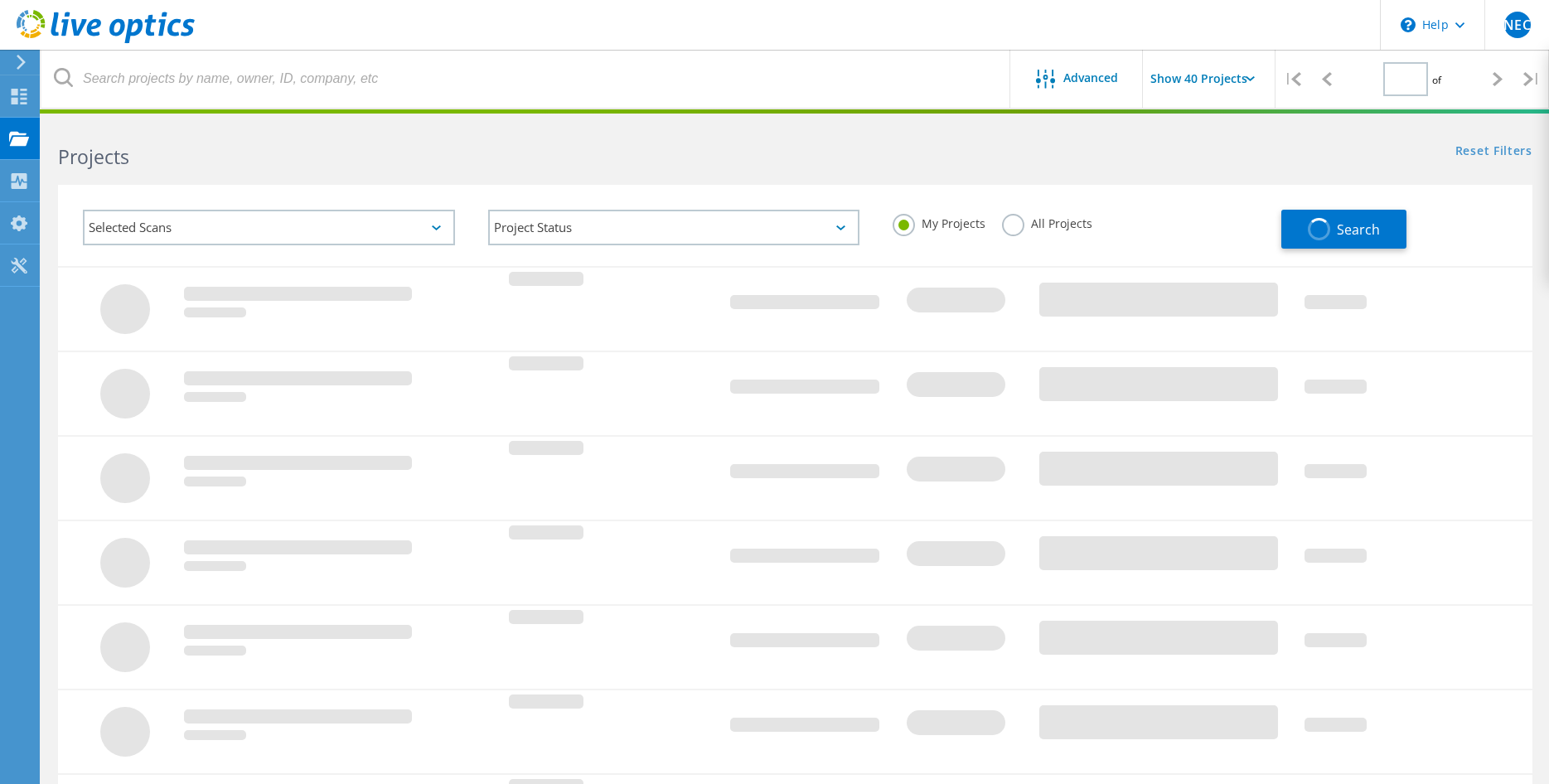
type input "1"
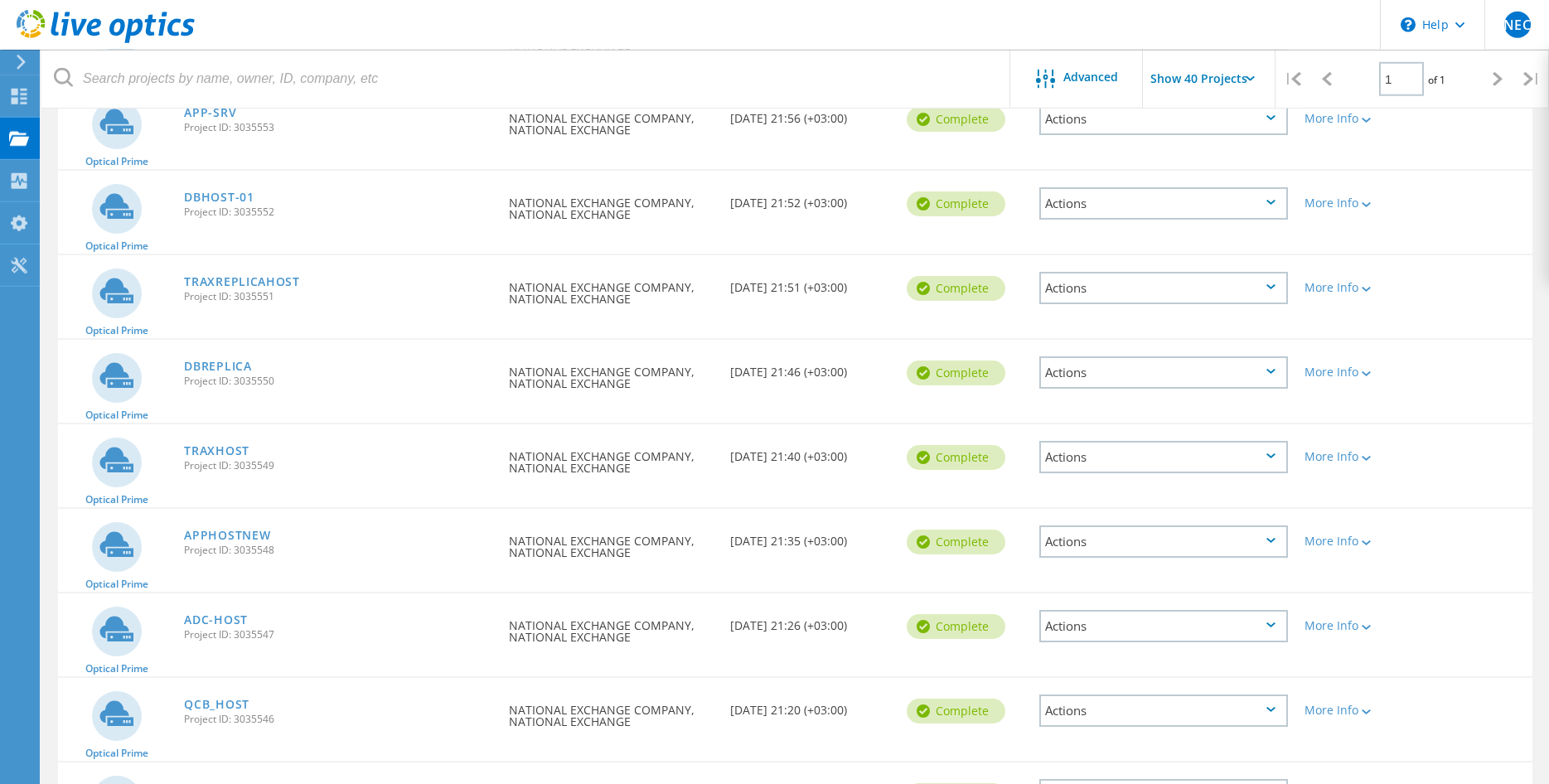
scroll to position [1163, 0]
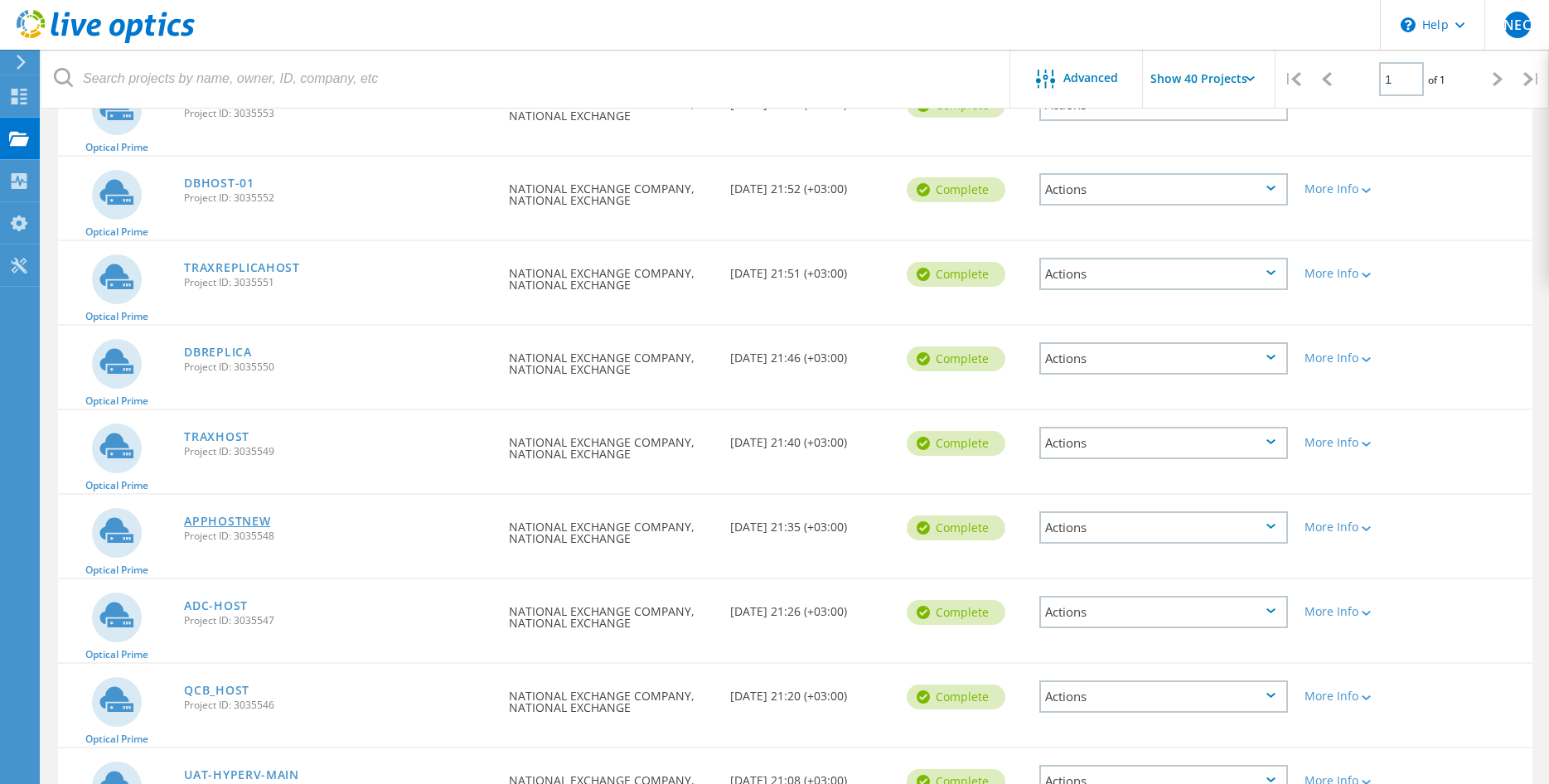
click at [239, 523] on link "APPHOSTNEW" at bounding box center [227, 521] width 86 height 11
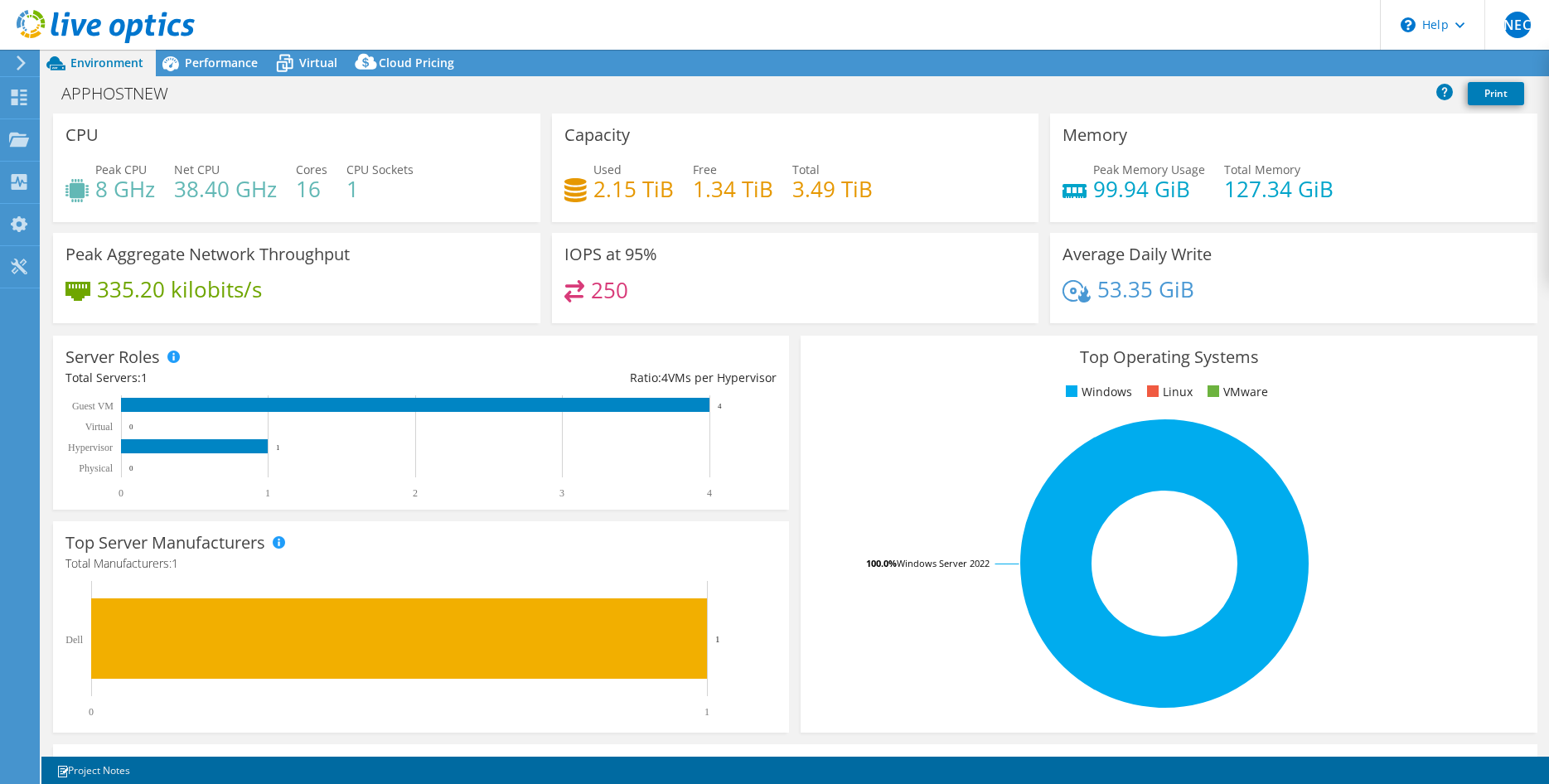
select select "USD"
click at [318, 59] on span "Virtual" at bounding box center [318, 62] width 38 height 15
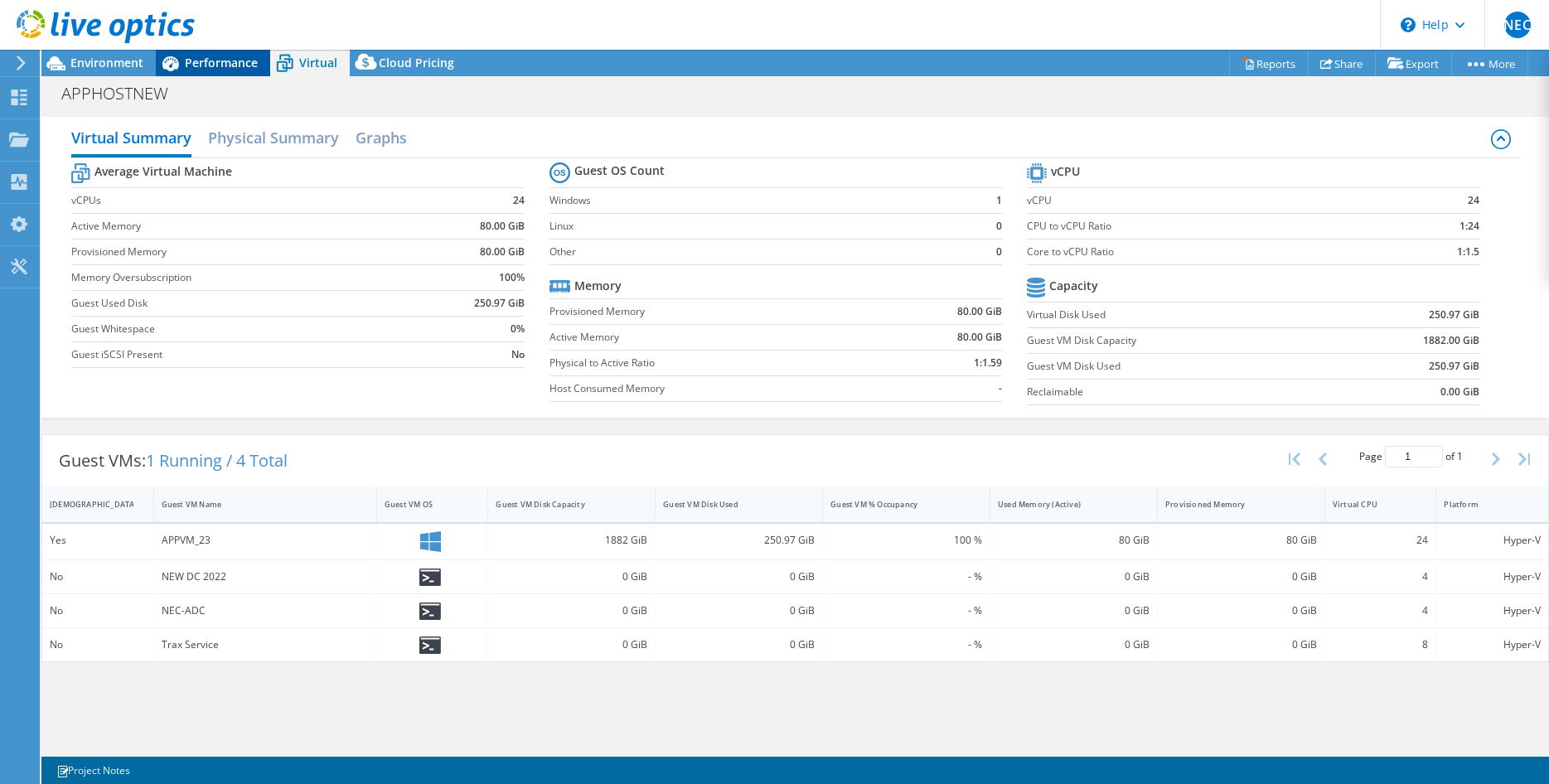
click at [225, 53] on div "Performance" at bounding box center [213, 63] width 114 height 27
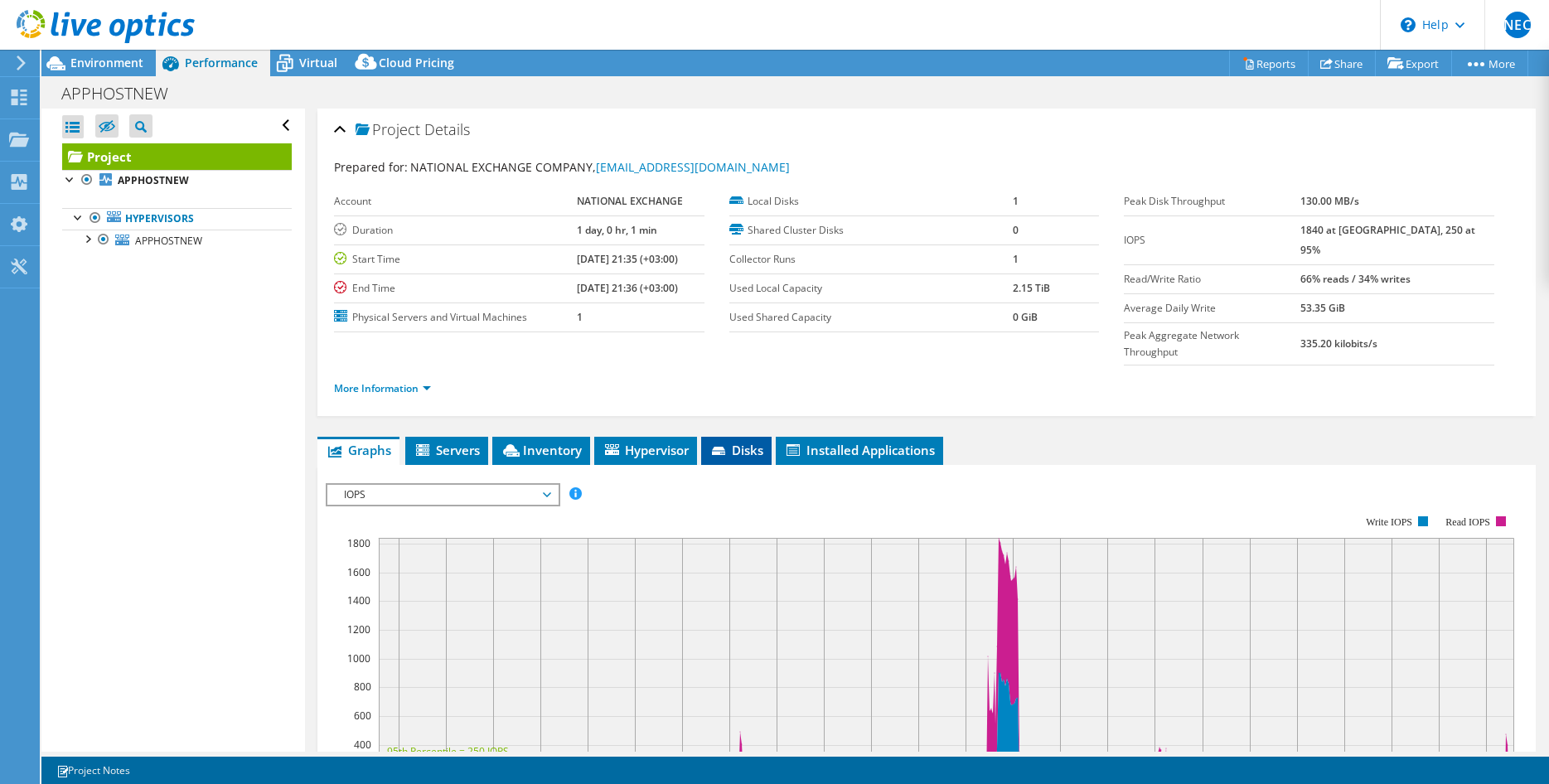
click at [732, 441] on span "Disks" at bounding box center [736, 449] width 54 height 16
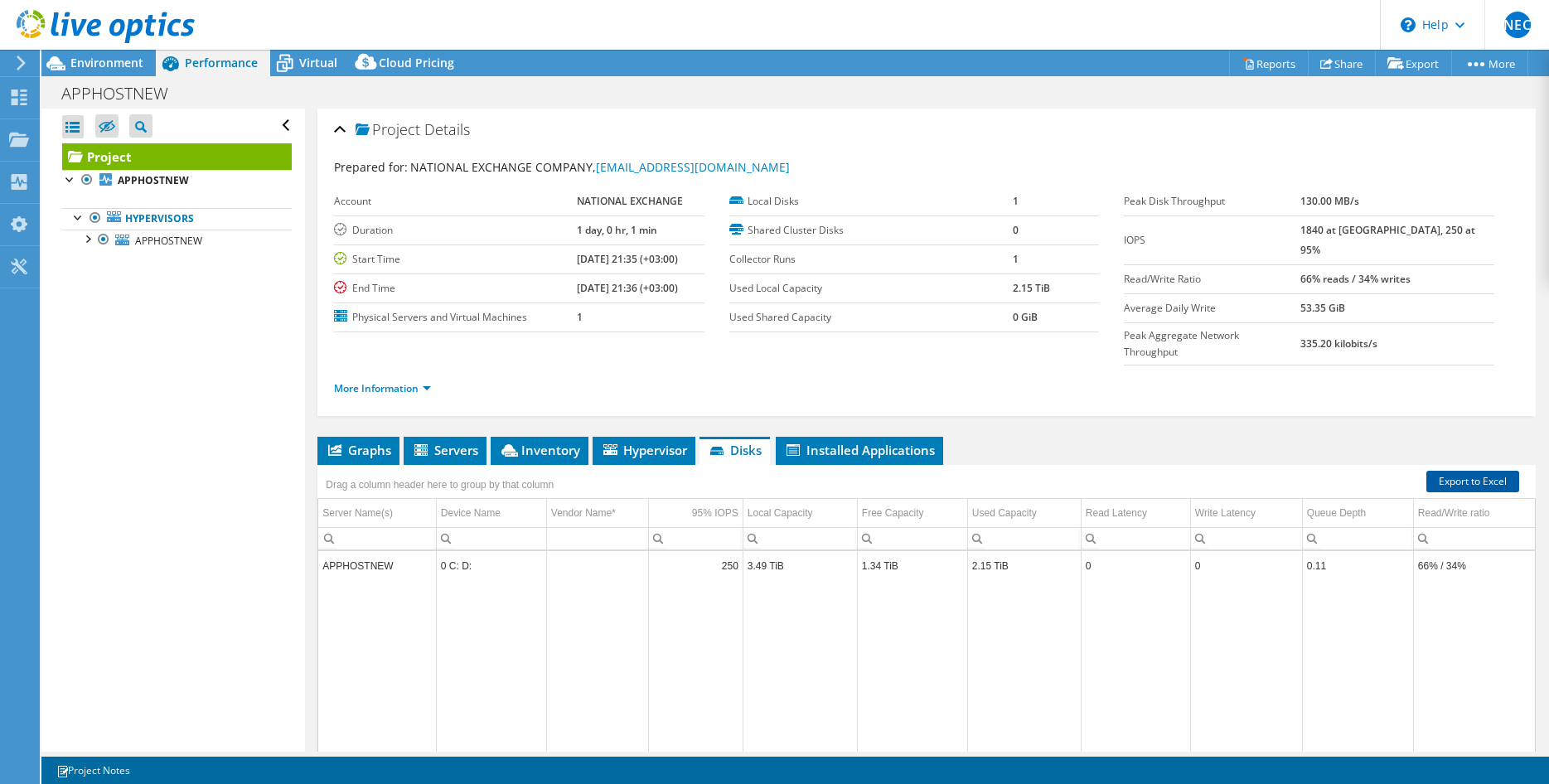
click at [1492, 471] on link "Export to Excel" at bounding box center [1471, 482] width 93 height 22
click at [78, 137] on div "Projects" at bounding box center [79, 140] width 79 height 41
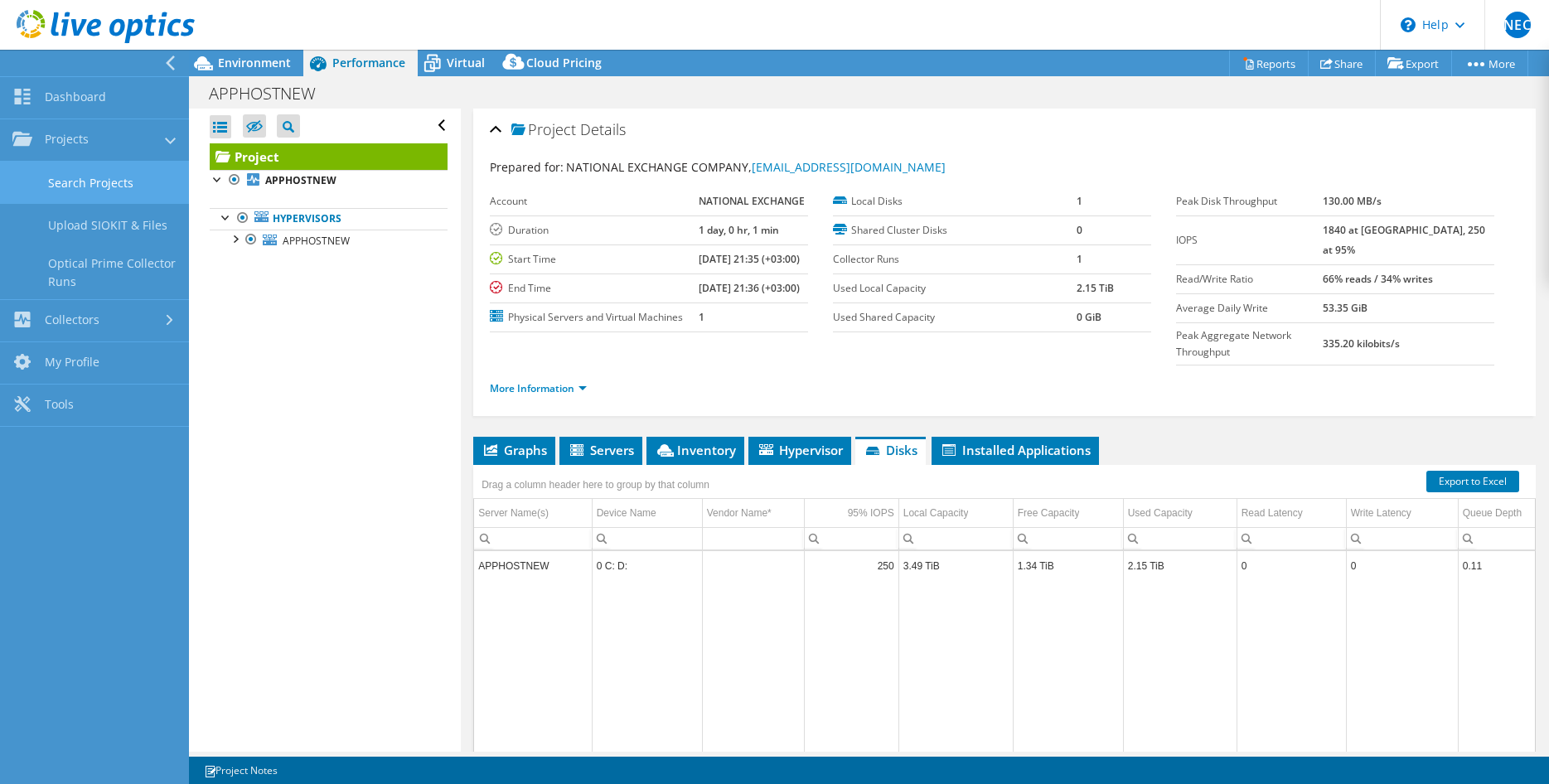
click at [67, 187] on link "Search Projects" at bounding box center [94, 183] width 189 height 42
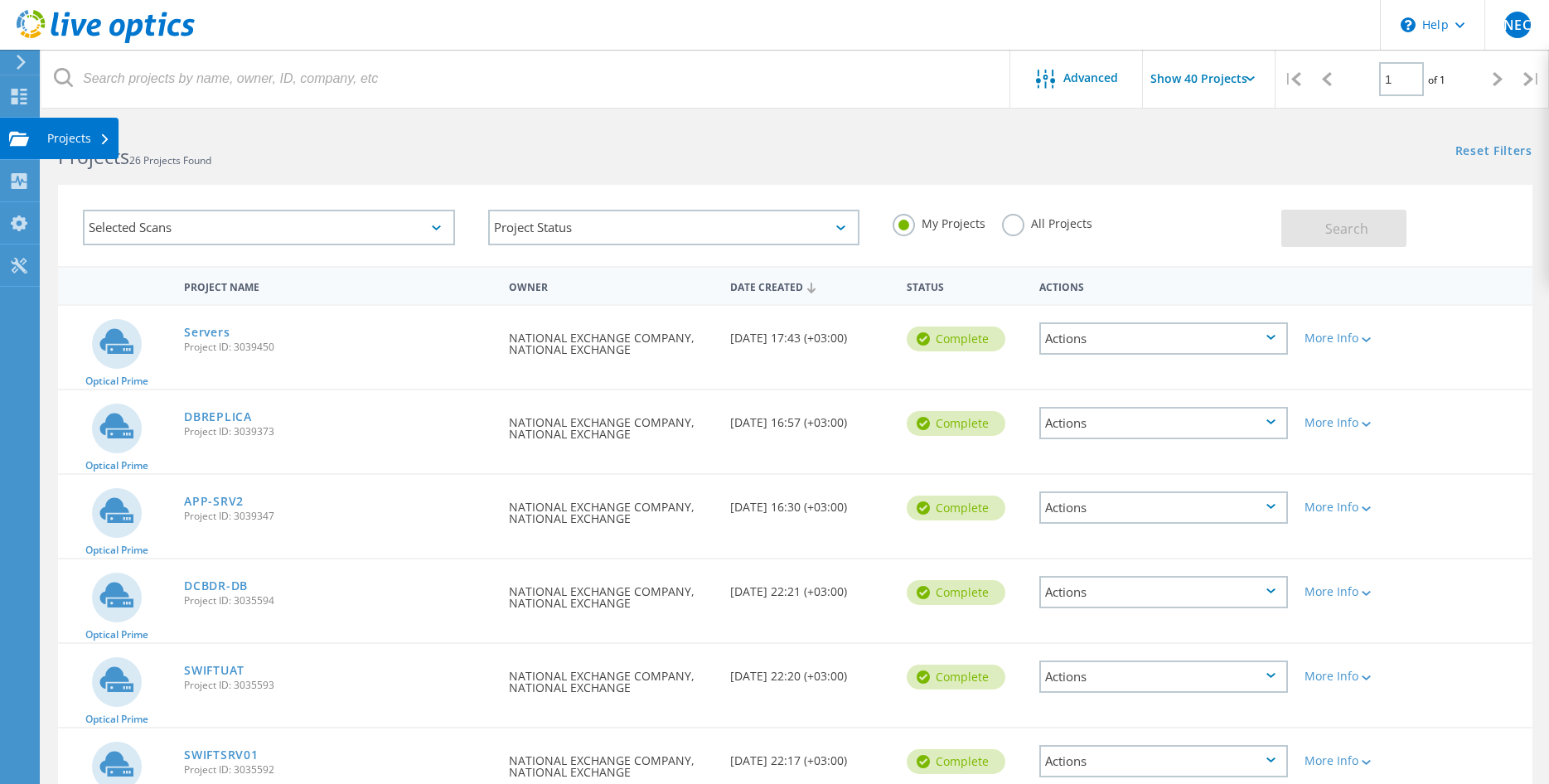
click at [19, 136] on icon at bounding box center [19, 139] width 20 height 15
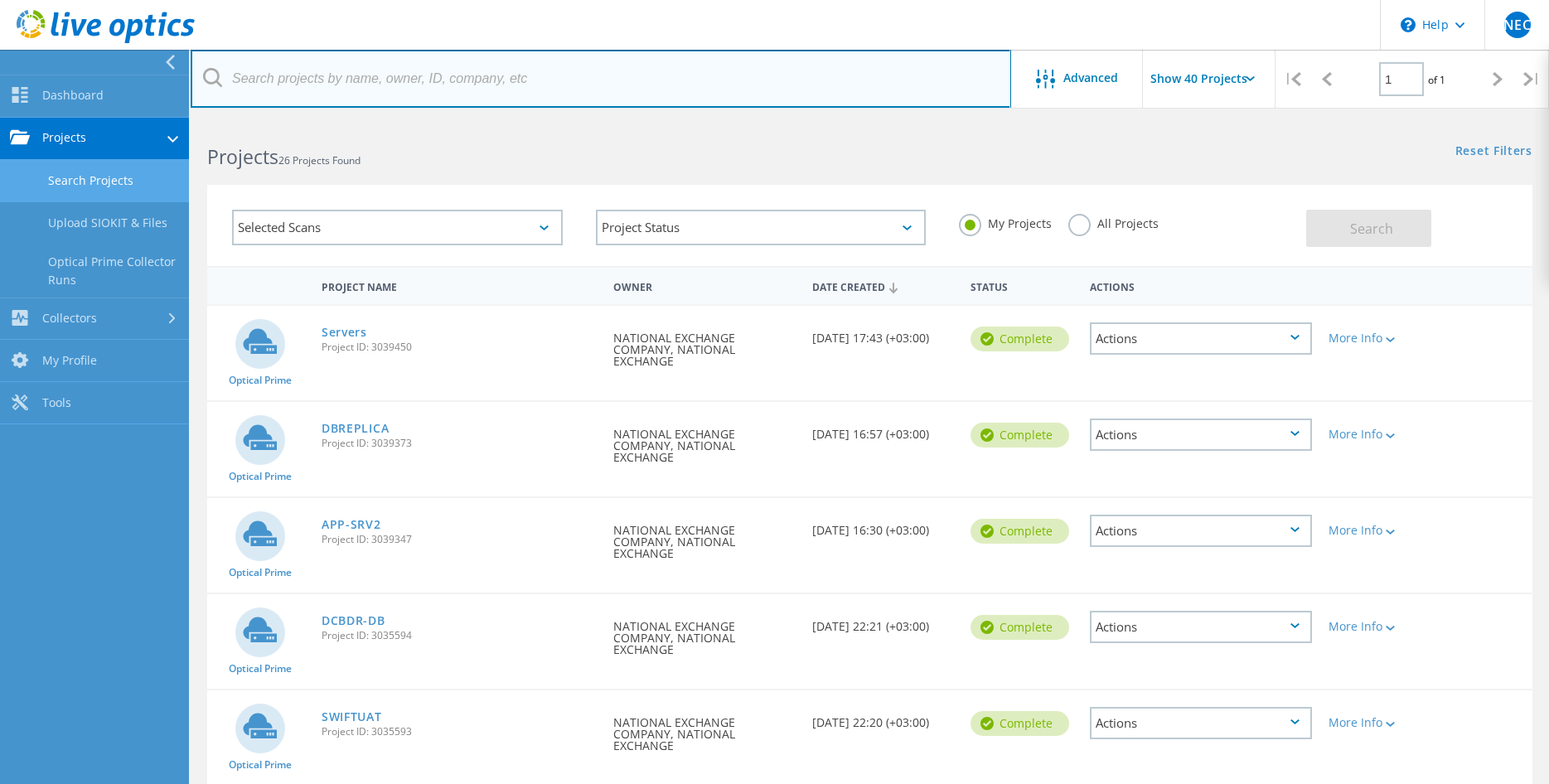
click at [455, 99] on input "text" at bounding box center [600, 78] width 820 height 58
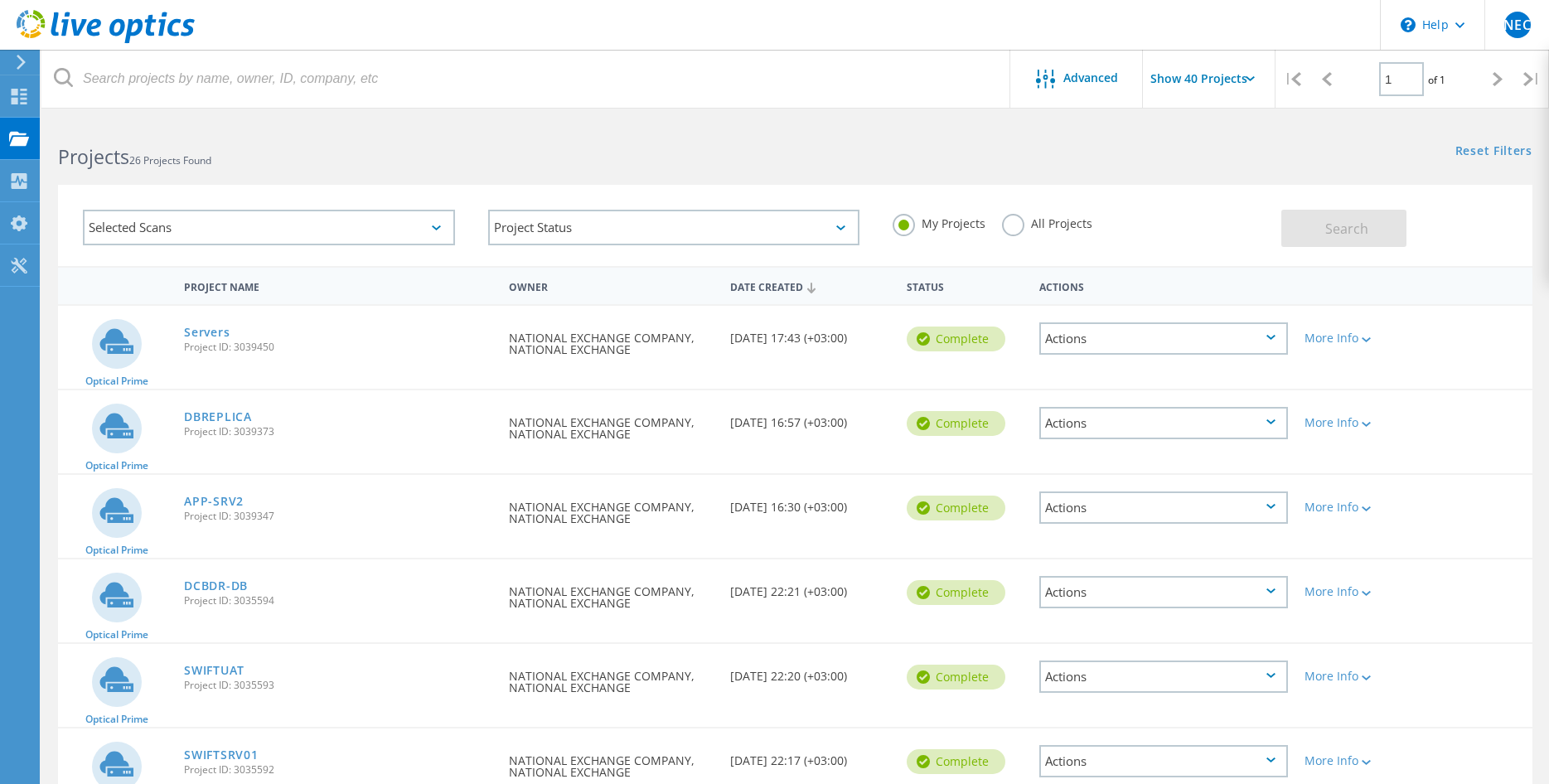
click at [428, 151] on h2 "Projects 26 Projects Found" at bounding box center [418, 157] width 720 height 28
click at [1078, 72] on span "Advanced" at bounding box center [1089, 78] width 55 height 11
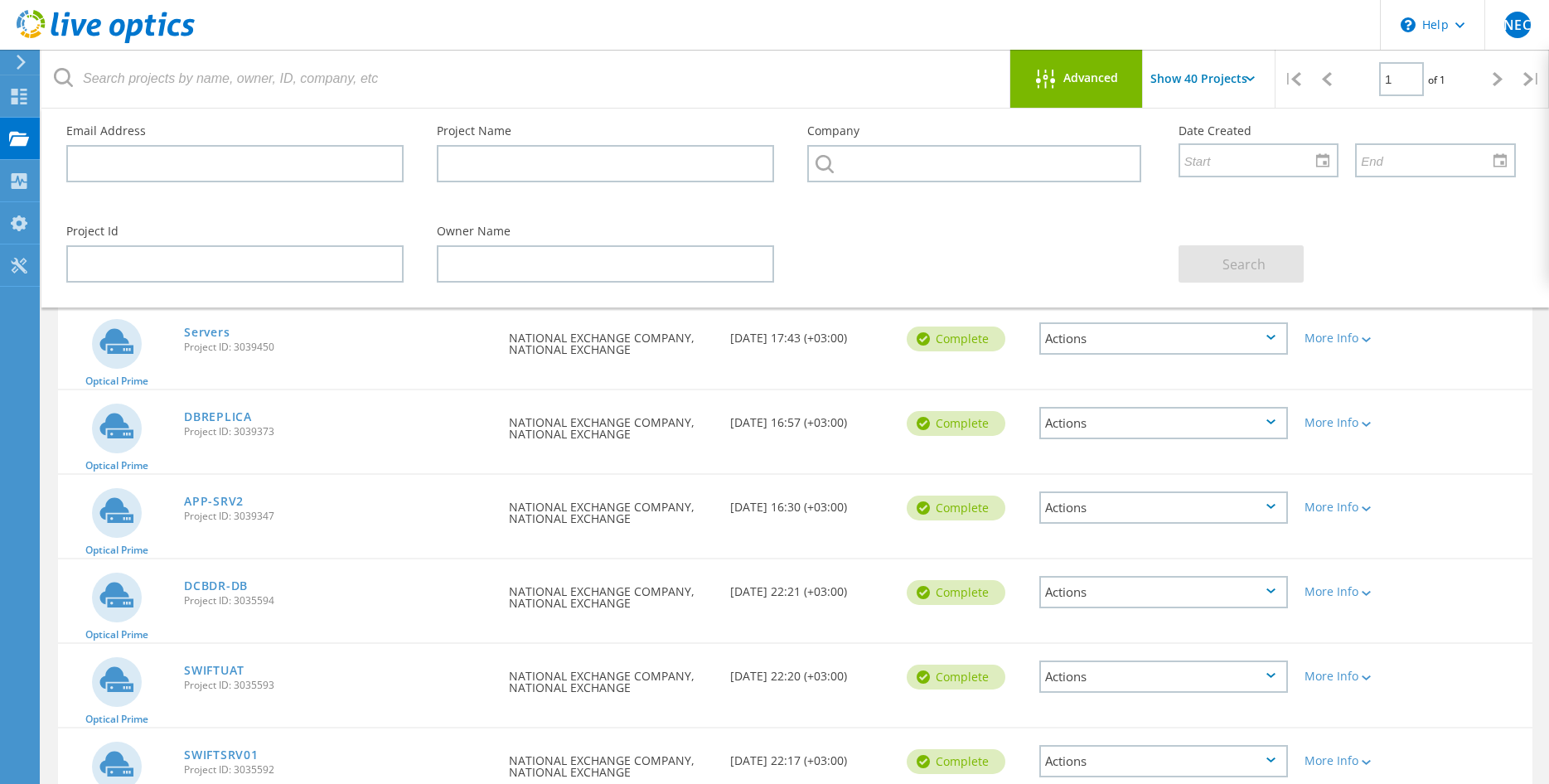
click at [1078, 72] on span "Advanced" at bounding box center [1089, 78] width 55 height 11
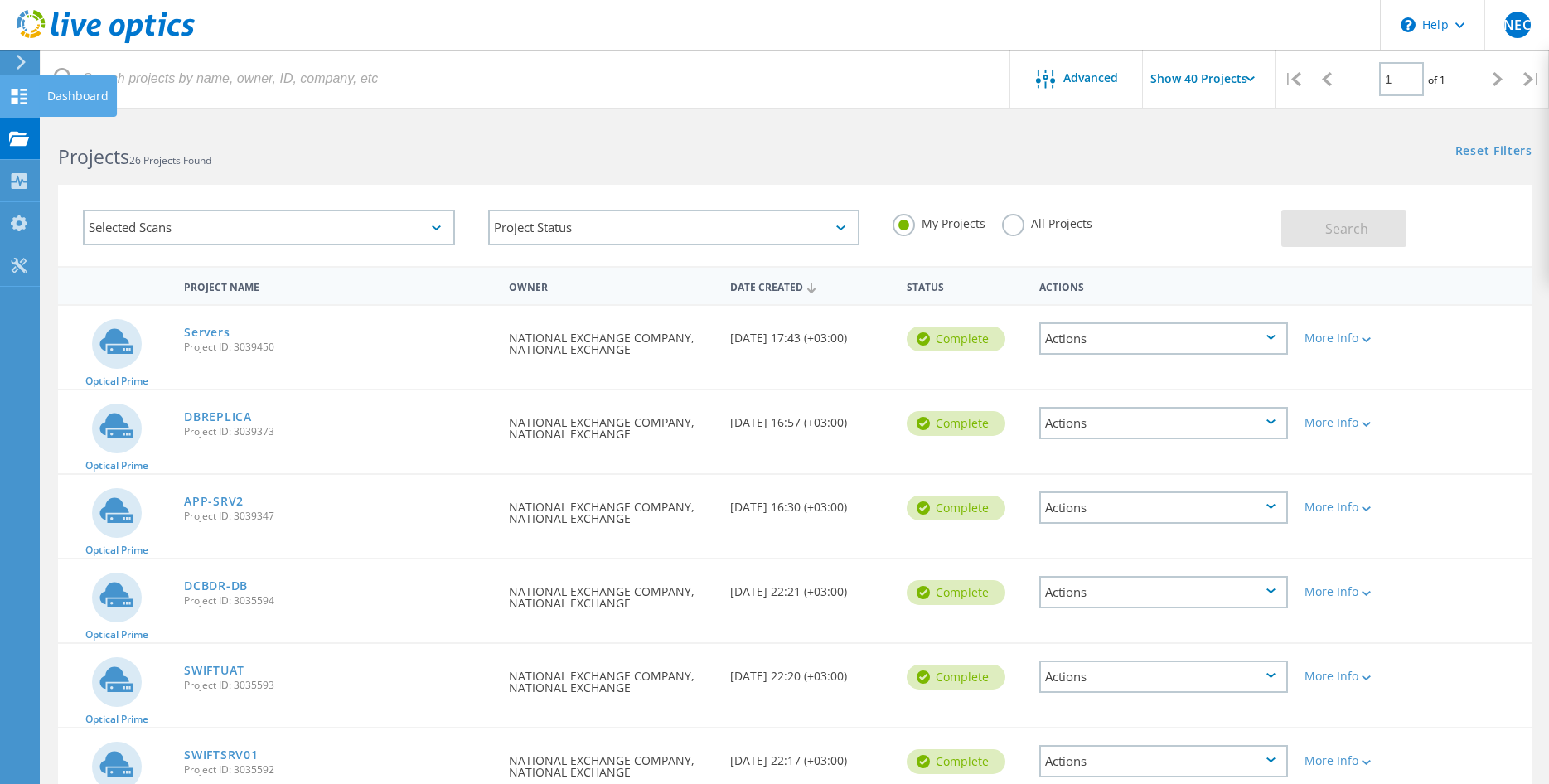
click at [26, 96] on use at bounding box center [19, 97] width 15 height 15
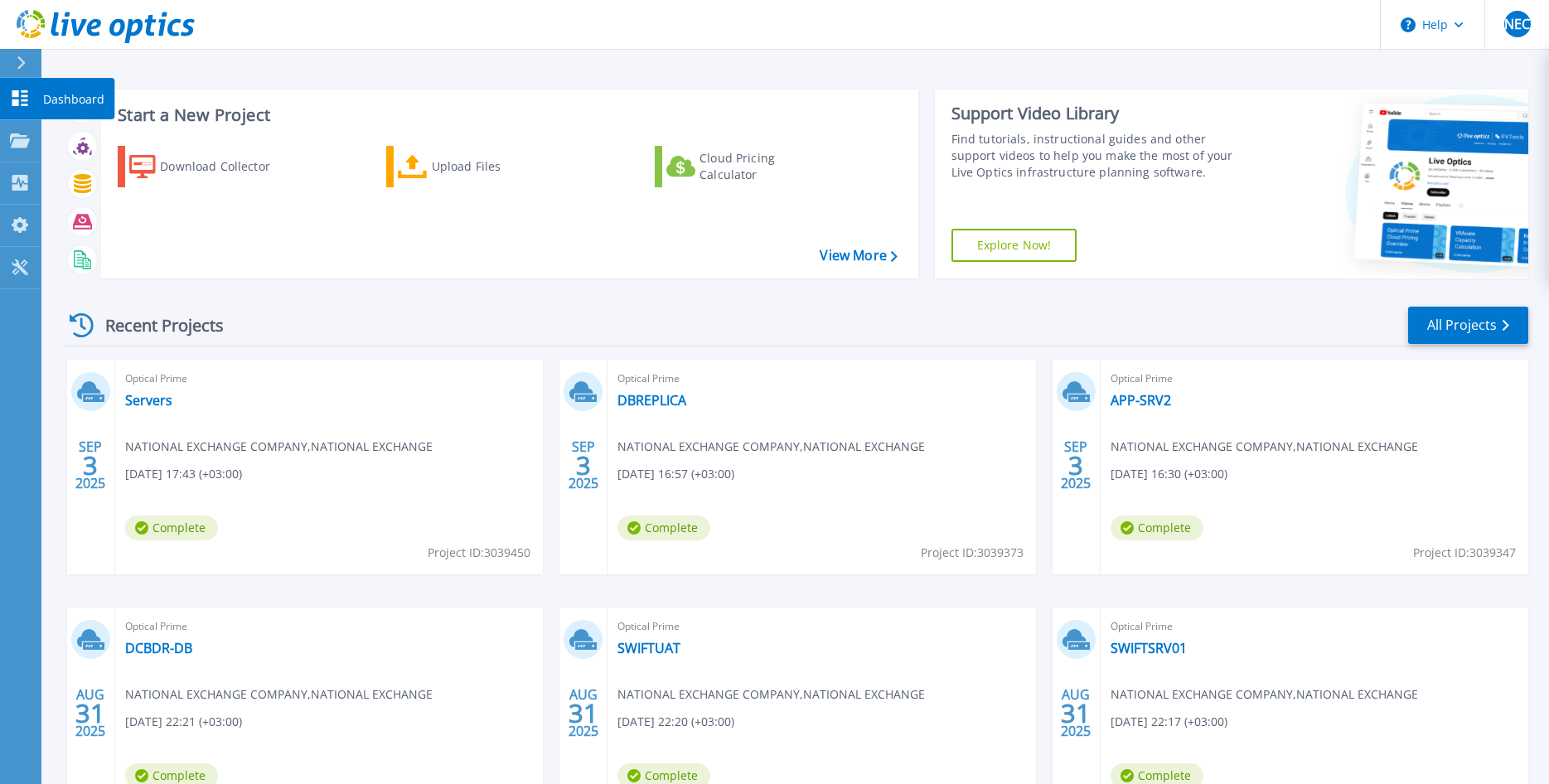
click at [71, 98] on p "Dashboard" at bounding box center [74, 99] width 61 height 43
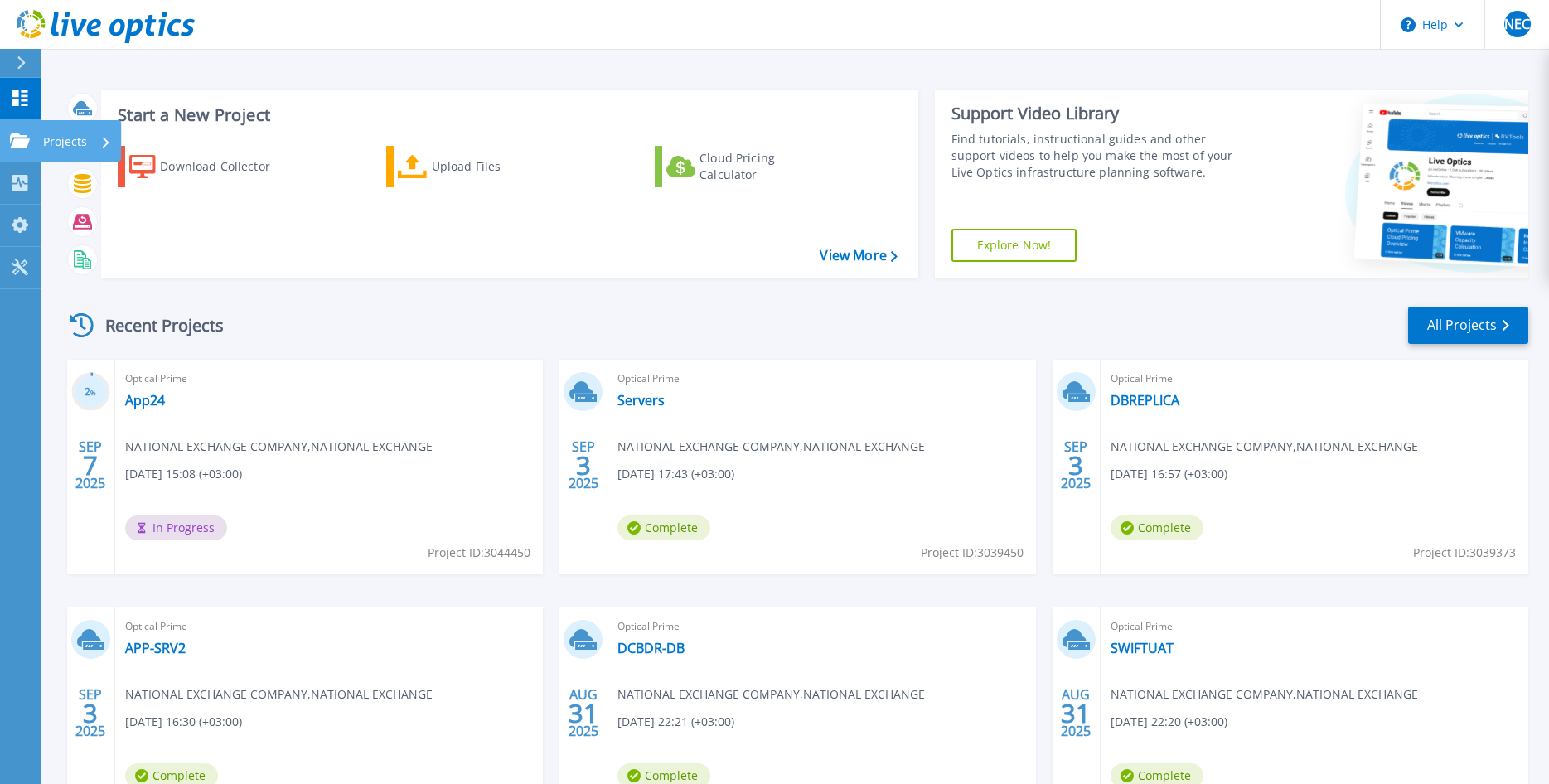
click at [102, 142] on icon at bounding box center [105, 142] width 7 height 11
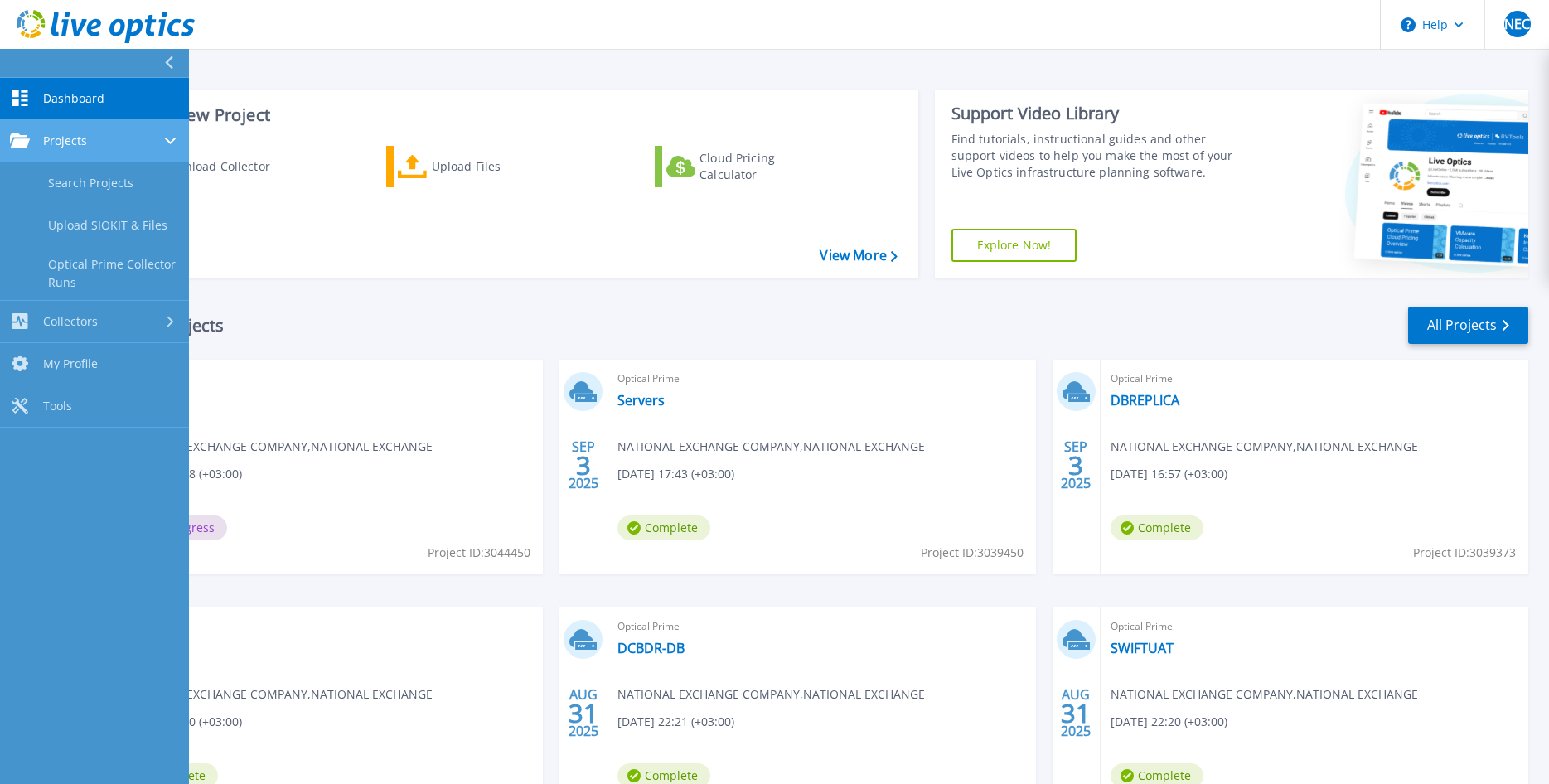
click at [63, 136] on span "Projects" at bounding box center [65, 141] width 44 height 15
click at [78, 137] on span "Projects" at bounding box center [65, 141] width 44 height 15
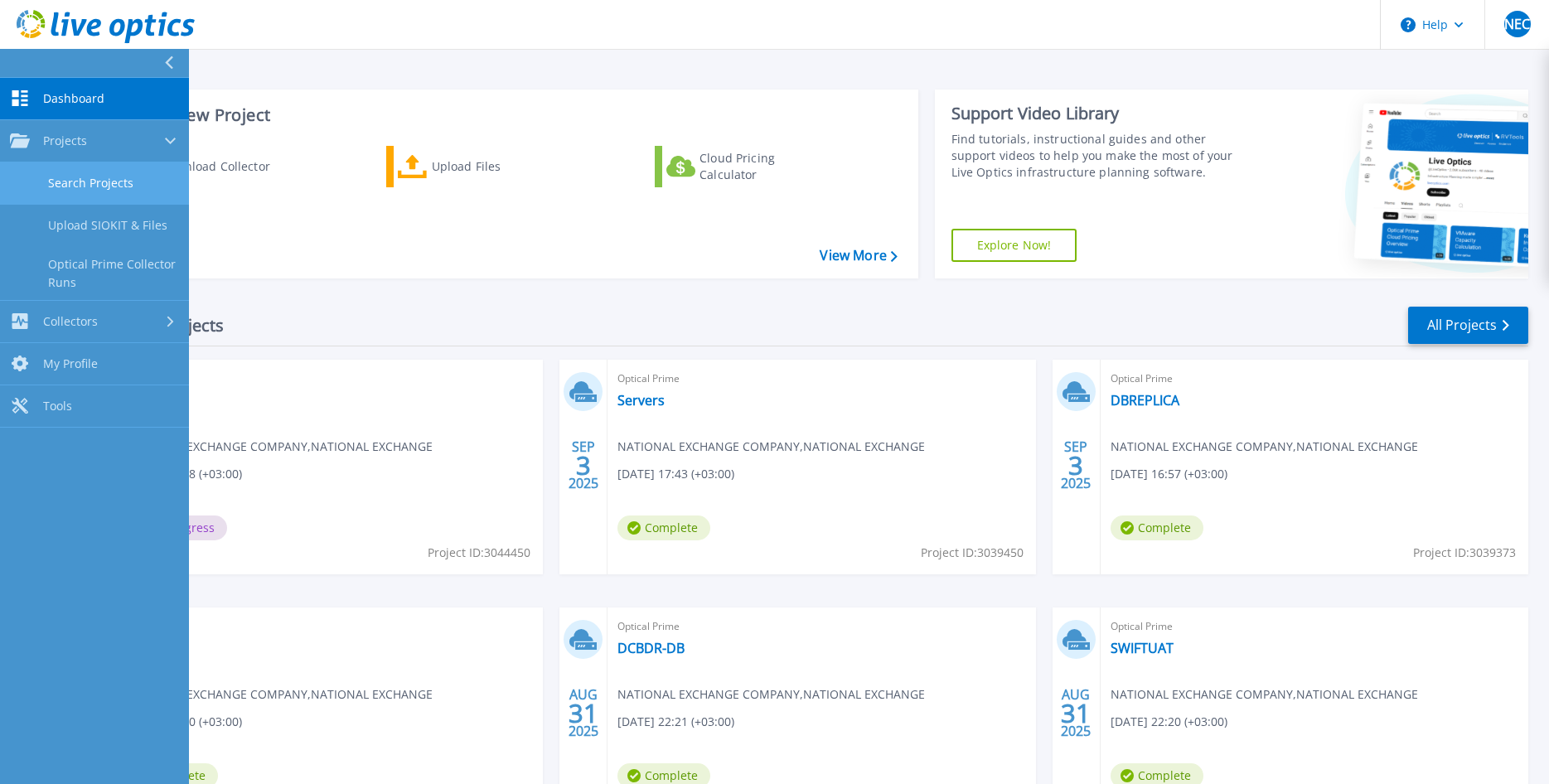
click at [76, 182] on link "Search Projects" at bounding box center [94, 184] width 189 height 42
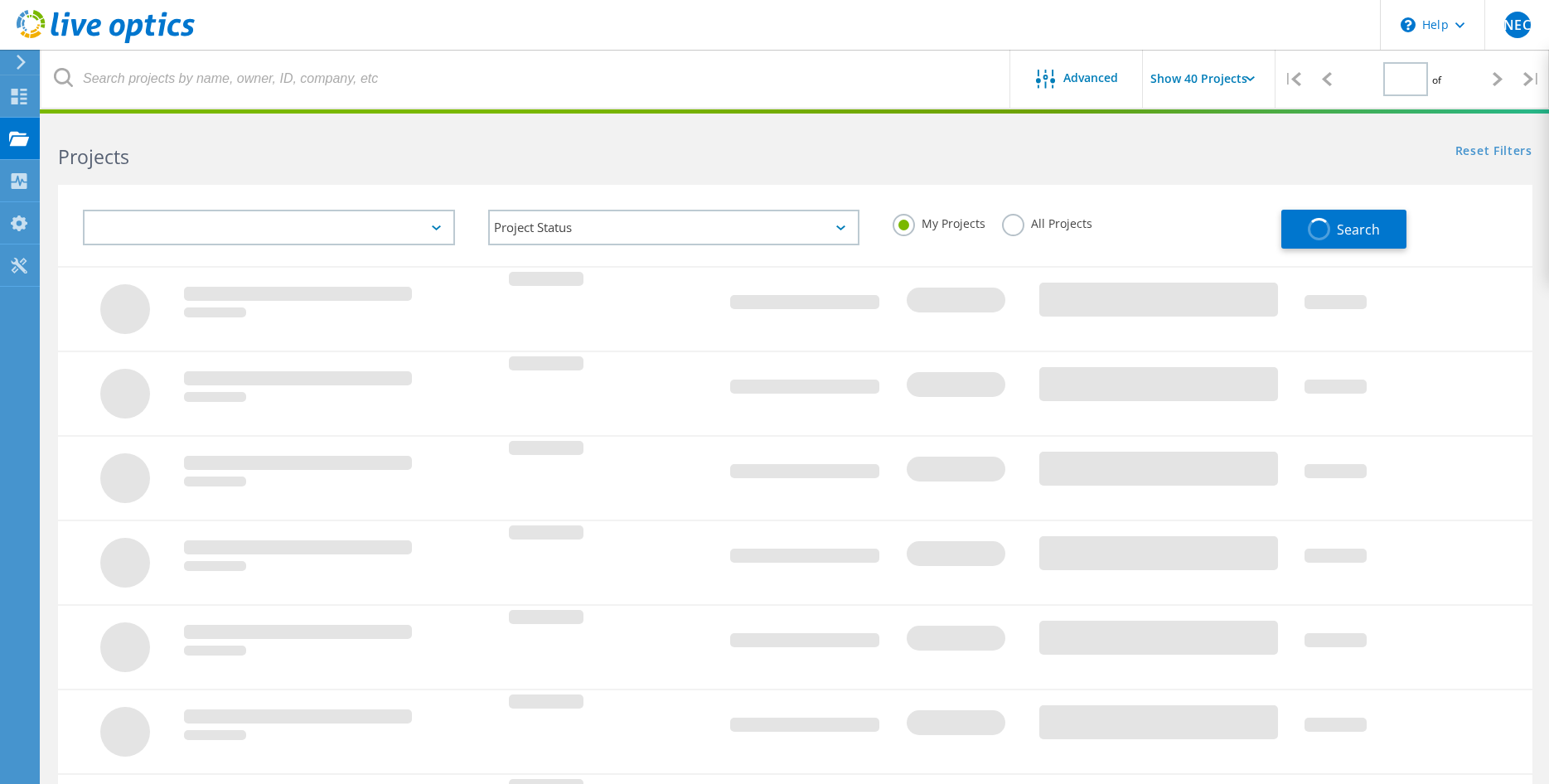
type input "1"
